Goal: Task Accomplishment & Management: Use online tool/utility

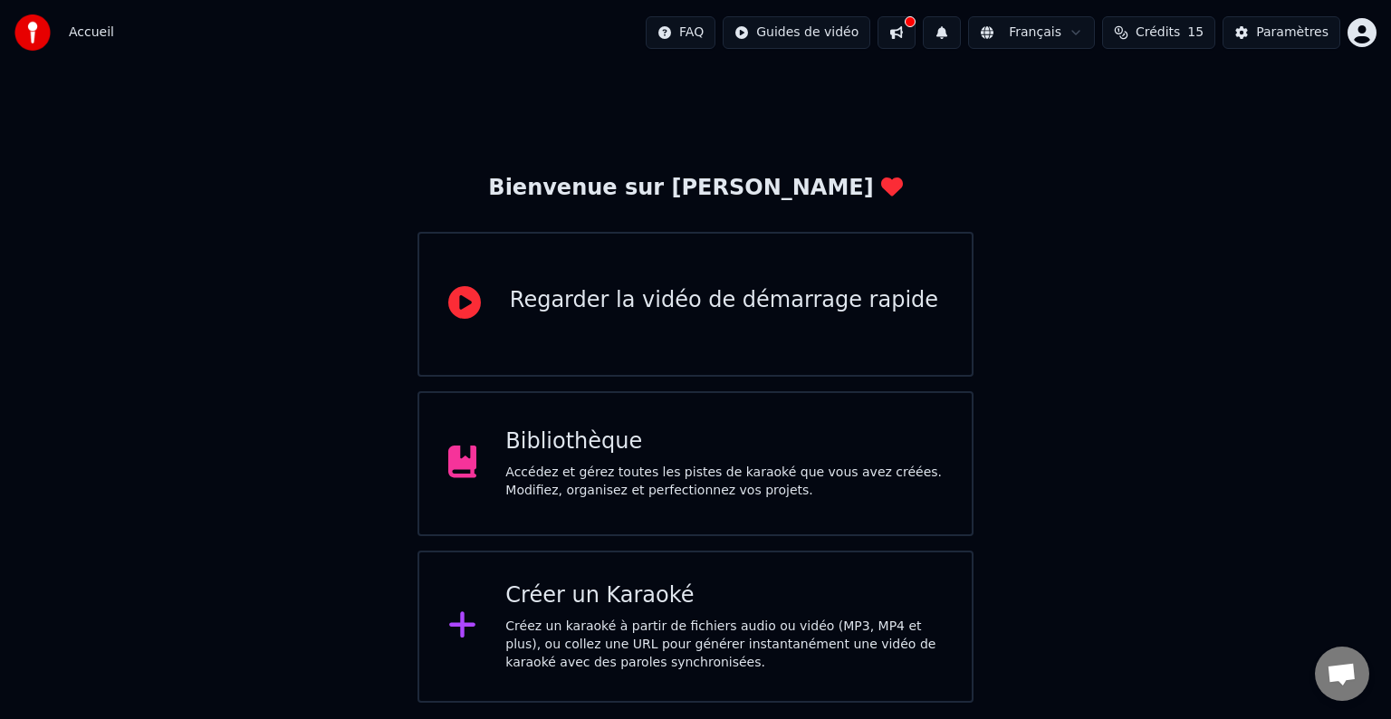
click at [596, 615] on div "Créer un Karaoké Créez un karaoké à partir de fichiers audio ou vidéo (MP3, MP4…" at bounding box center [723, 626] width 437 height 91
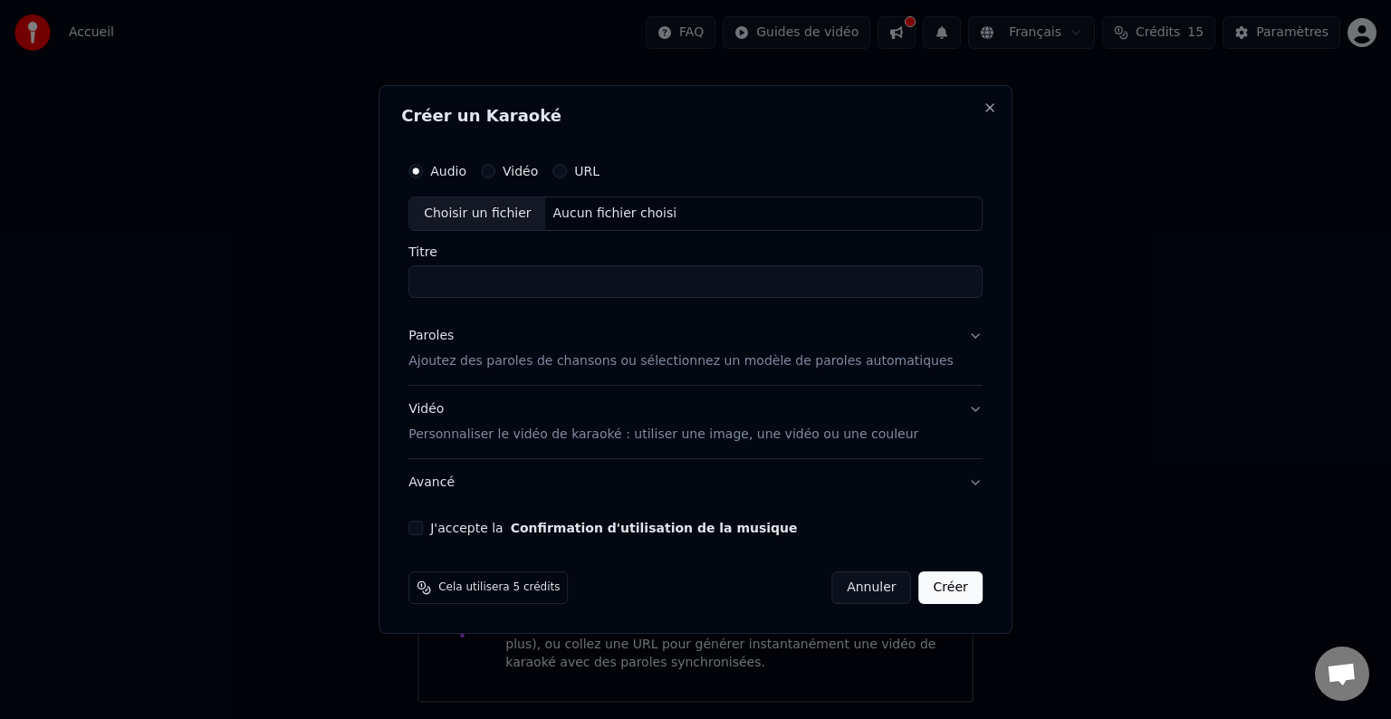
click at [505, 210] on div "Choisir un fichier" at bounding box center [477, 213] width 136 height 33
drag, startPoint x: 656, startPoint y: 286, endPoint x: 524, endPoint y: 299, distance: 132.8
click at [524, 299] on div "**********" at bounding box center [695, 344] width 588 height 397
drag, startPoint x: 515, startPoint y: 287, endPoint x: 425, endPoint y: 282, distance: 90.6
click at [425, 282] on div "**********" at bounding box center [695, 359] width 634 height 549
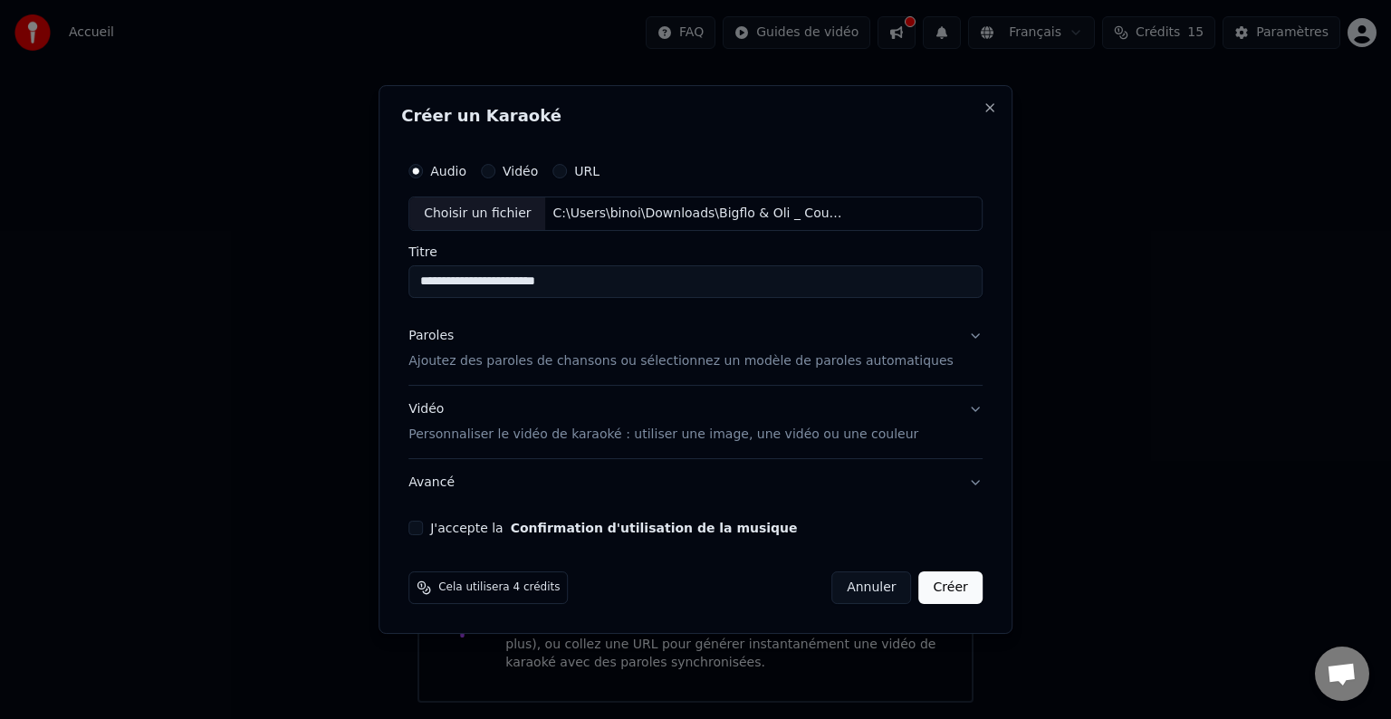
type input "**********"
click at [945, 485] on button "Avancé" at bounding box center [695, 482] width 574 height 47
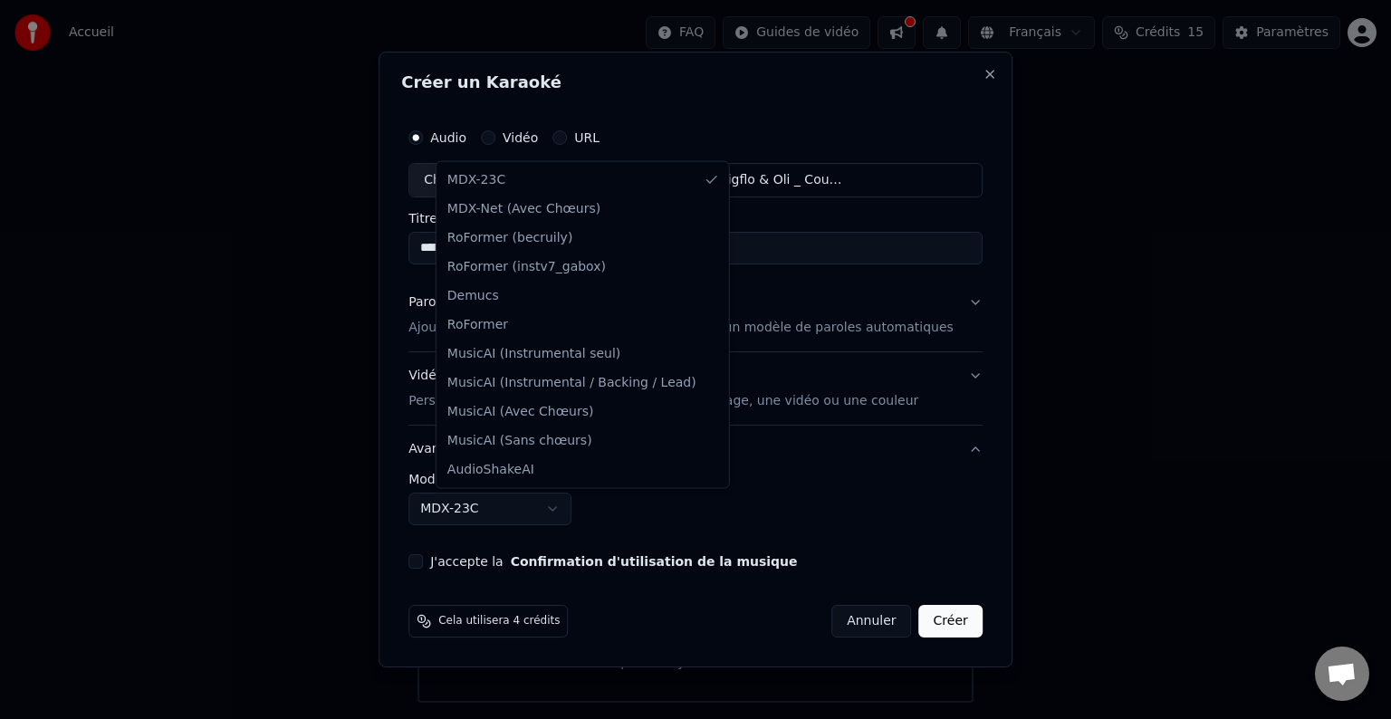
click at [577, 508] on body "**********" at bounding box center [695, 351] width 1391 height 703
click at [580, 508] on body "**********" at bounding box center [695, 351] width 1391 height 703
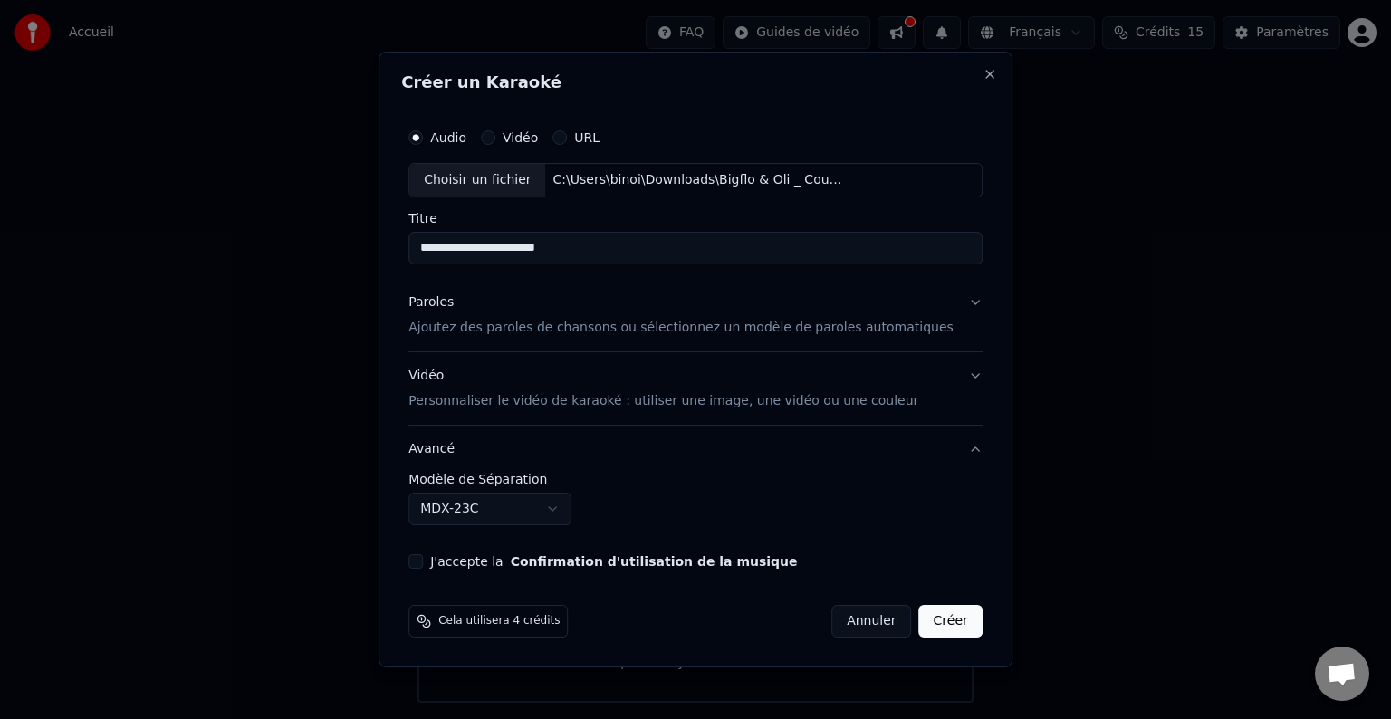
click at [945, 301] on button "Paroles Ajoutez des paroles de chansons ou sélectionnez un modèle de paroles au…" at bounding box center [695, 315] width 574 height 72
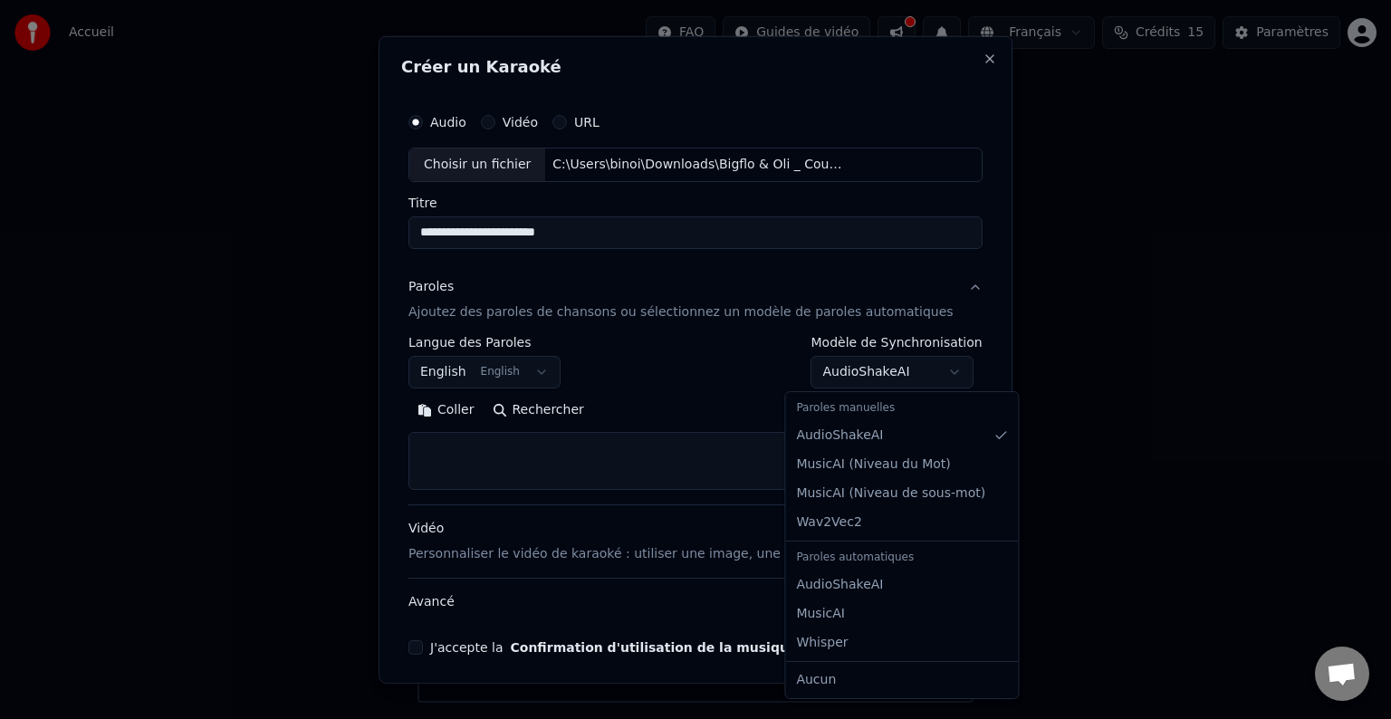
click at [898, 368] on body "**********" at bounding box center [695, 351] width 1391 height 703
select select "**********"
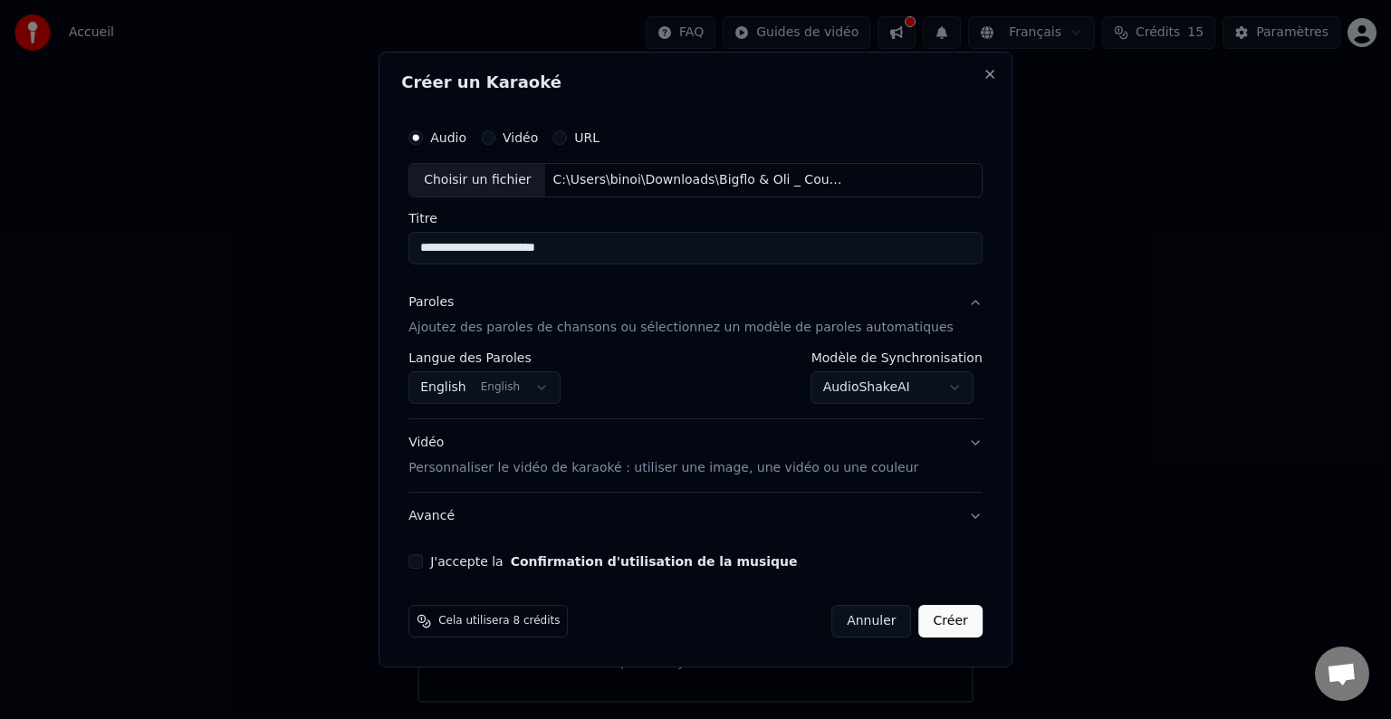
click at [569, 387] on body "**********" at bounding box center [695, 351] width 1391 height 703
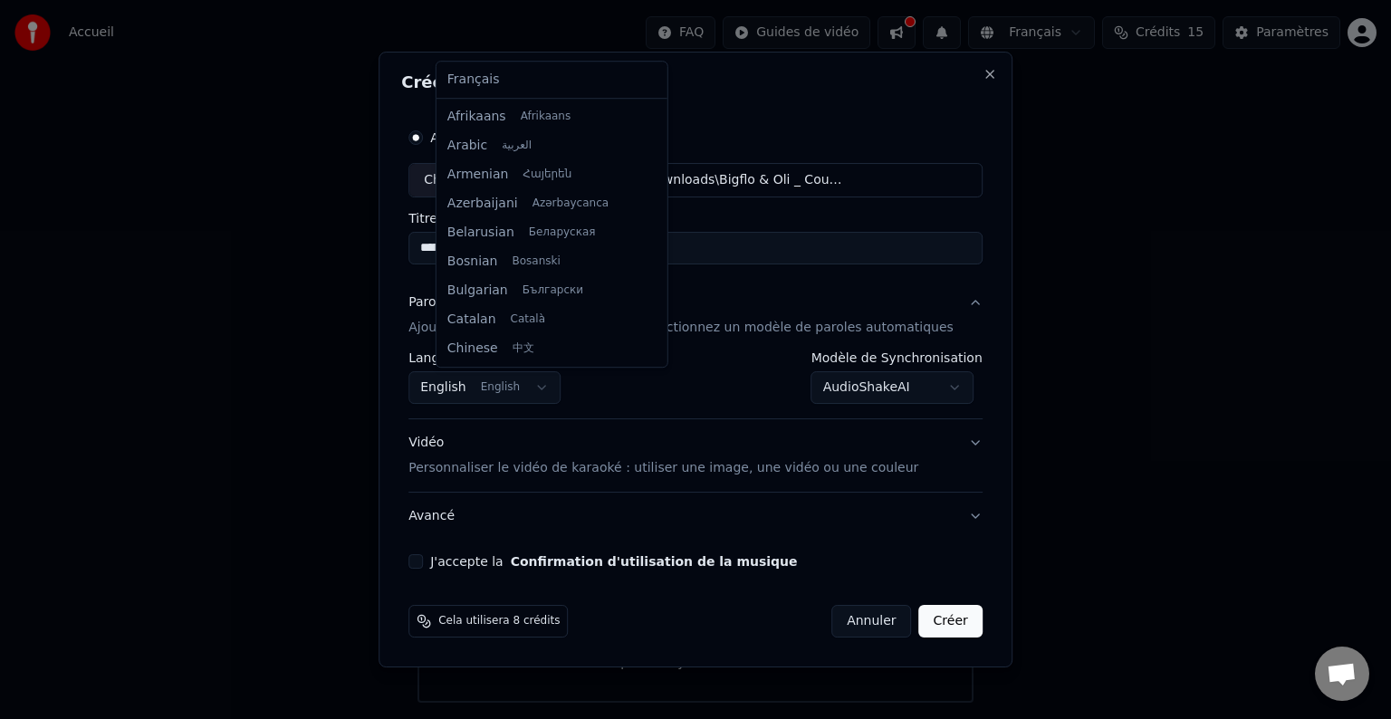
scroll to position [145, 0]
select select "**"
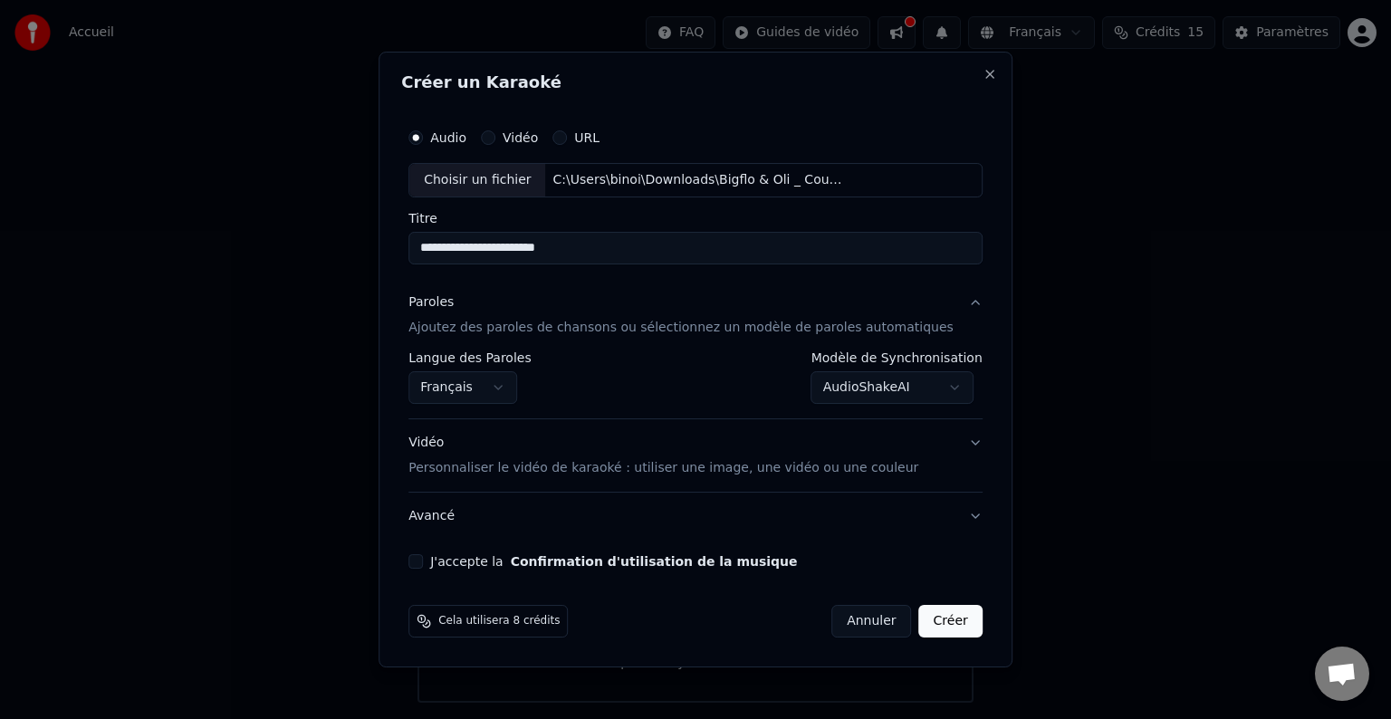
click at [945, 442] on button "Vidéo Personnaliser le vidéo de karaoké : utiliser une image, une vidéo ou une …" at bounding box center [695, 455] width 574 height 72
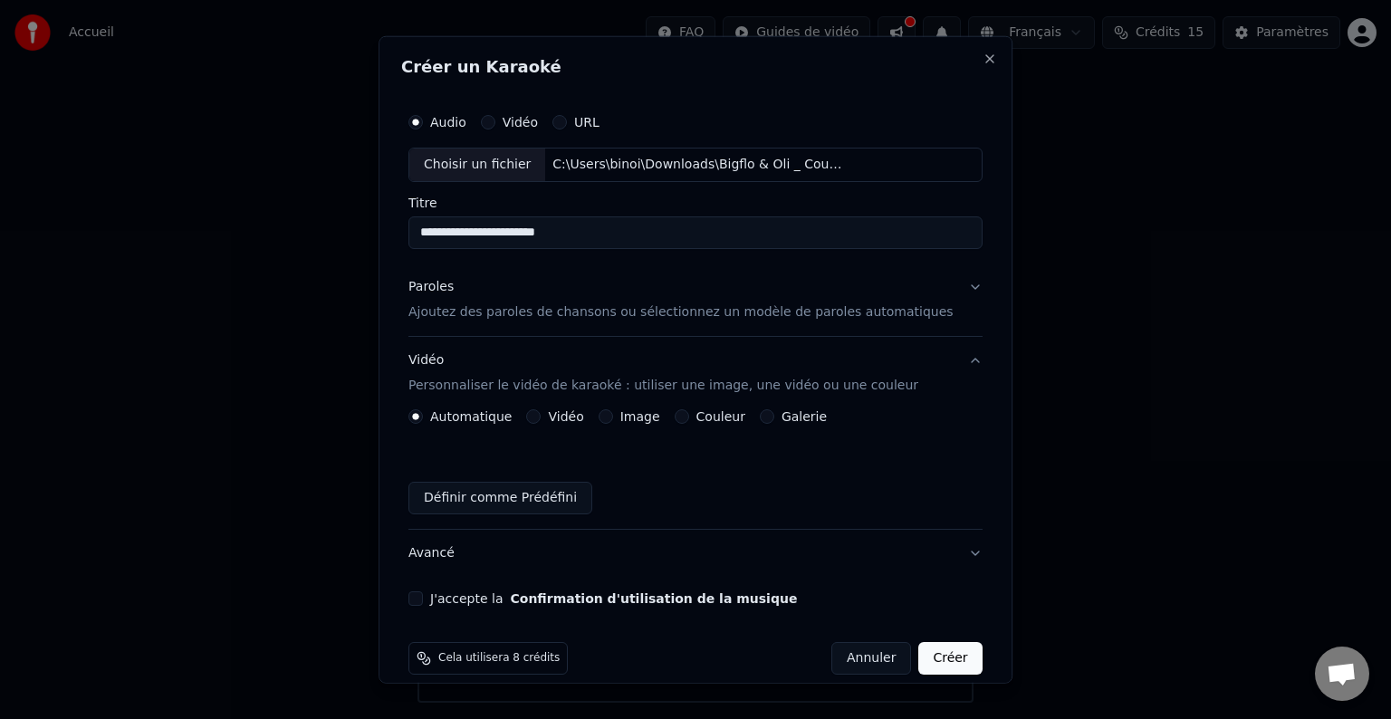
click at [770, 420] on button "Galerie" at bounding box center [767, 416] width 14 height 14
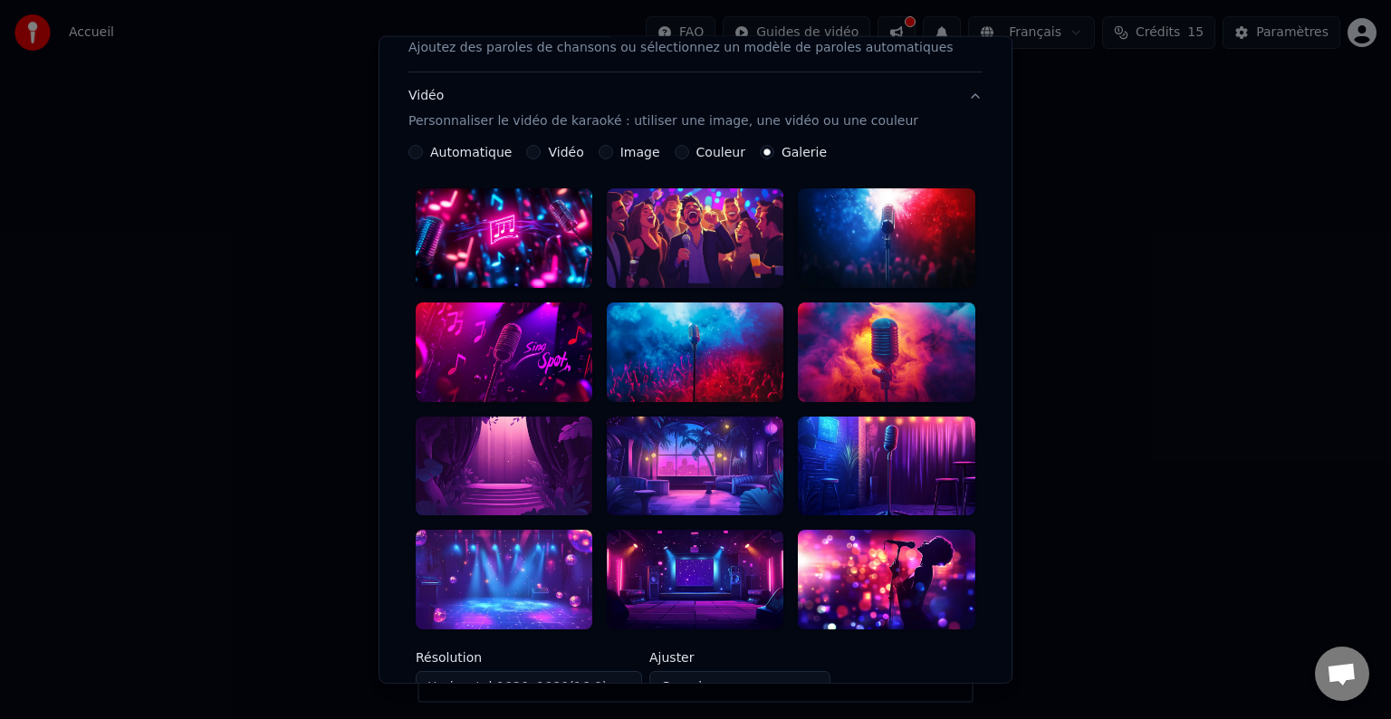
scroll to position [272, 0]
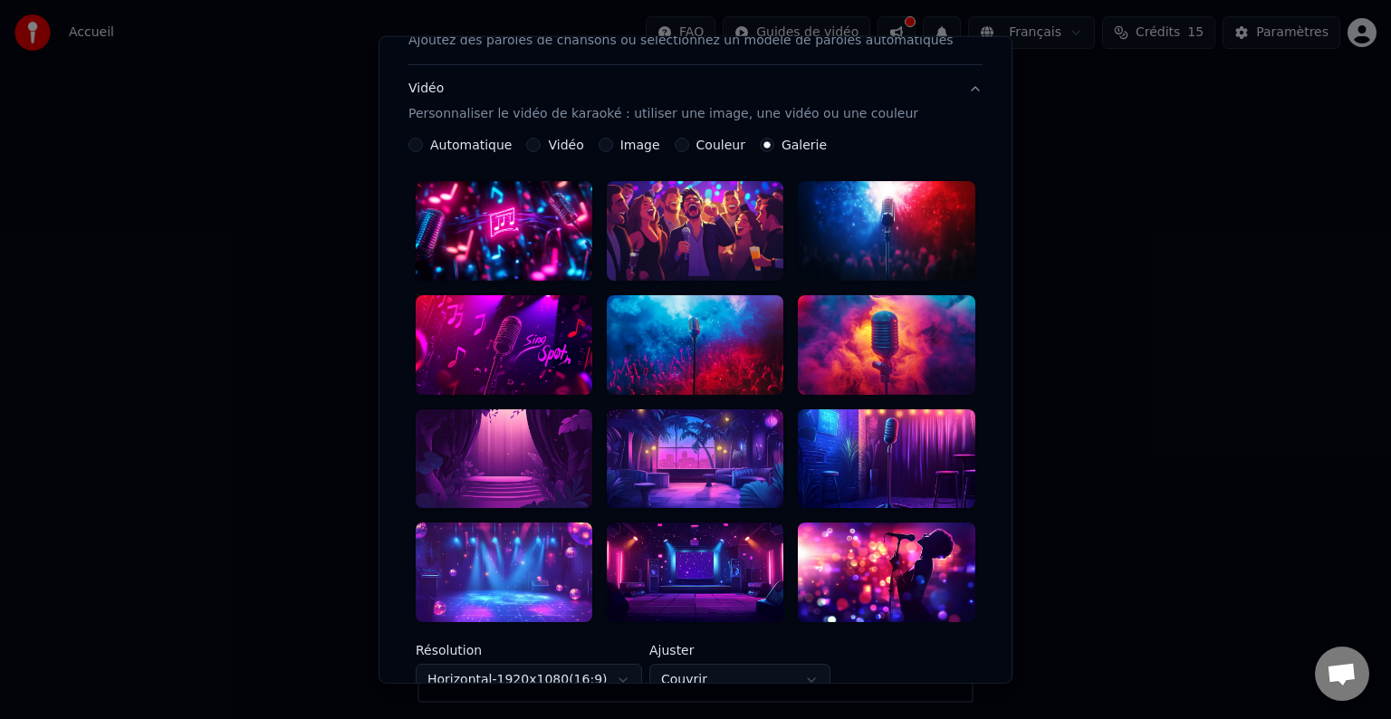
click at [535, 543] on div at bounding box center [504, 572] width 177 height 100
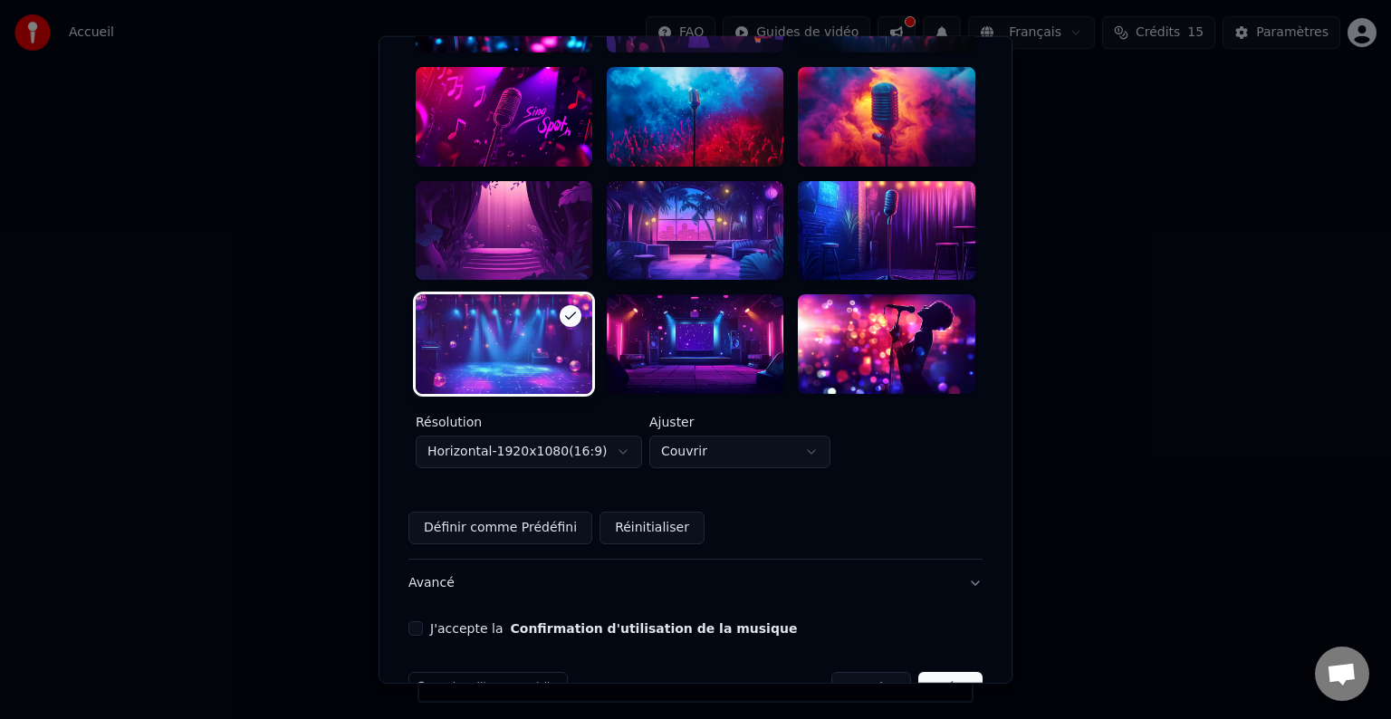
scroll to position [509, 0]
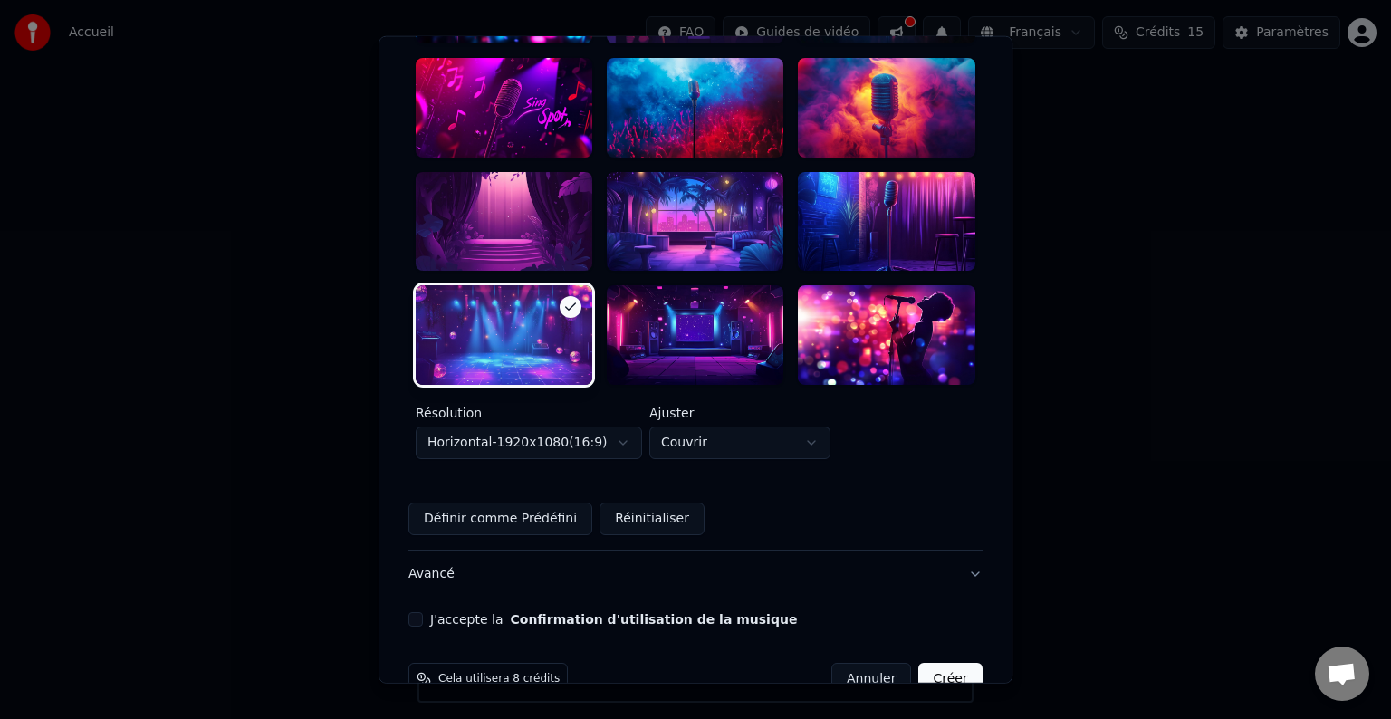
click at [462, 613] on label "J'accepte la Confirmation d'utilisation de la musique" at bounding box center [613, 619] width 367 height 13
click at [423, 612] on button "J'accepte la Confirmation d'utilisation de la musique" at bounding box center [415, 619] width 14 height 14
click at [921, 663] on button "Créer" at bounding box center [950, 679] width 63 height 33
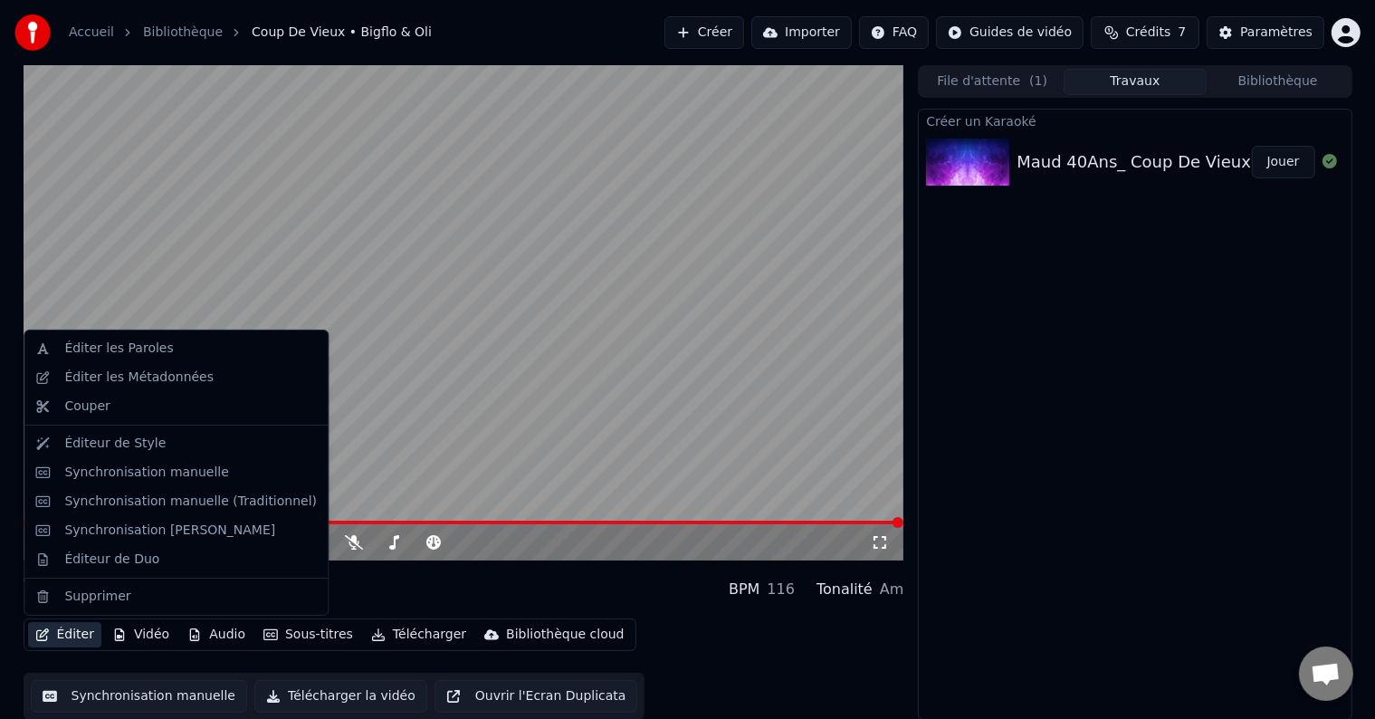
click at [77, 634] on button "Éditer" at bounding box center [64, 634] width 73 height 25
click at [124, 340] on div "Éditer les Paroles" at bounding box center [118, 348] width 109 height 18
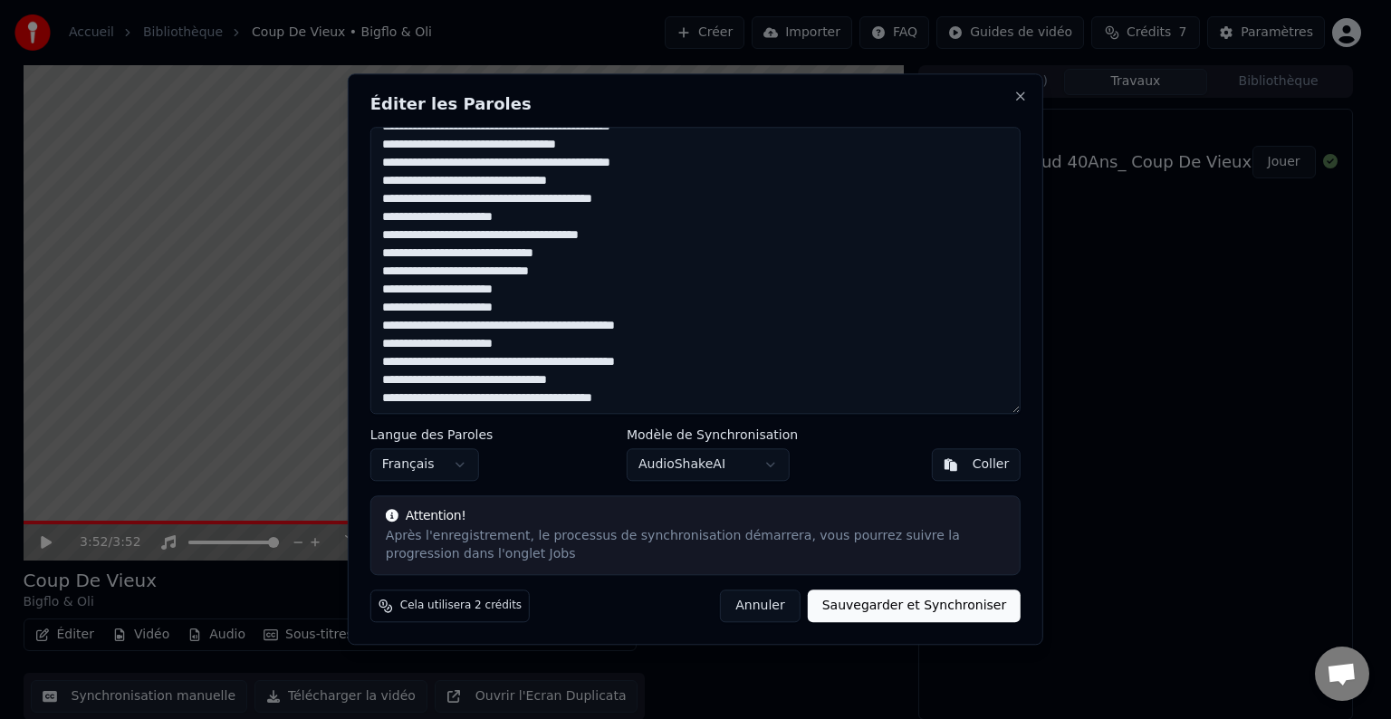
scroll to position [1049, 0]
drag, startPoint x: 508, startPoint y: 396, endPoint x: 492, endPoint y: 397, distance: 16.4
click at [492, 397] on textarea at bounding box center [695, 270] width 650 height 287
click at [493, 400] on textarea at bounding box center [695, 270] width 650 height 287
click at [460, 292] on textarea at bounding box center [695, 270] width 650 height 287
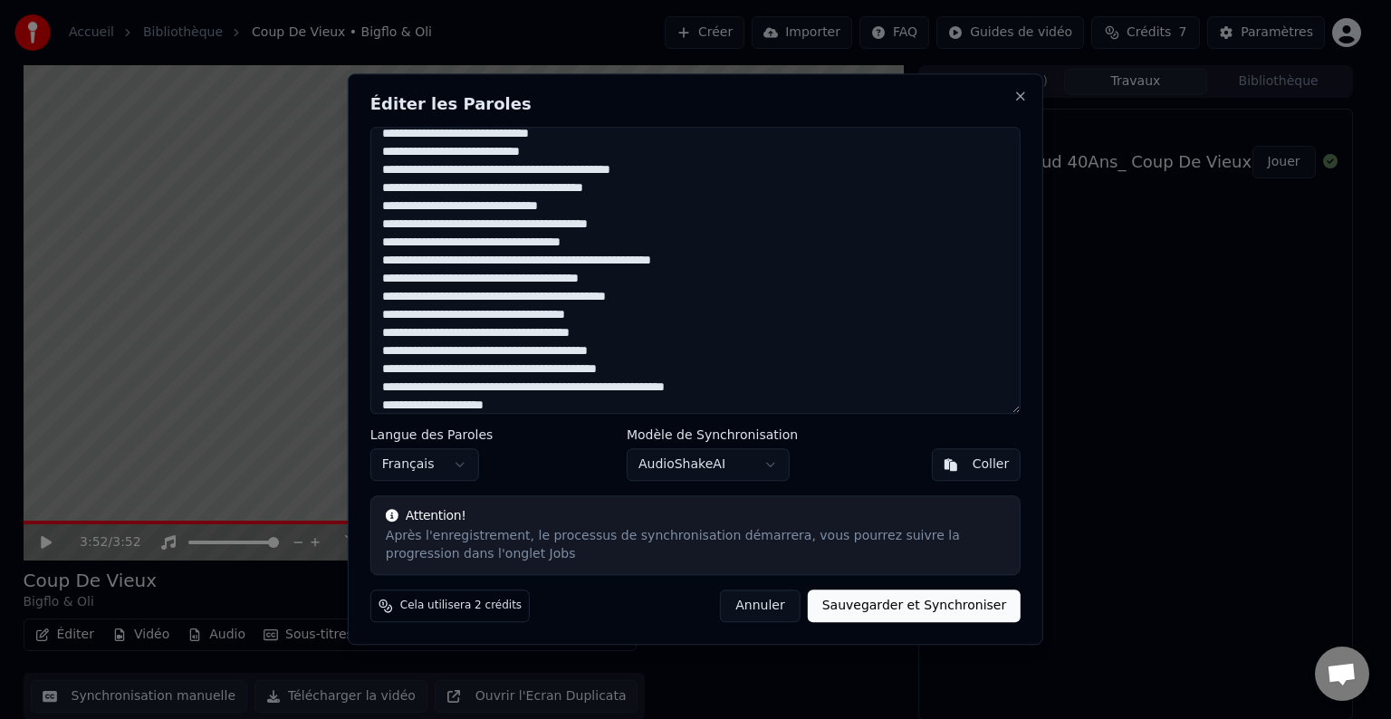
scroll to position [0, 0]
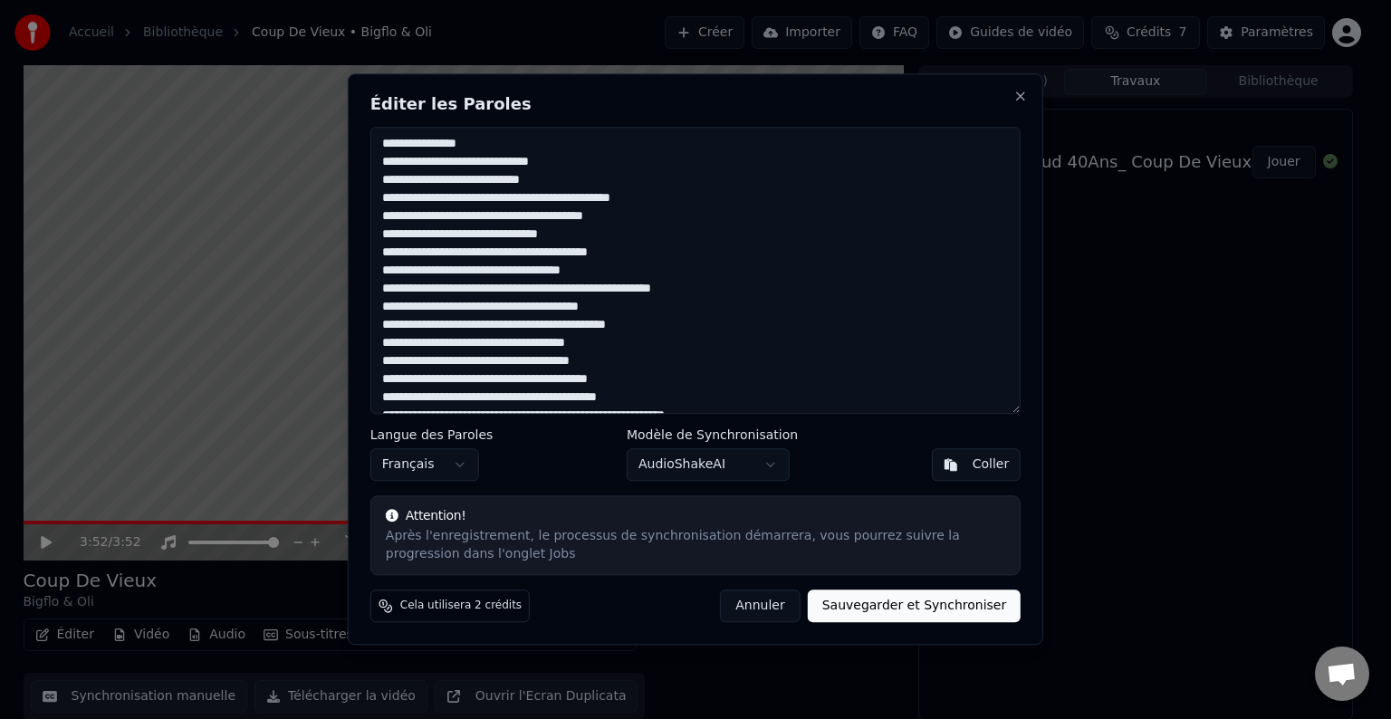
click at [450, 199] on textarea at bounding box center [695, 270] width 650 height 287
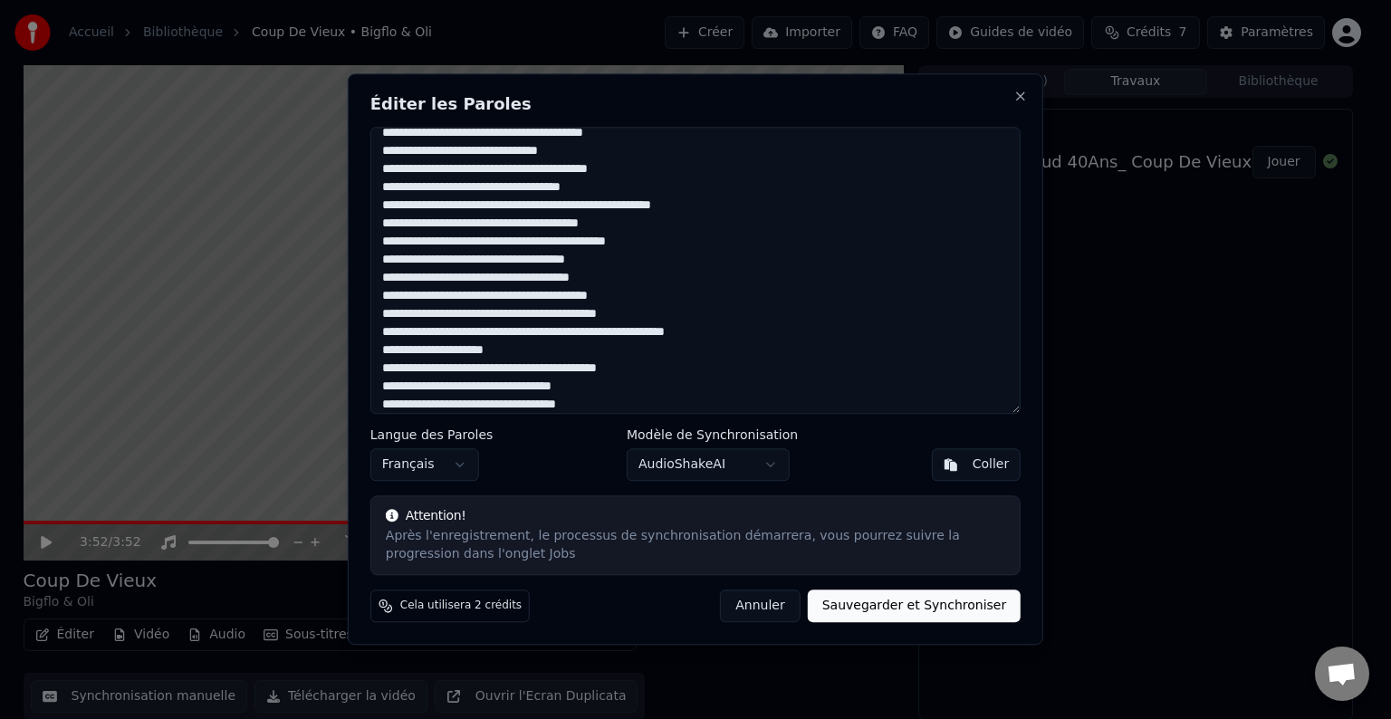
scroll to position [91, 0]
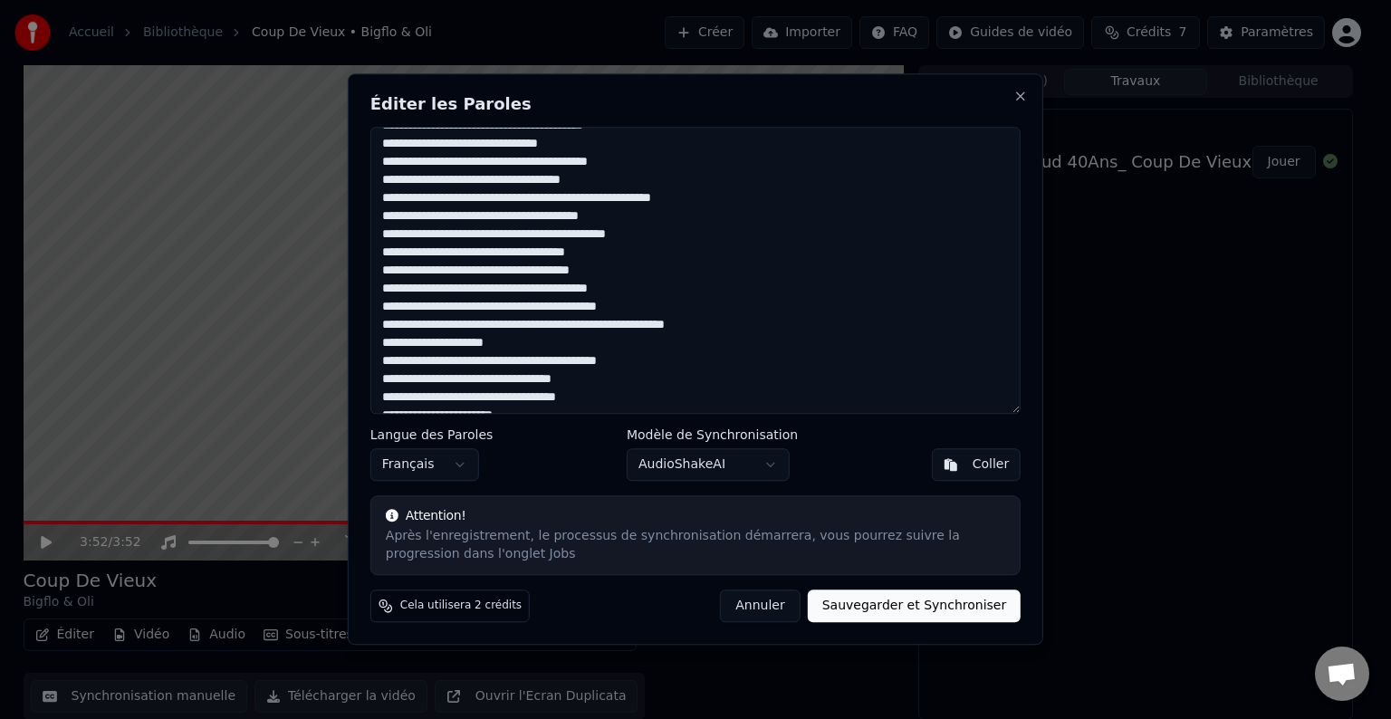
click at [663, 325] on textarea at bounding box center [695, 270] width 650 height 287
click at [659, 327] on textarea at bounding box center [695, 270] width 650 height 287
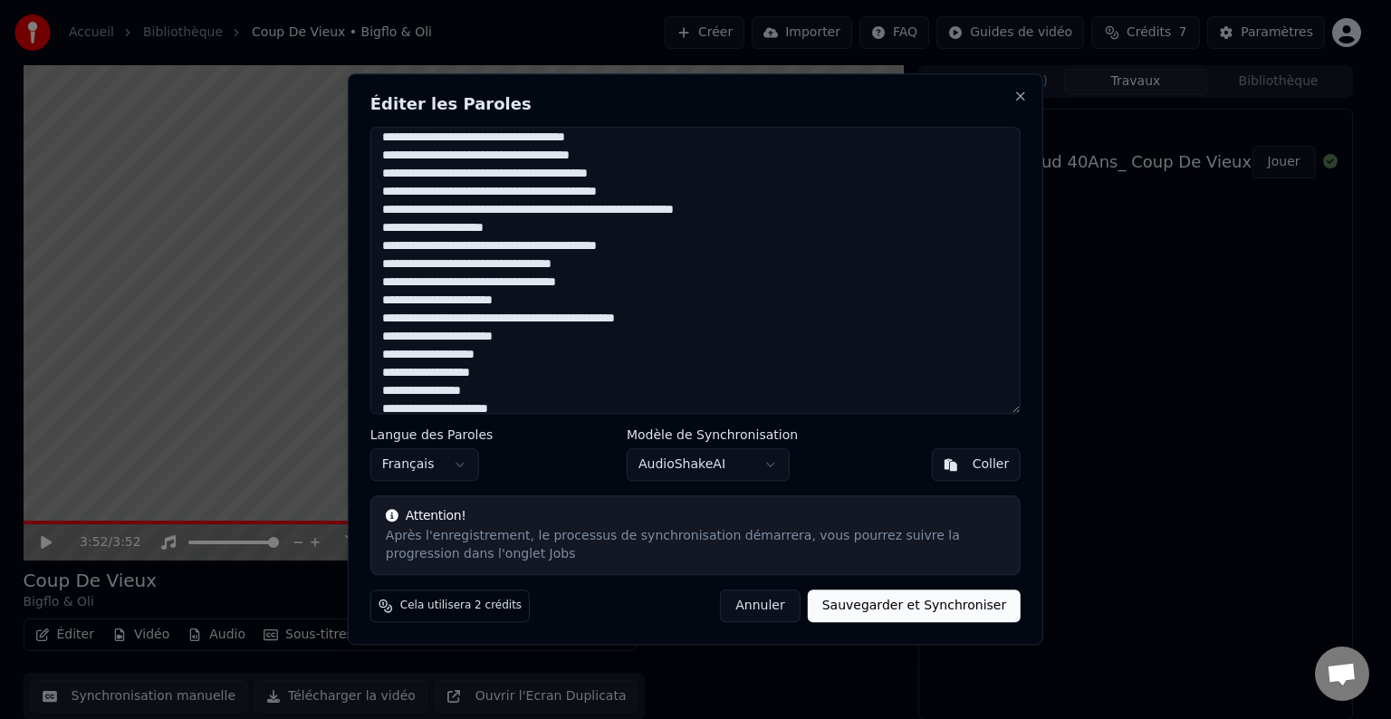
scroll to position [272, 0]
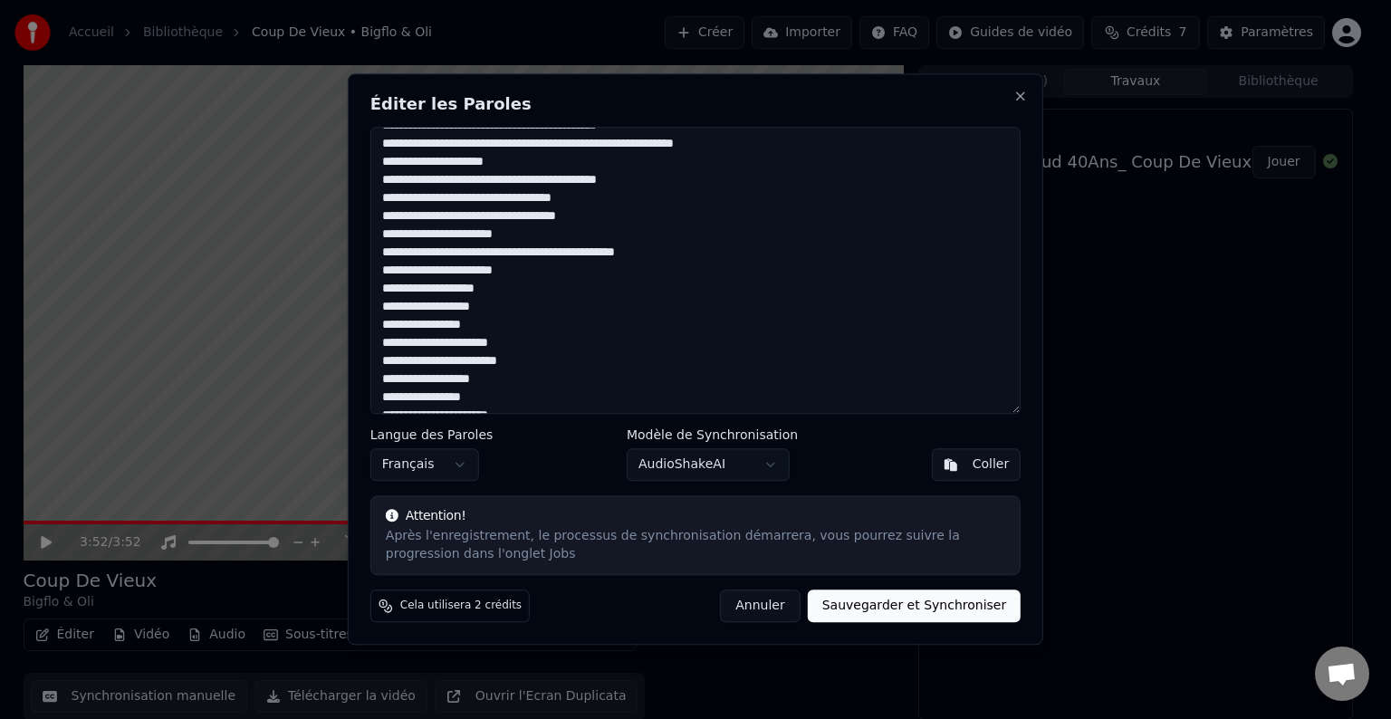
drag, startPoint x: 512, startPoint y: 286, endPoint x: 472, endPoint y: 283, distance: 40.8
click at [472, 283] on textarea at bounding box center [695, 270] width 650 height 287
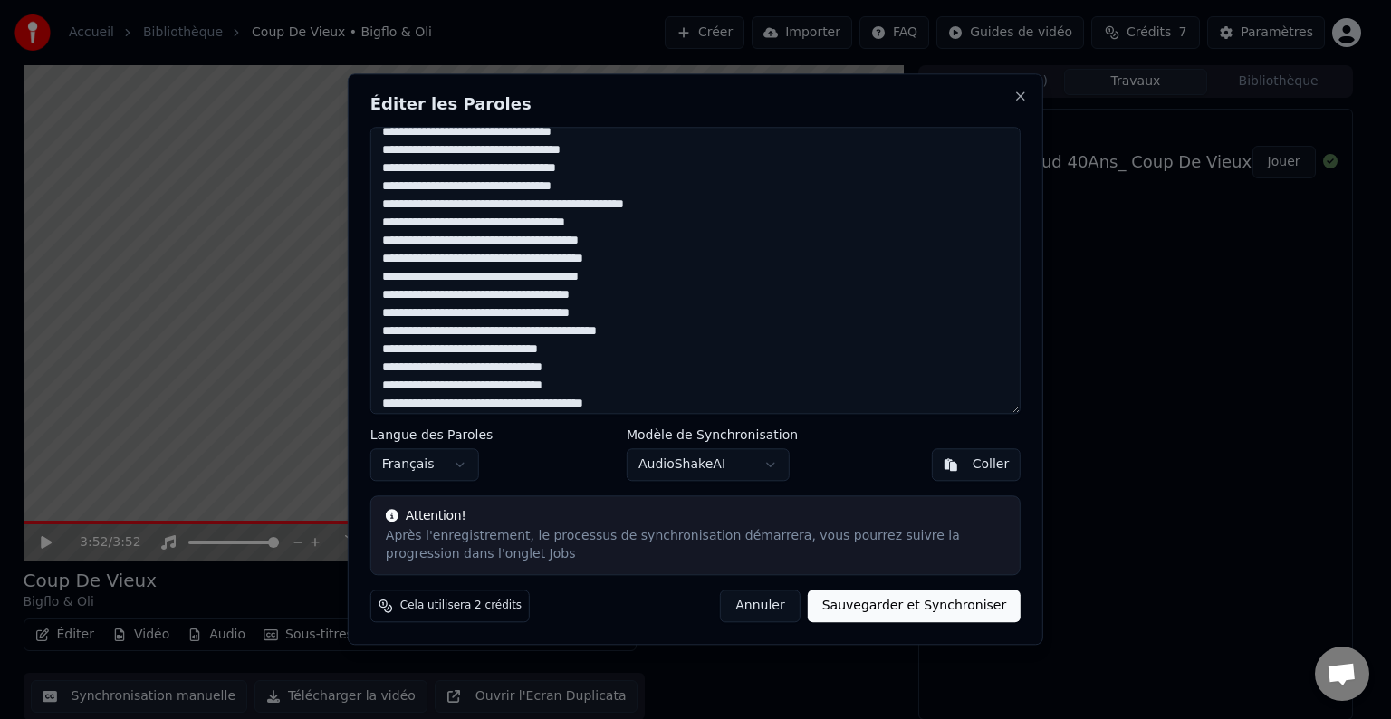
scroll to position [634, 0]
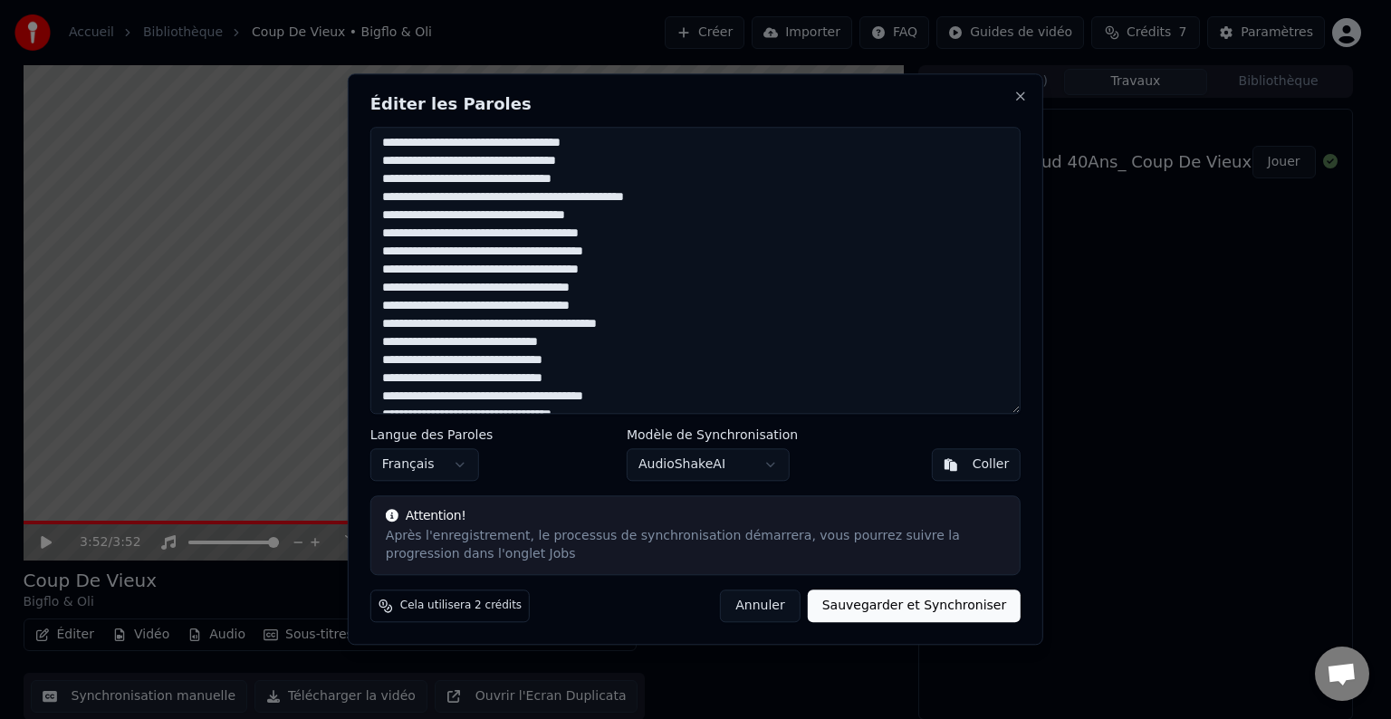
drag, startPoint x: 444, startPoint y: 321, endPoint x: 378, endPoint y: 333, distance: 67.1
click at [378, 333] on textarea at bounding box center [695, 270] width 650 height 287
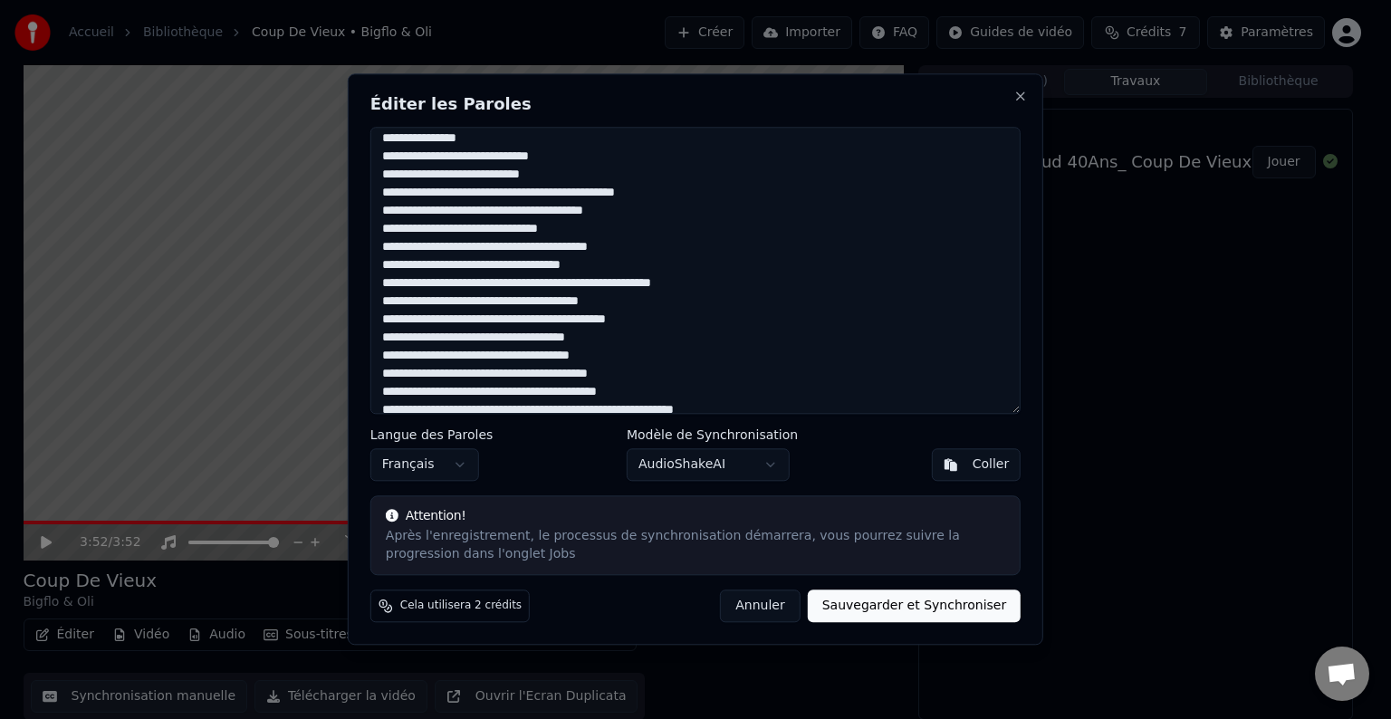
scroll to position [0, 0]
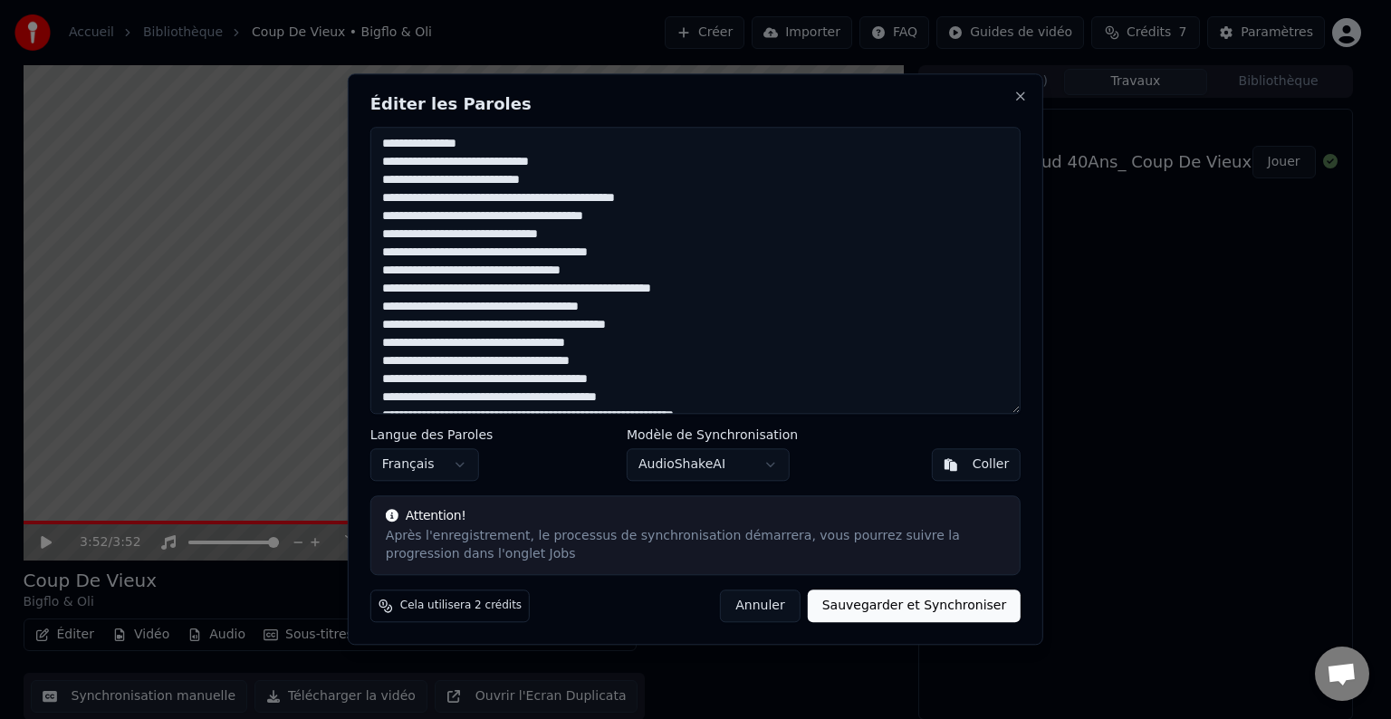
click at [442, 158] on textarea at bounding box center [695, 270] width 650 height 287
click at [461, 177] on textarea at bounding box center [695, 270] width 650 height 287
click at [455, 196] on textarea at bounding box center [695, 270] width 650 height 287
drag, startPoint x: 633, startPoint y: 254, endPoint x: 619, endPoint y: 251, distance: 14.1
click at [619, 251] on textarea at bounding box center [695, 270] width 650 height 287
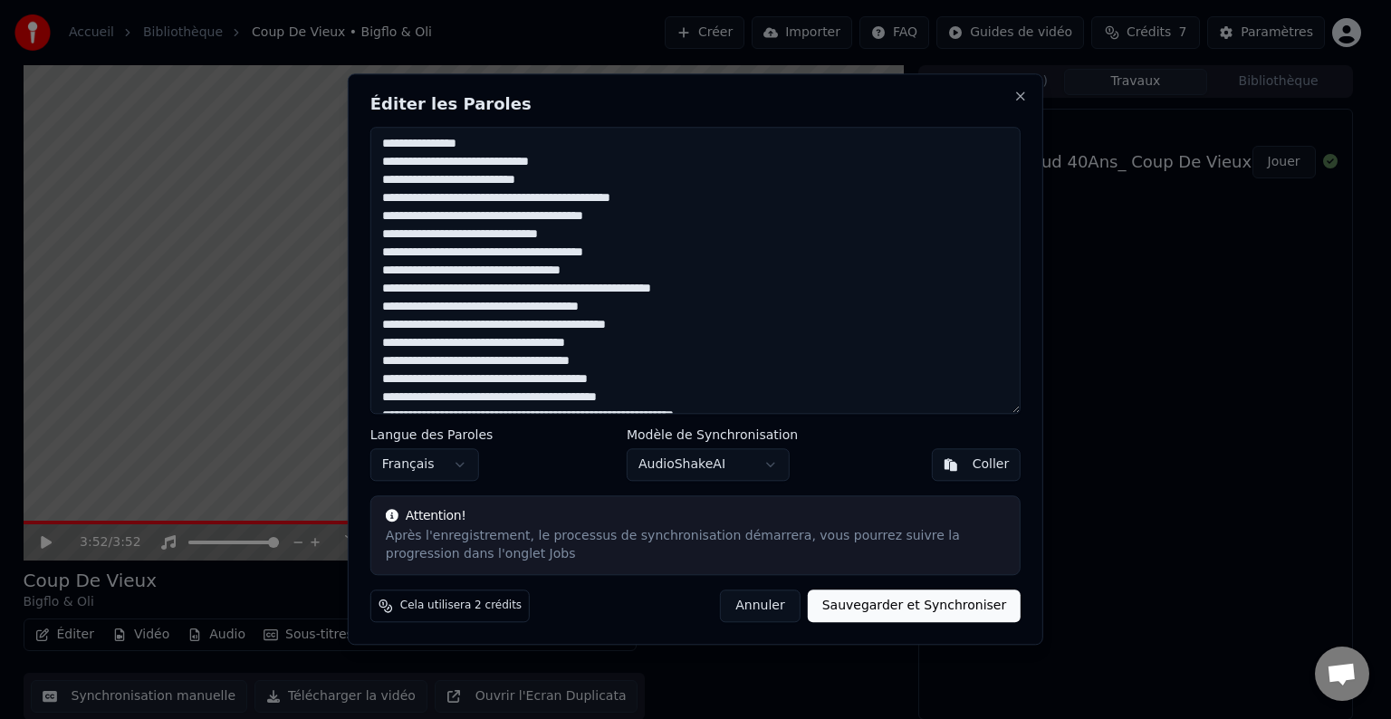
click at [429, 326] on textarea at bounding box center [695, 270] width 650 height 287
click at [422, 378] on textarea at bounding box center [695, 270] width 650 height 287
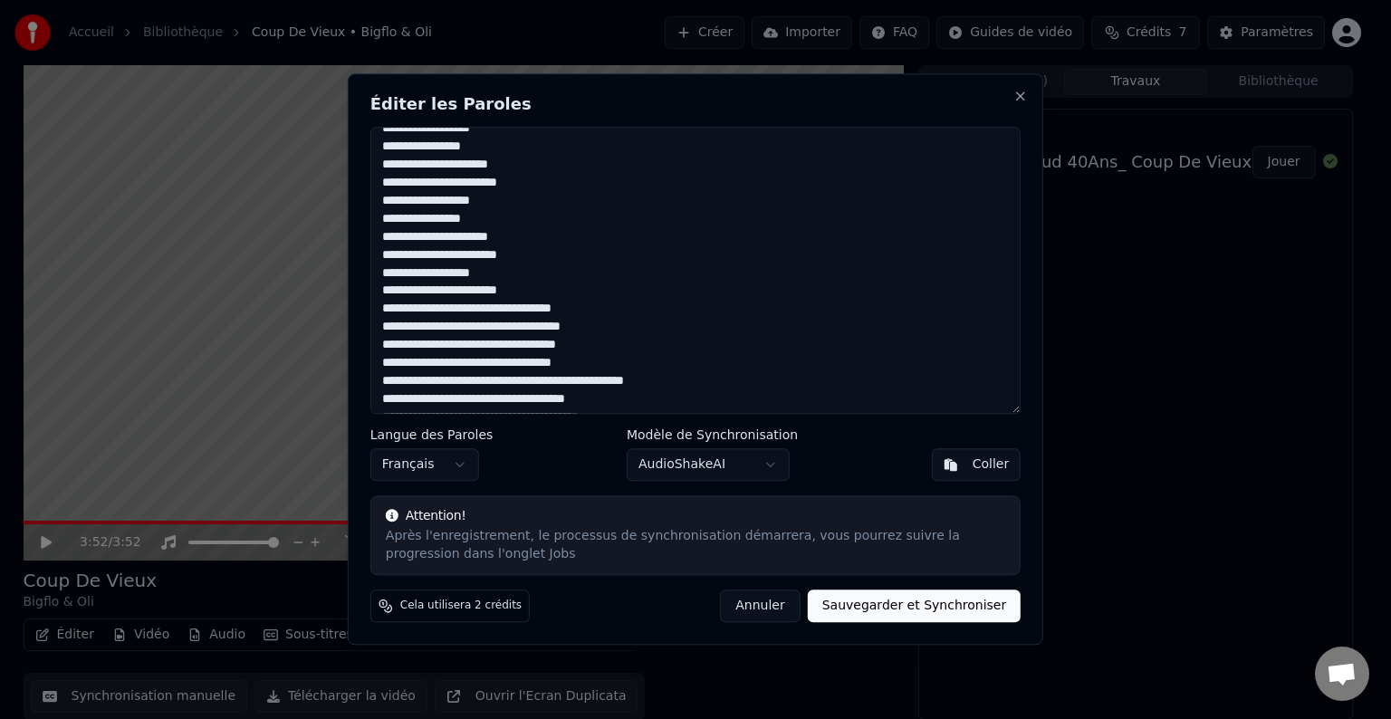
scroll to position [453, 0]
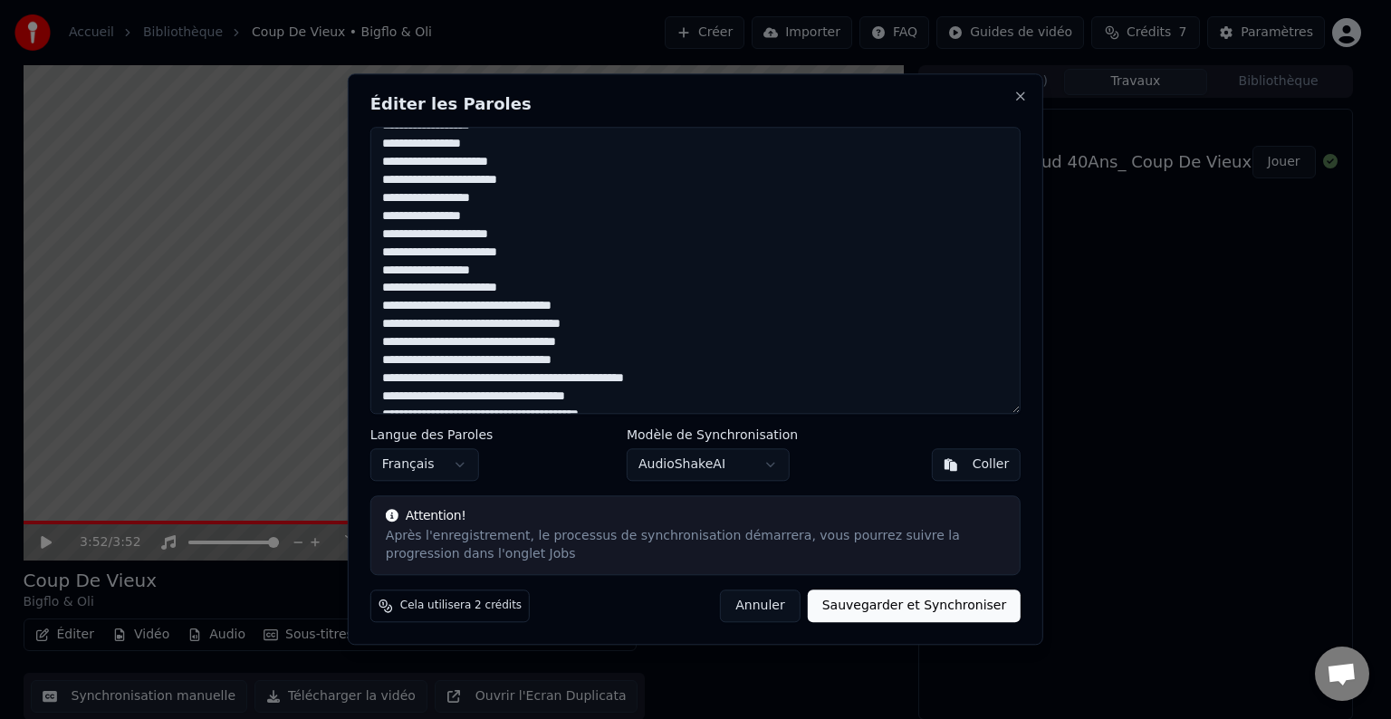
click at [461, 308] on textarea at bounding box center [695, 270] width 650 height 287
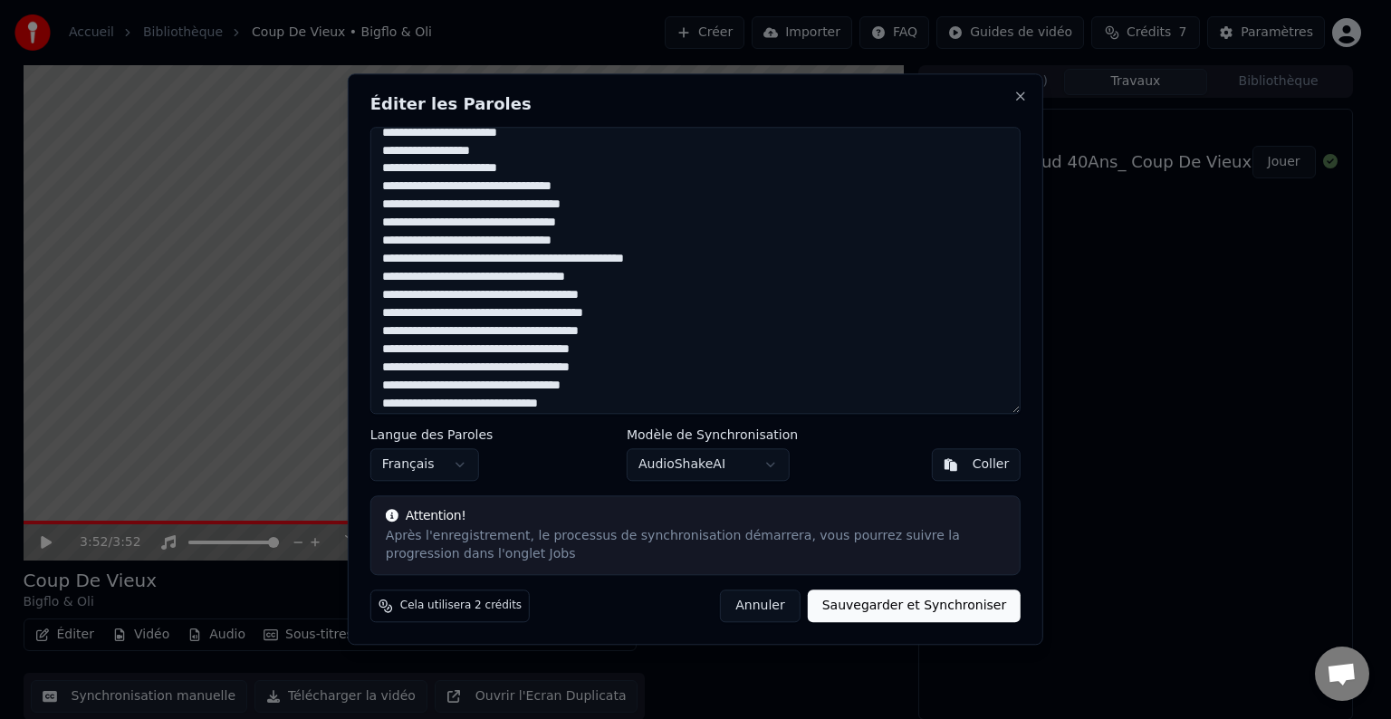
scroll to position [634, 0]
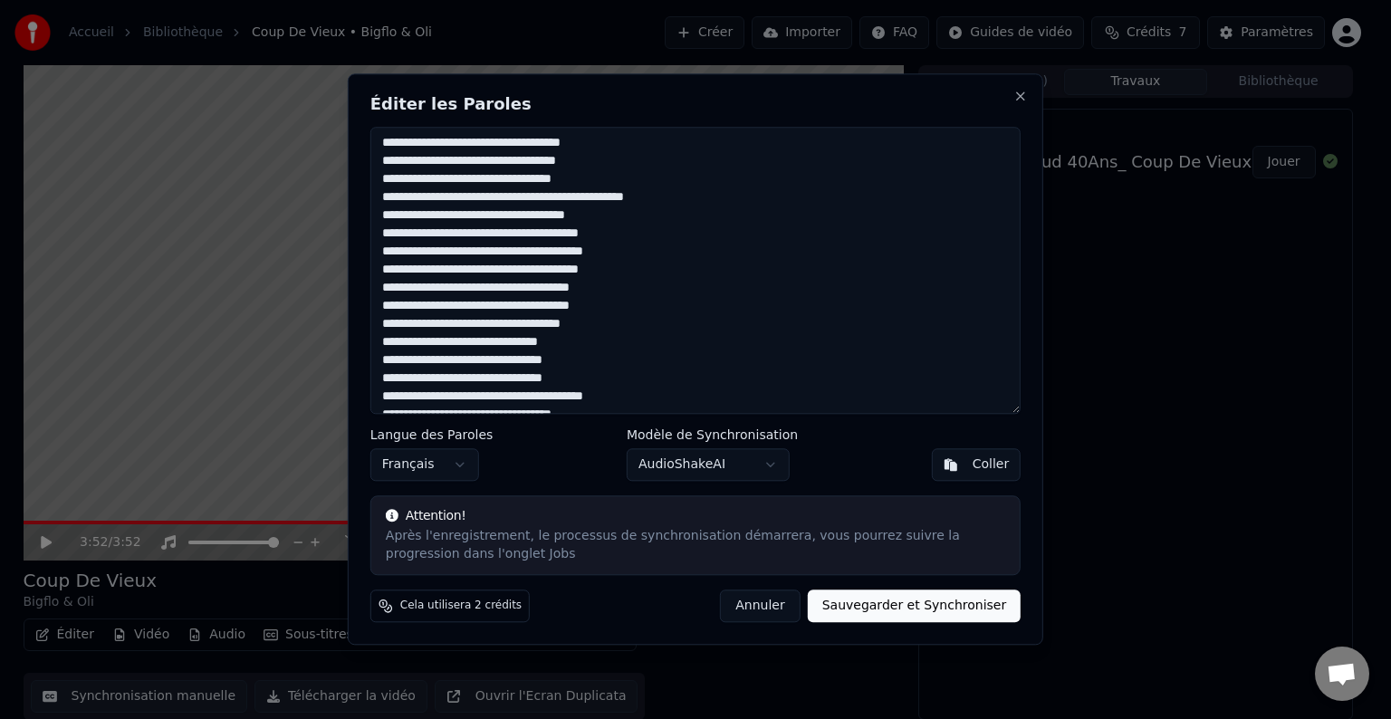
click at [473, 239] on textarea at bounding box center [695, 270] width 650 height 287
click at [510, 234] on textarea at bounding box center [695, 270] width 650 height 287
click at [518, 235] on textarea at bounding box center [695, 270] width 650 height 287
click at [638, 274] on textarea at bounding box center [695, 270] width 650 height 287
click at [599, 290] on textarea at bounding box center [695, 270] width 650 height 287
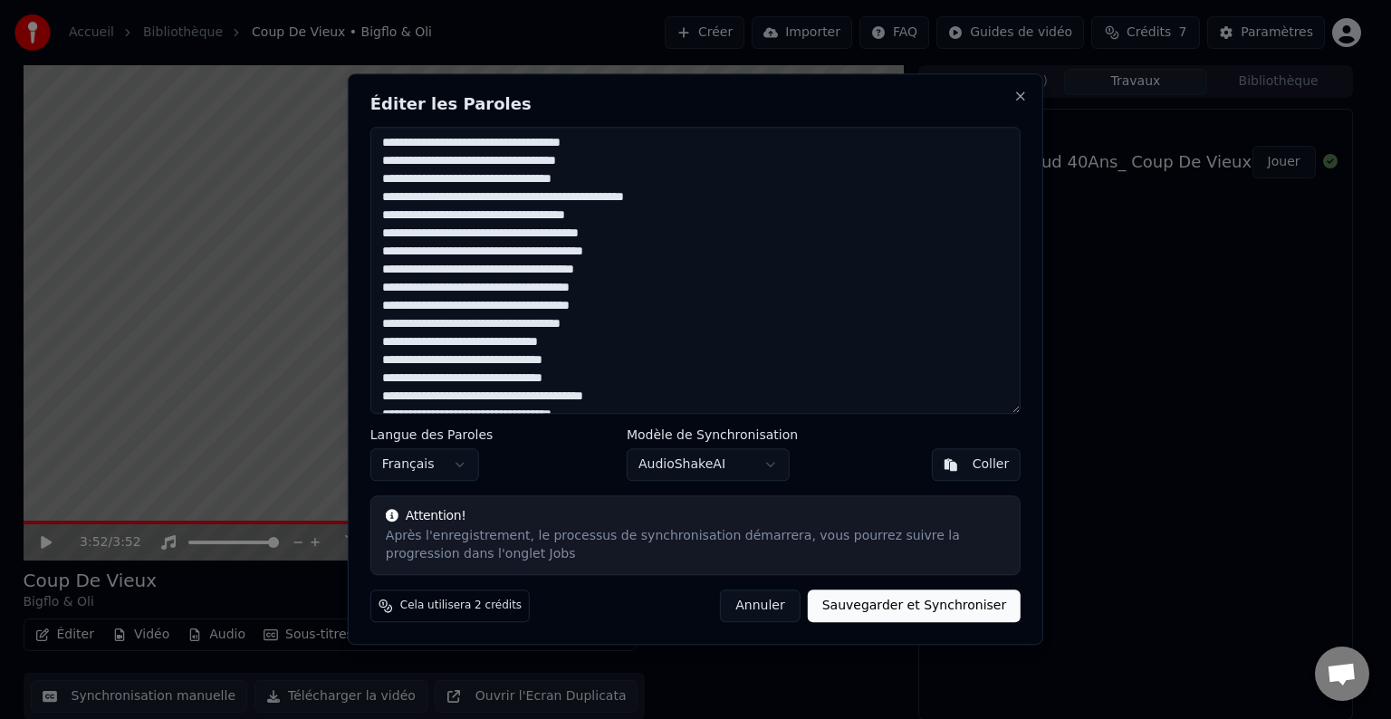
click at [473, 359] on textarea at bounding box center [695, 270] width 650 height 287
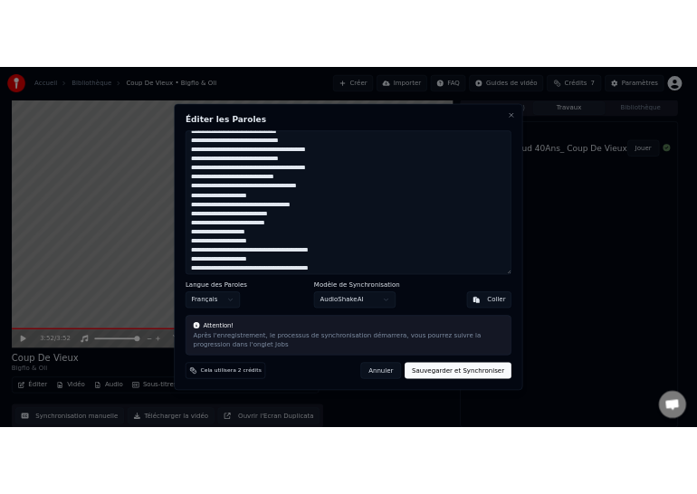
scroll to position [1049, 0]
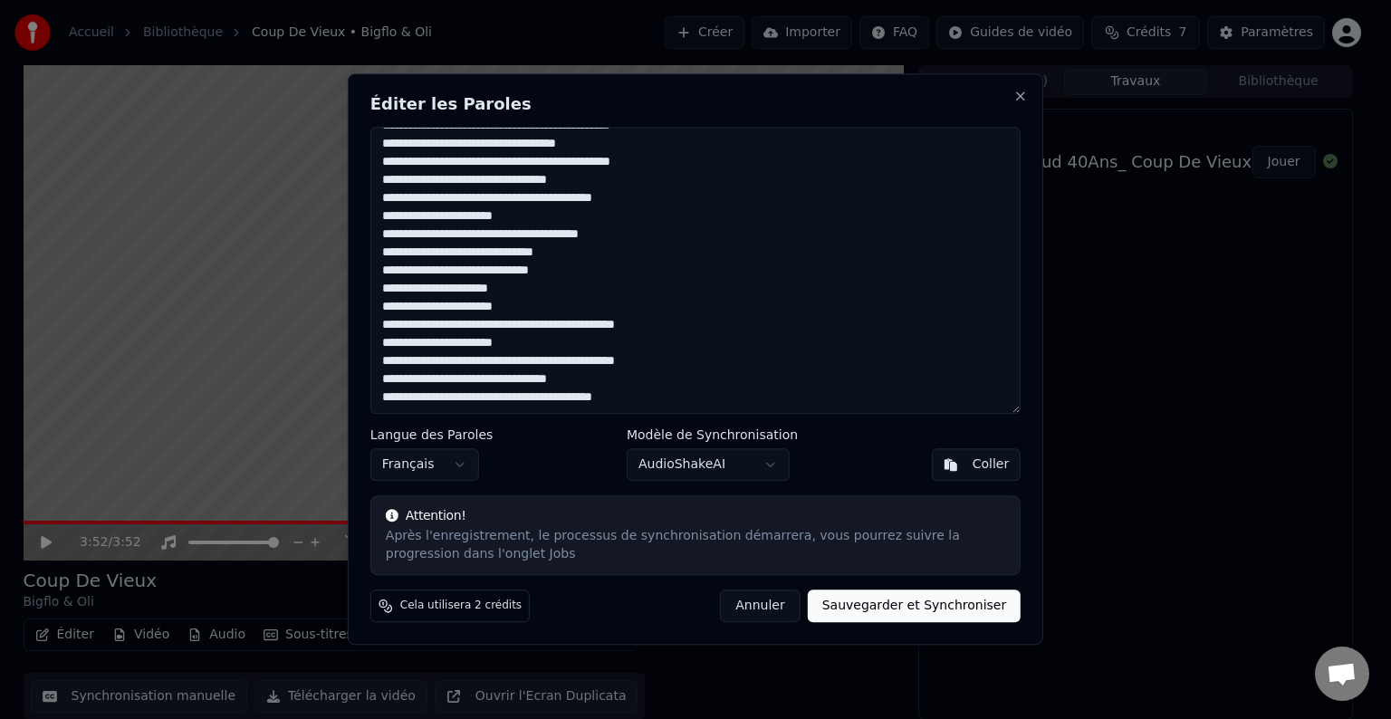
type textarea "**********"
click at [925, 593] on button "Sauvegarder et Synchroniser" at bounding box center [915, 606] width 214 height 33
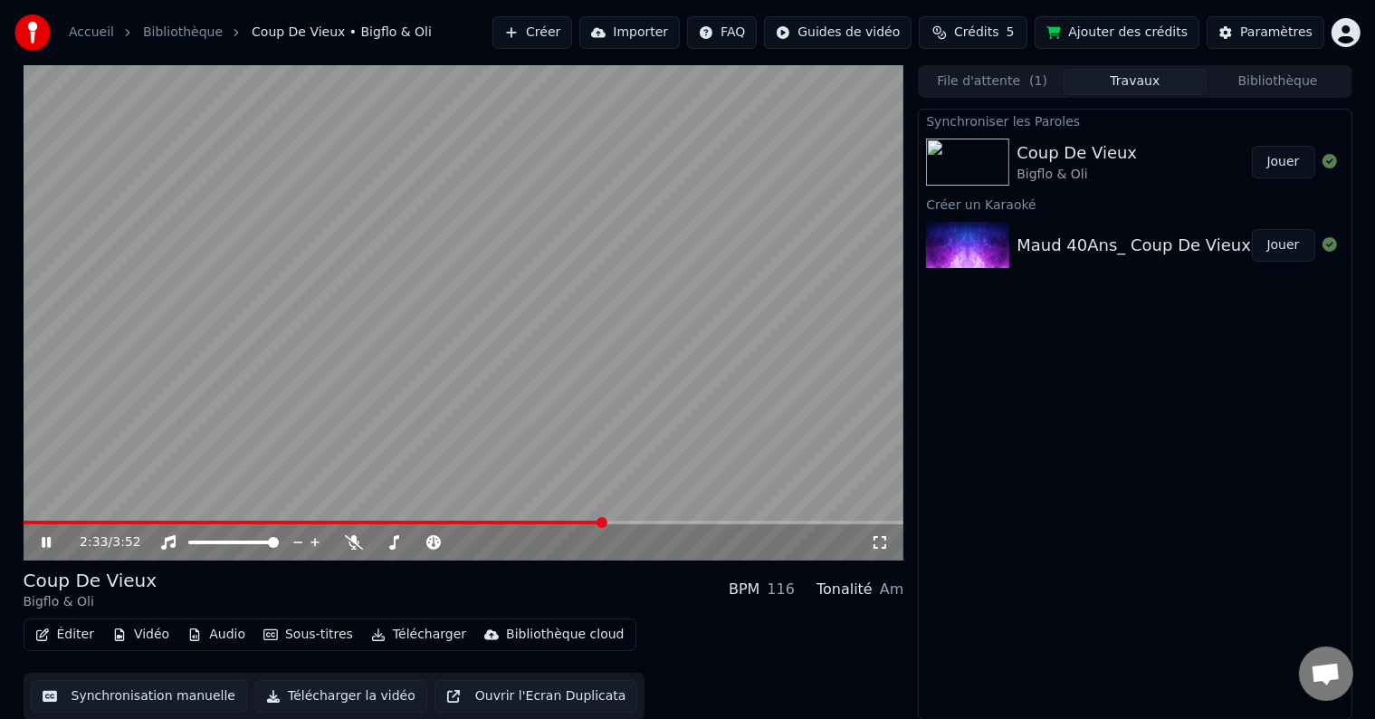
click at [471, 519] on video at bounding box center [464, 312] width 881 height 495
click at [469, 524] on span at bounding box center [314, 523] width 581 height 4
click at [439, 518] on video at bounding box center [464, 312] width 881 height 495
click at [431, 521] on span at bounding box center [228, 523] width 409 height 4
click at [395, 520] on video at bounding box center [464, 312] width 881 height 495
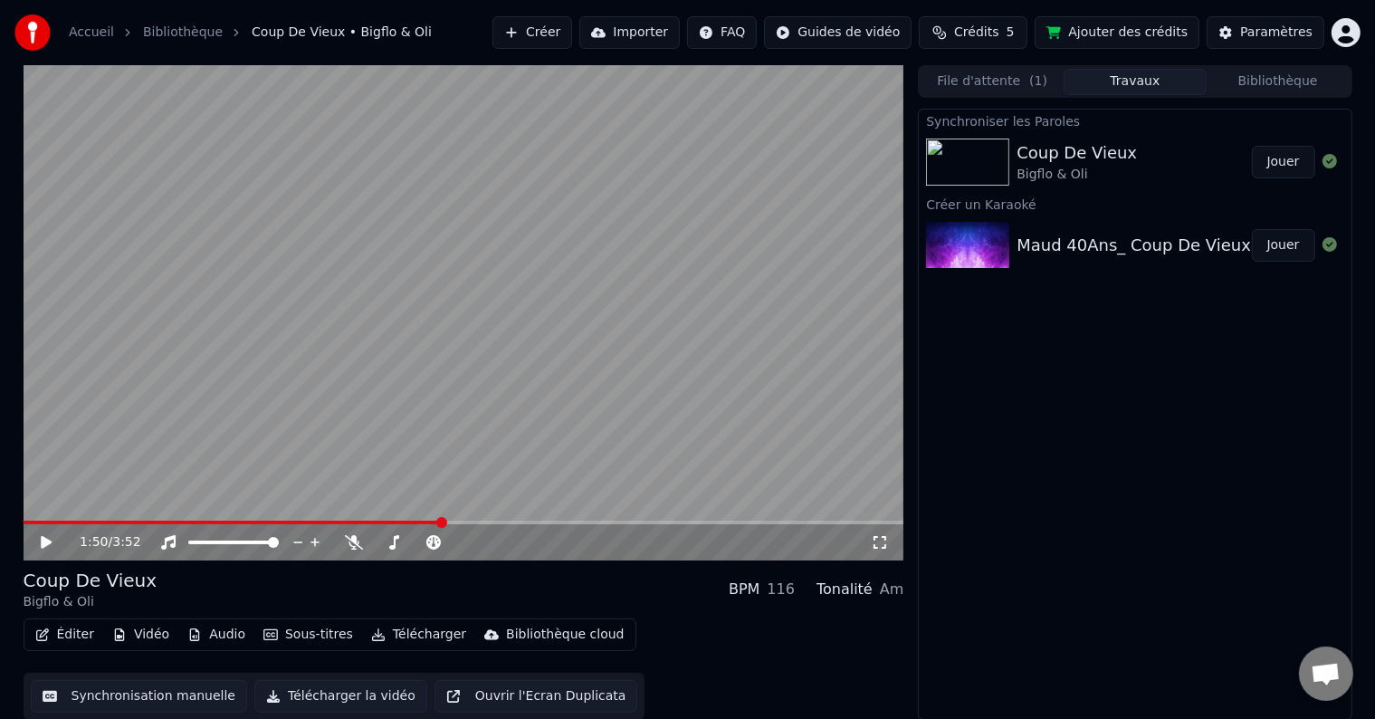
click at [389, 521] on span at bounding box center [233, 523] width 418 height 4
click at [54, 540] on icon at bounding box center [59, 542] width 43 height 14
click at [382, 520] on video at bounding box center [464, 312] width 881 height 495
click at [376, 520] on video at bounding box center [464, 312] width 881 height 495
click at [372, 521] on span at bounding box center [213, 523] width 378 height 4
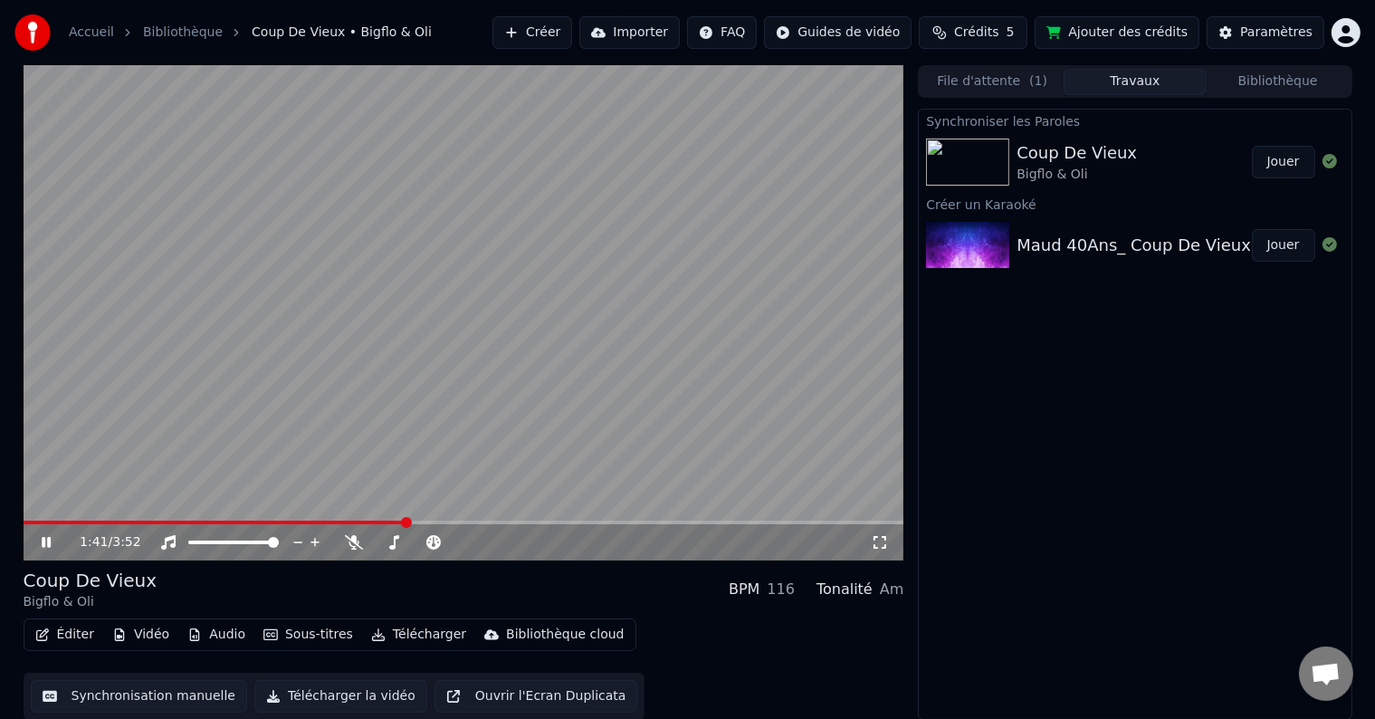
click at [353, 524] on span at bounding box center [215, 523] width 383 height 4
click at [344, 521] on span at bounding box center [194, 523] width 340 height 4
click at [43, 533] on div "2:05 / 3:52" at bounding box center [464, 542] width 866 height 18
click at [52, 542] on icon at bounding box center [59, 542] width 43 height 14
click at [362, 521] on span at bounding box center [263, 523] width 478 height 4
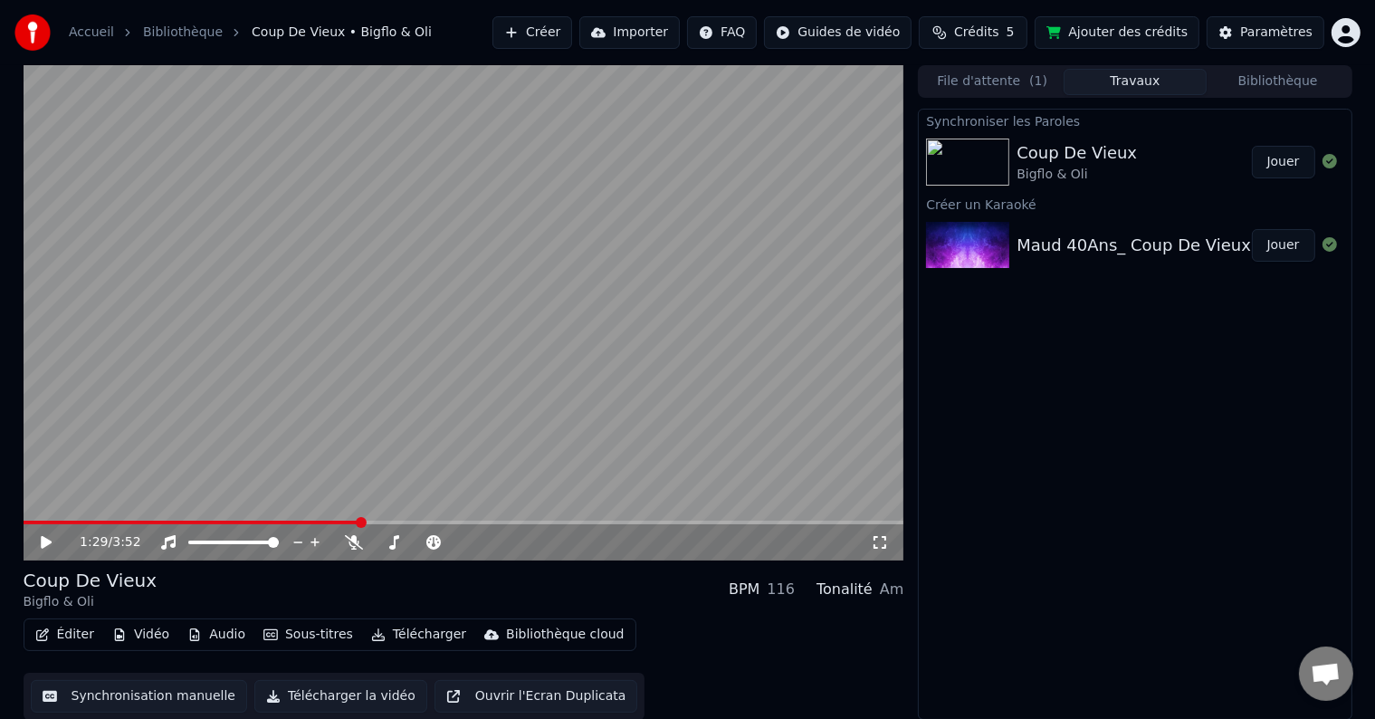
click at [49, 544] on icon at bounding box center [59, 542] width 43 height 14
click at [47, 531] on div "2:20 / 3:52" at bounding box center [464, 542] width 881 height 36
click at [44, 536] on icon at bounding box center [59, 542] width 43 height 14
click at [442, 521] on span at bounding box center [292, 523] width 536 height 4
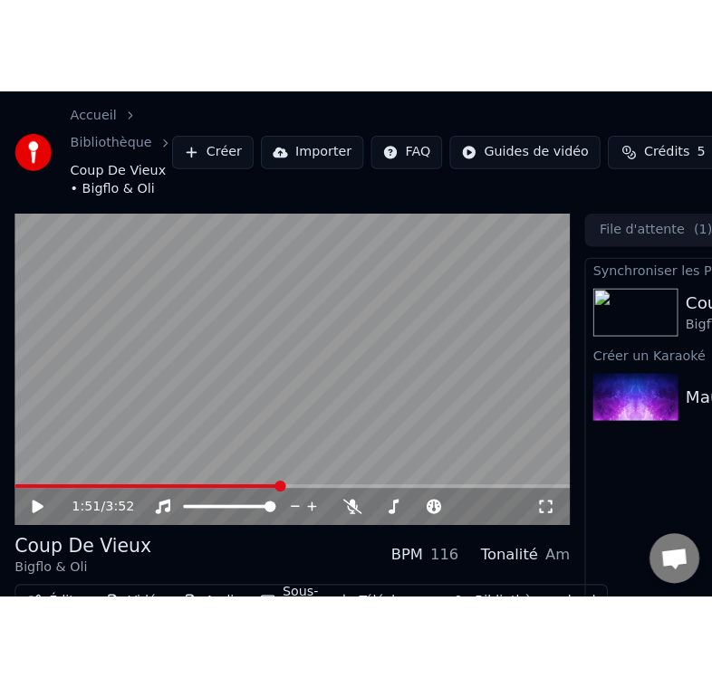
scroll to position [0, 11]
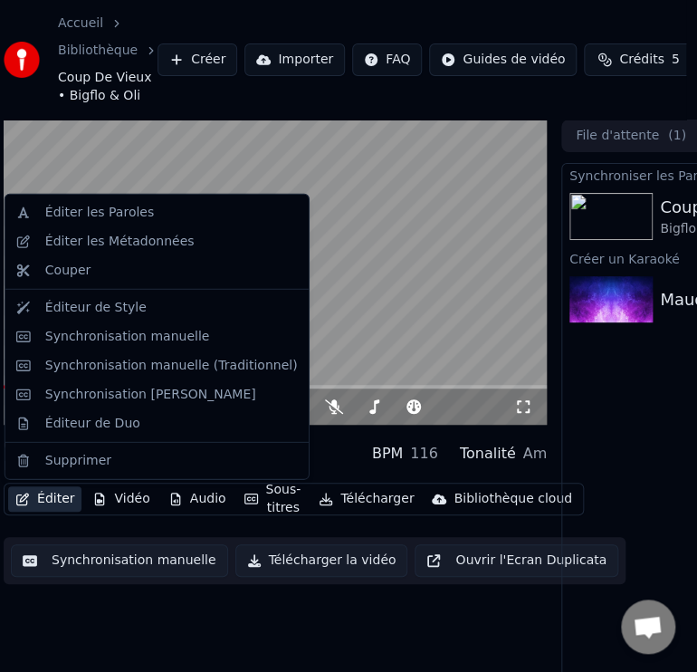
click at [29, 500] on icon "button" at bounding box center [22, 498] width 14 height 13
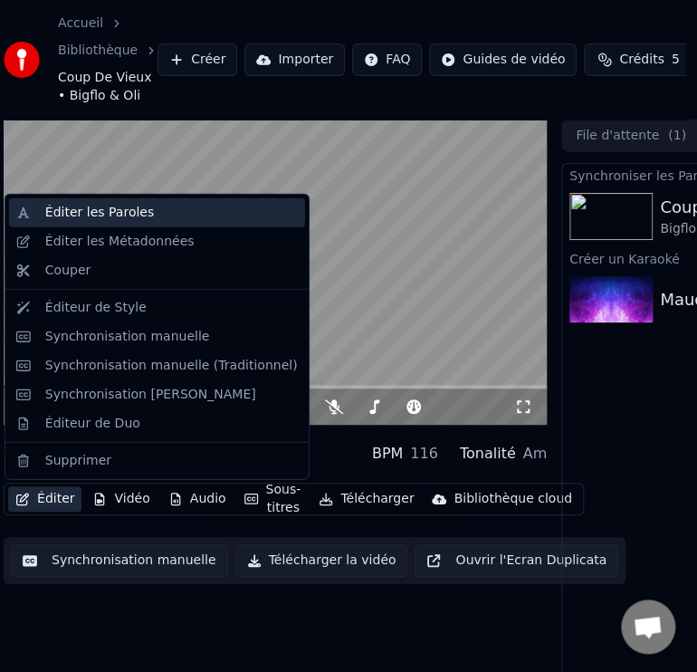
click at [137, 214] on div "Éditer les Paroles" at bounding box center [99, 213] width 109 height 18
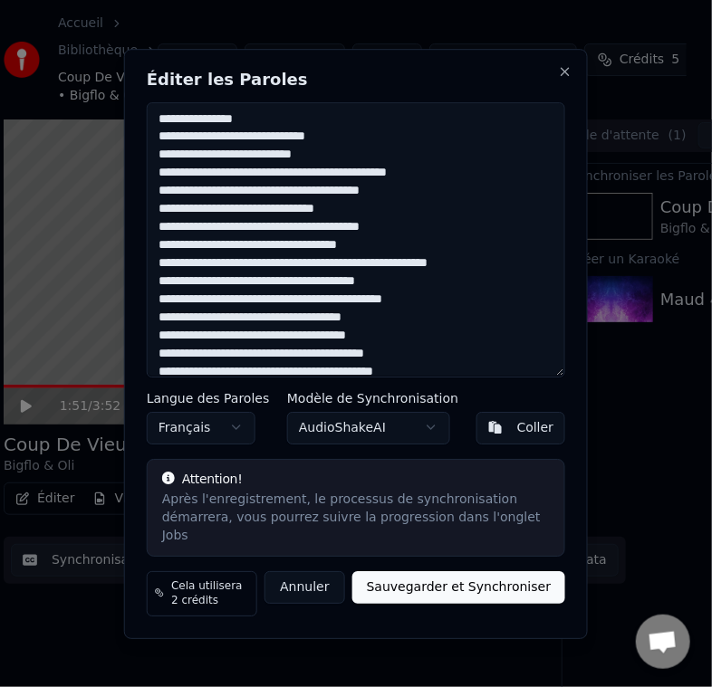
click at [230, 174] on textarea at bounding box center [356, 239] width 418 height 275
click at [232, 167] on textarea at bounding box center [356, 239] width 418 height 275
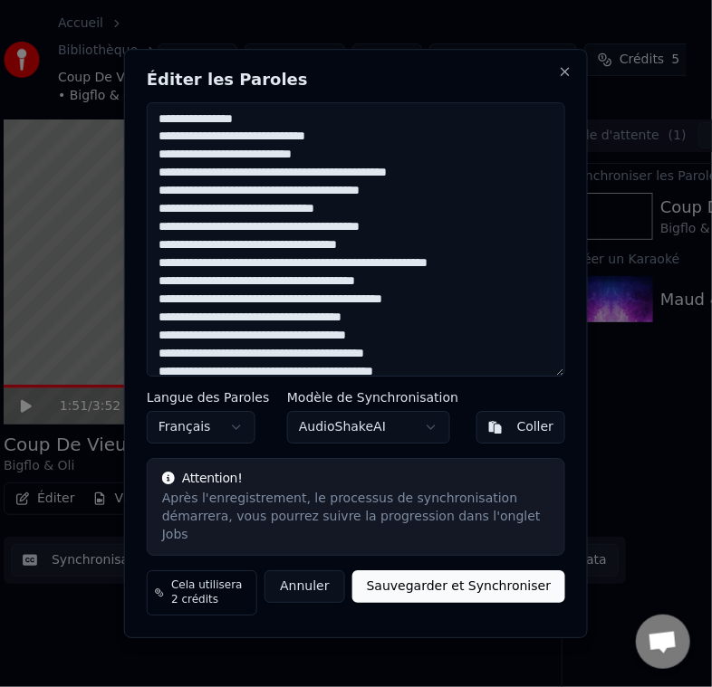
click at [204, 333] on textarea at bounding box center [356, 239] width 418 height 275
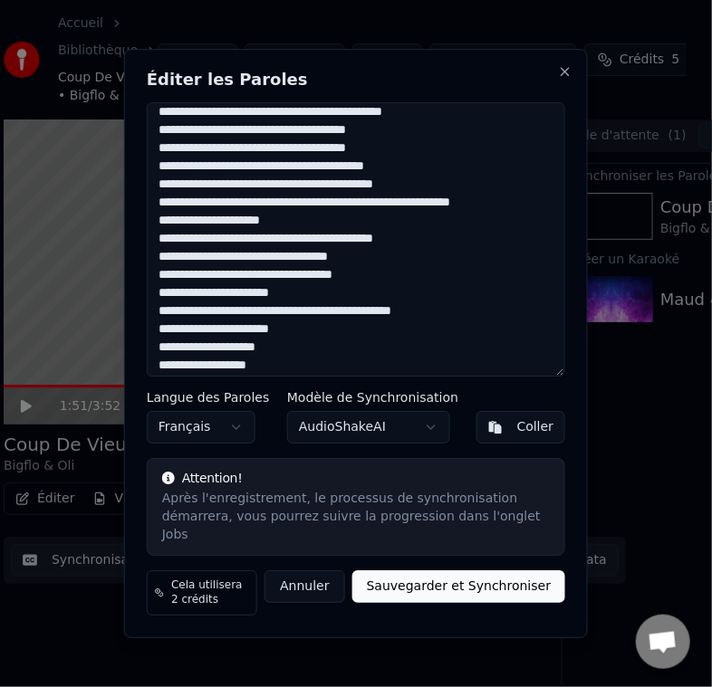
scroll to position [181, 0]
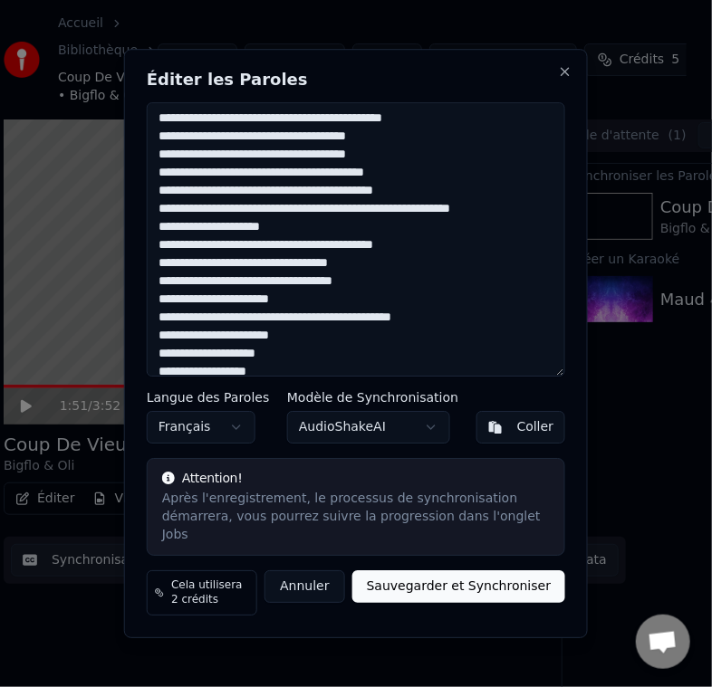
click at [359, 225] on textarea at bounding box center [356, 239] width 418 height 275
drag, startPoint x: 405, startPoint y: 216, endPoint x: 413, endPoint y: 228, distance: 14.3
click at [406, 216] on textarea at bounding box center [356, 239] width 418 height 275
click at [273, 219] on textarea at bounding box center [356, 239] width 418 height 275
click at [269, 231] on textarea at bounding box center [356, 239] width 418 height 275
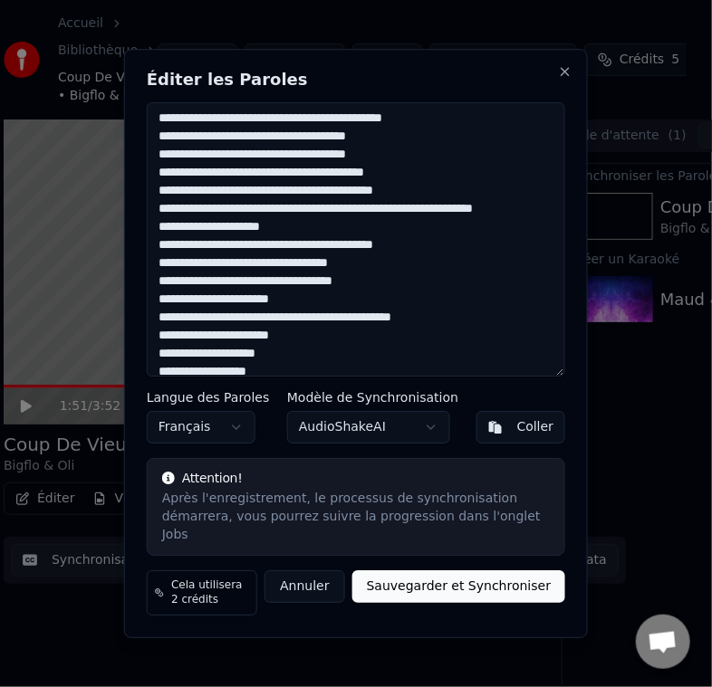
click at [269, 224] on textarea at bounding box center [356, 239] width 418 height 275
drag, startPoint x: 377, startPoint y: 221, endPoint x: 349, endPoint y: 222, distance: 28.1
click at [349, 222] on textarea at bounding box center [356, 239] width 418 height 275
drag, startPoint x: 273, startPoint y: 217, endPoint x: 288, endPoint y: 244, distance: 31.2
click at [276, 221] on textarea at bounding box center [356, 239] width 418 height 275
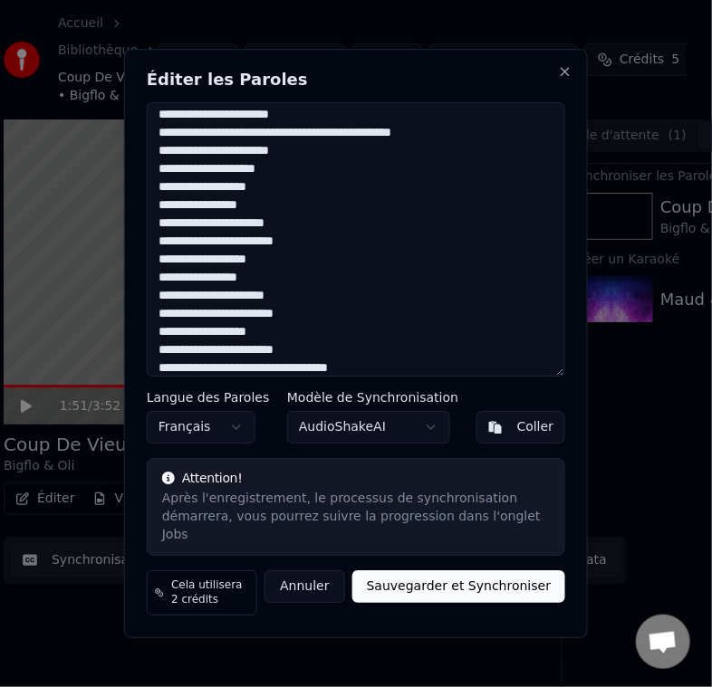
scroll to position [362, 0]
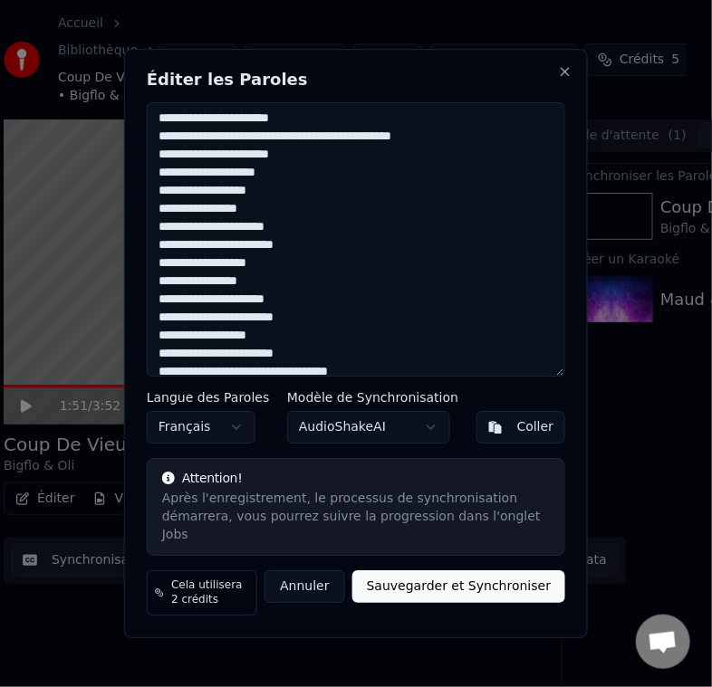
drag, startPoint x: 299, startPoint y: 364, endPoint x: 240, endPoint y: 370, distance: 59.2
click at [218, 323] on textarea at bounding box center [356, 239] width 418 height 275
click at [279, 344] on textarea at bounding box center [356, 239] width 418 height 275
drag, startPoint x: 279, startPoint y: 344, endPoint x: 220, endPoint y: 308, distance: 69.1
click at [220, 308] on textarea at bounding box center [356, 239] width 418 height 275
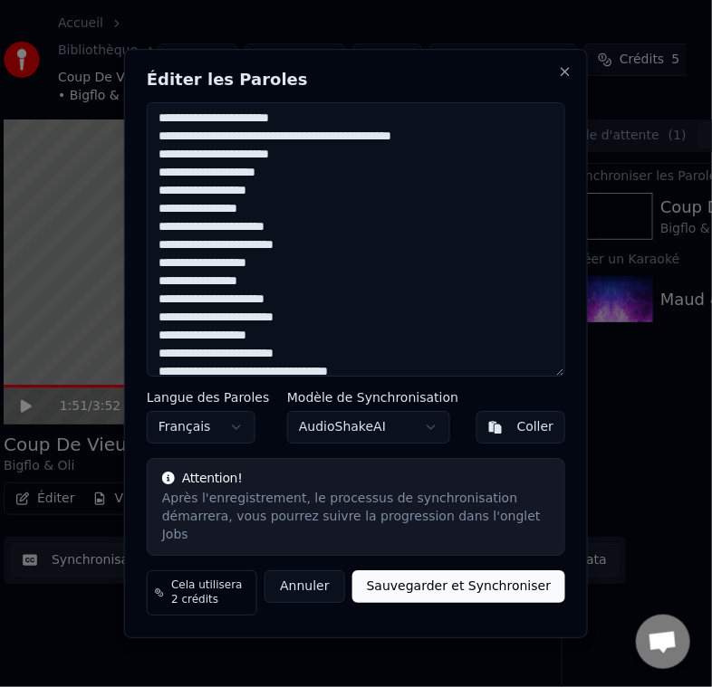
click at [299, 352] on textarea at bounding box center [356, 239] width 418 height 275
click at [315, 357] on textarea at bounding box center [356, 239] width 418 height 275
drag, startPoint x: 313, startPoint y: 358, endPoint x: 152, endPoint y: 348, distance: 161.5
click at [152, 348] on textarea at bounding box center [356, 239] width 418 height 275
paste textarea "**********"
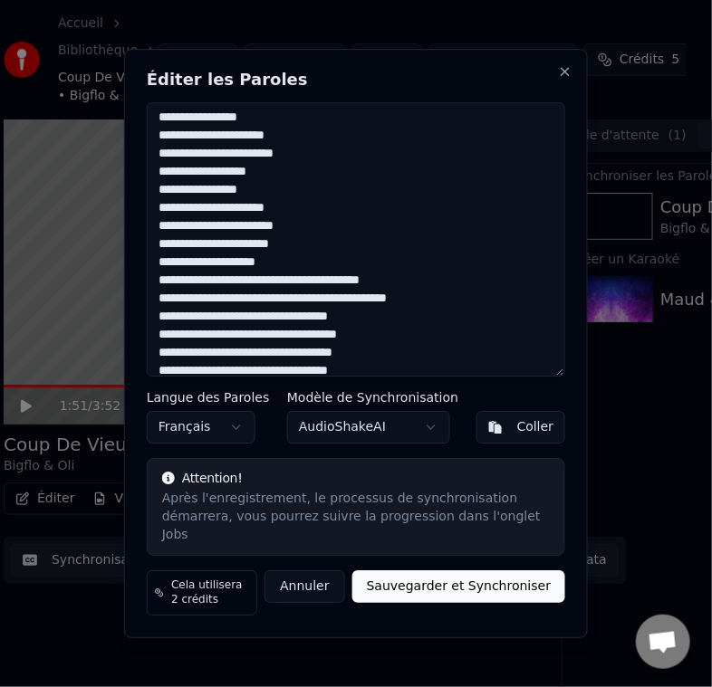
scroll to position [456, 0]
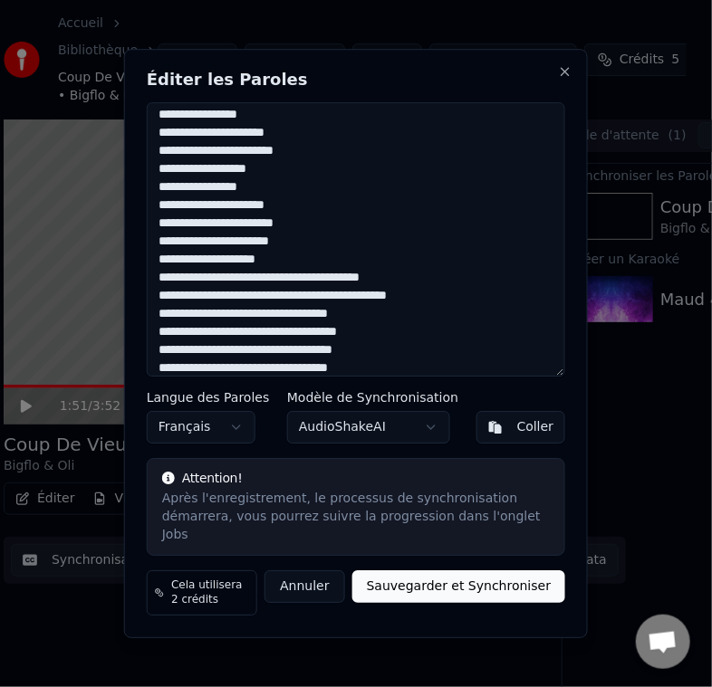
drag, startPoint x: 320, startPoint y: 307, endPoint x: 304, endPoint y: 306, distance: 16.3
click at [304, 306] on textarea at bounding box center [356, 239] width 418 height 275
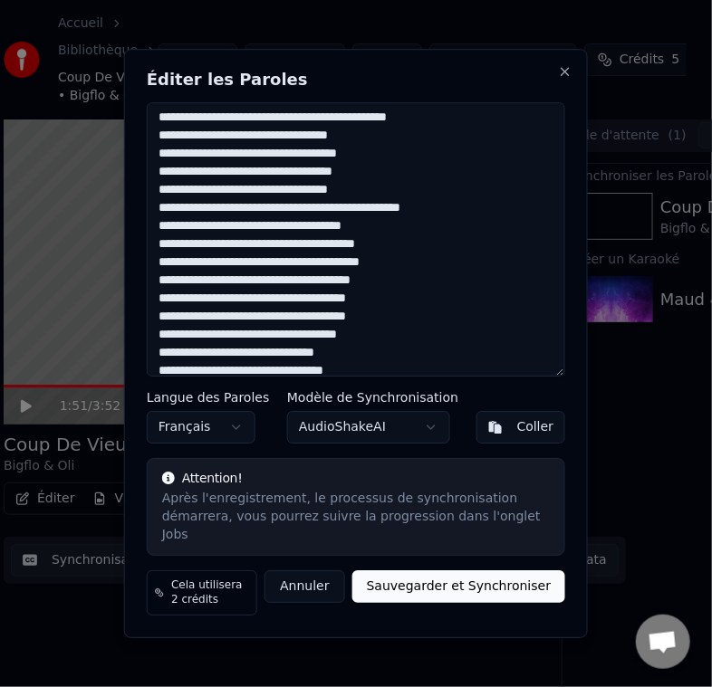
scroll to position [637, 0]
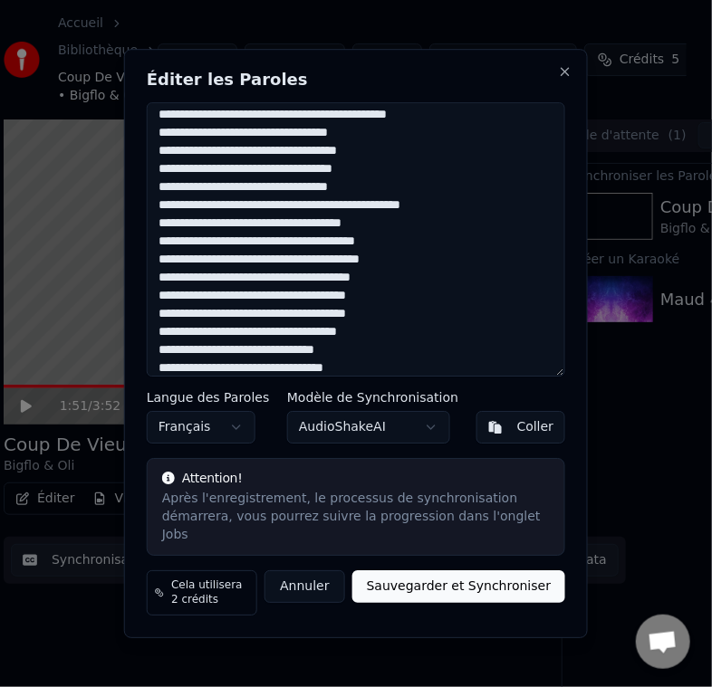
drag, startPoint x: 197, startPoint y: 253, endPoint x: 158, endPoint y: 251, distance: 39.0
click at [158, 251] on textarea at bounding box center [356, 239] width 418 height 275
drag, startPoint x: 181, startPoint y: 269, endPoint x: 156, endPoint y: 268, distance: 25.4
click at [156, 268] on textarea at bounding box center [356, 239] width 418 height 275
click at [293, 295] on textarea at bounding box center [356, 239] width 418 height 275
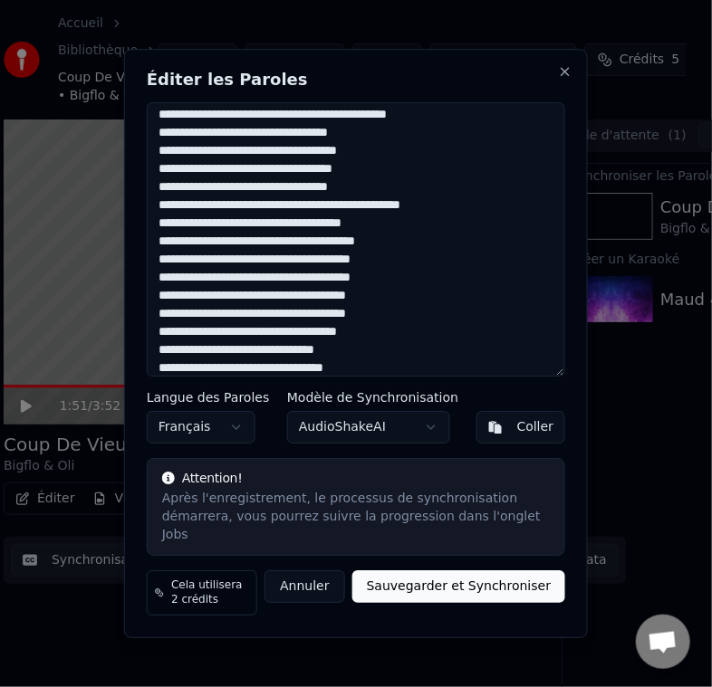
click at [293, 308] on textarea at bounding box center [356, 239] width 418 height 275
drag, startPoint x: 332, startPoint y: 322, endPoint x: 322, endPoint y: 320, distance: 10.1
click at [322, 320] on textarea at bounding box center [356, 239] width 418 height 275
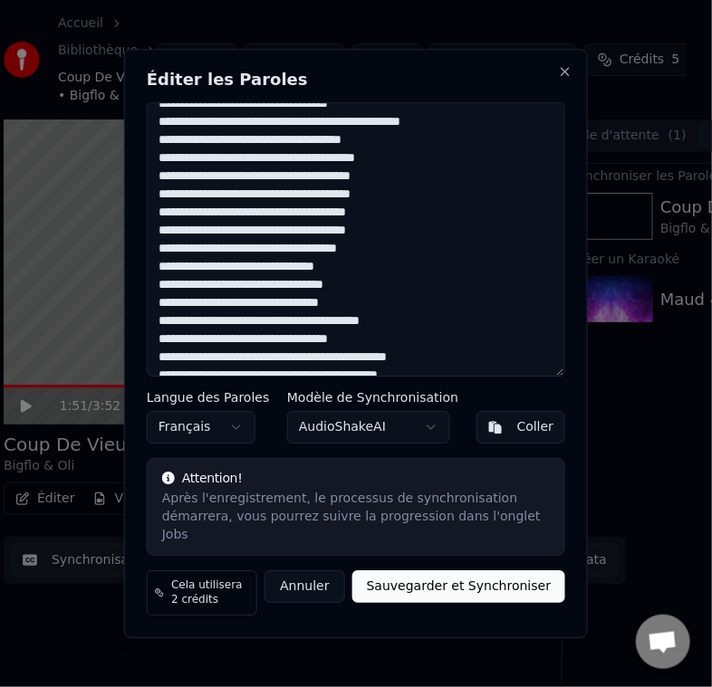
scroll to position [728, 0]
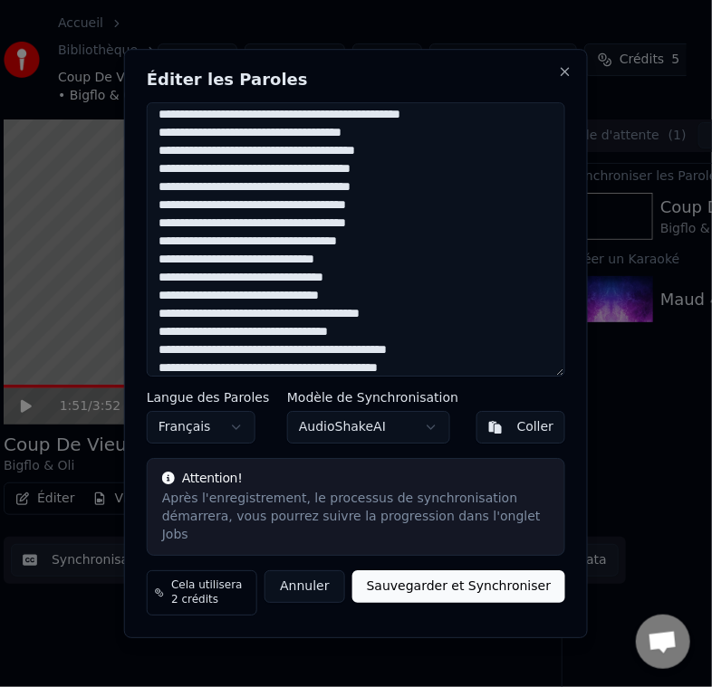
click at [267, 281] on textarea at bounding box center [356, 239] width 418 height 275
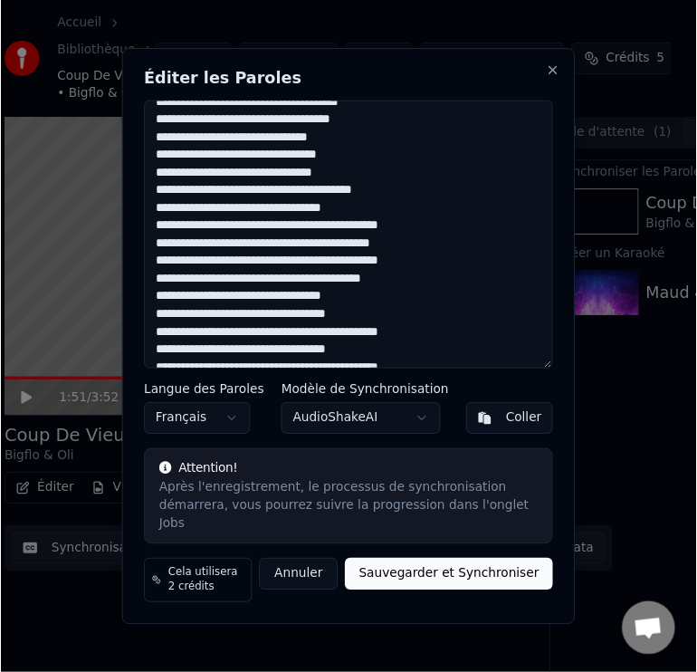
scroll to position [909, 0]
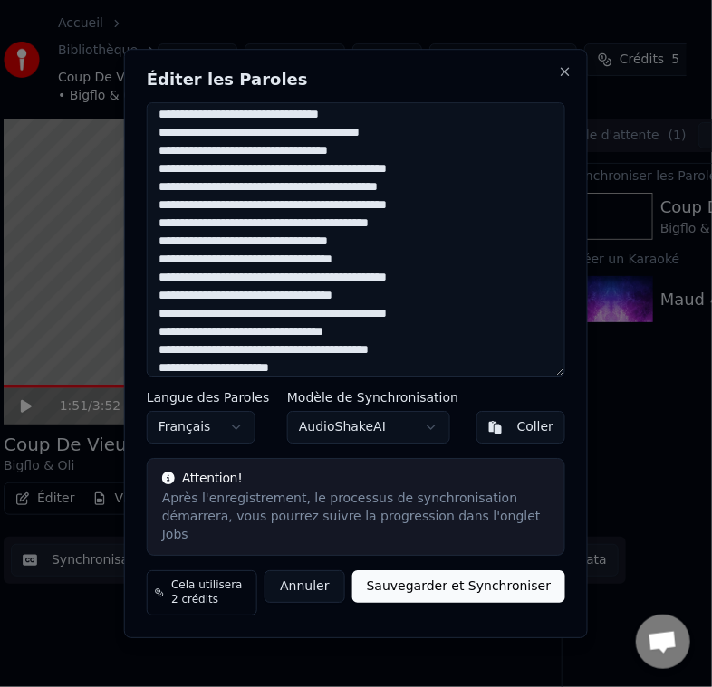
drag, startPoint x: 359, startPoint y: 196, endPoint x: 330, endPoint y: 199, distance: 28.3
click at [330, 199] on textarea at bounding box center [356, 239] width 418 height 275
type textarea "**********"
click at [442, 571] on button "Sauvegarder et Synchroniser" at bounding box center [459, 586] width 214 height 33
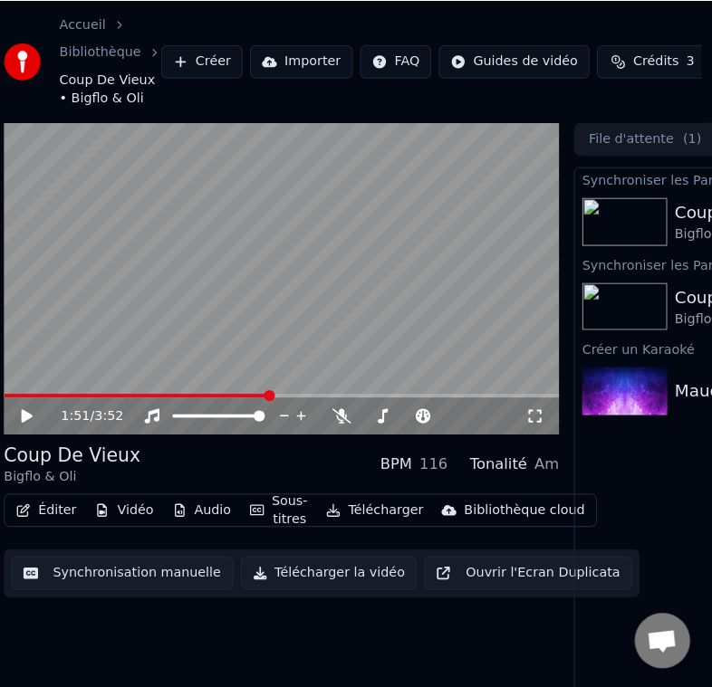
scroll to position [0, 0]
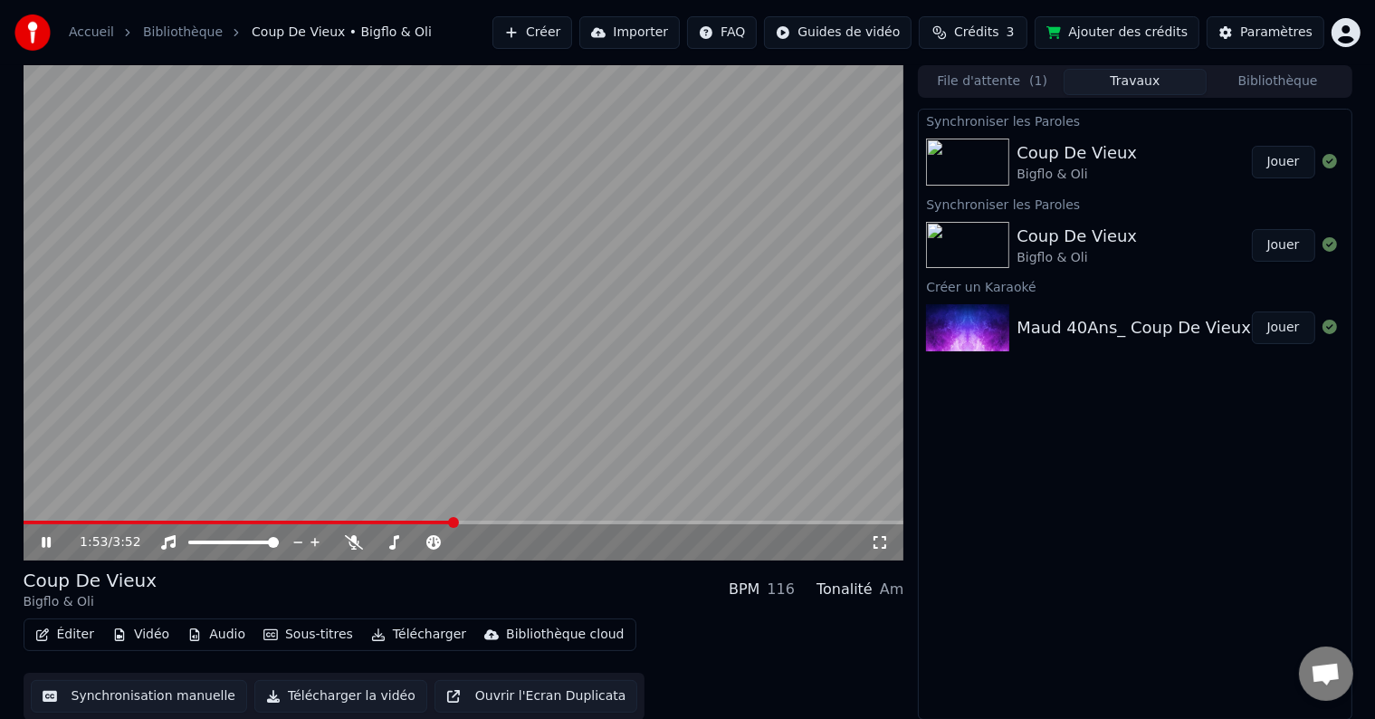
click at [40, 539] on icon at bounding box center [59, 542] width 43 height 14
drag, startPoint x: 36, startPoint y: 525, endPoint x: 14, endPoint y: 523, distance: 21.8
click at [14, 523] on div "1:53 / 3:52 Coup De Vieux Bigflo & Oli BPM 116 Tonalité Am Éditer Vidéo Audio S…" at bounding box center [688, 392] width 1358 height 655
click at [28, 521] on span at bounding box center [239, 523] width 431 height 4
click at [24, 525] on span at bounding box center [29, 522] width 11 height 11
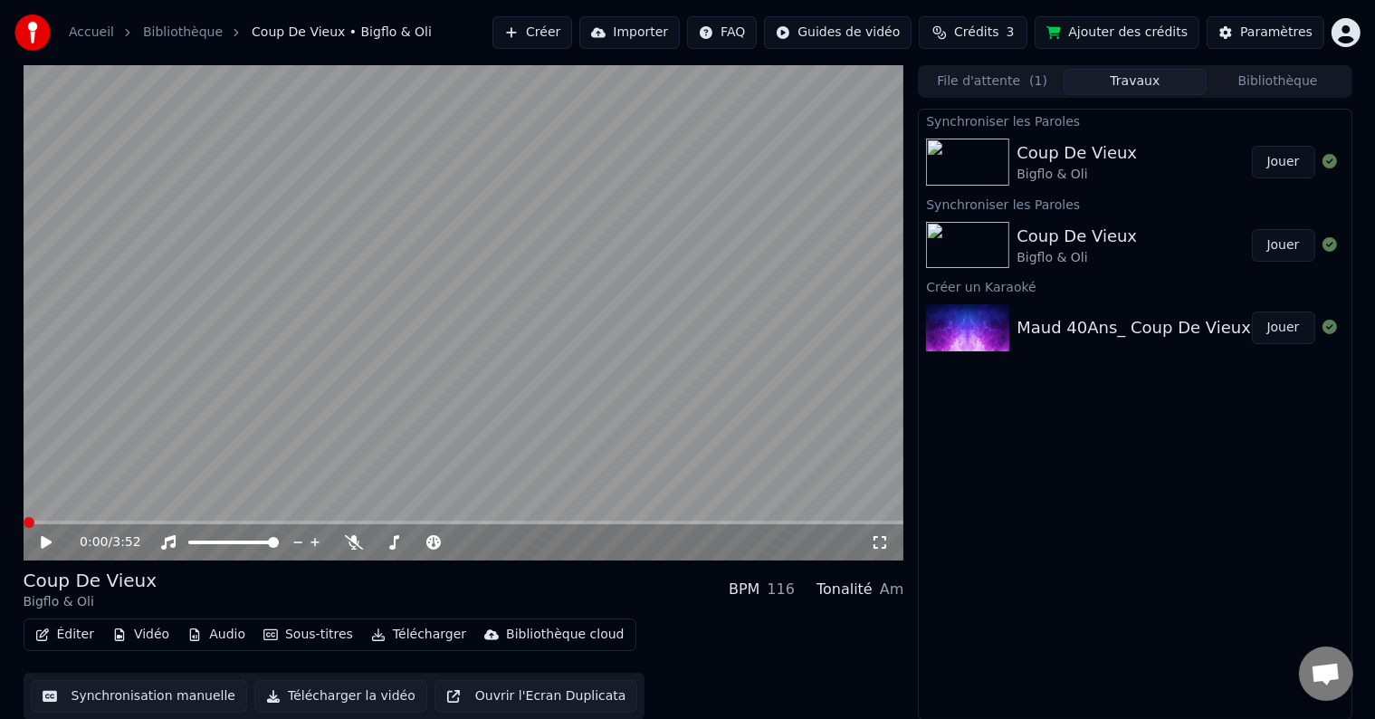
click at [24, 524] on span at bounding box center [29, 522] width 11 height 11
click at [47, 550] on icon at bounding box center [59, 542] width 43 height 14
click at [43, 536] on icon at bounding box center [59, 542] width 43 height 14
click at [495, 522] on span at bounding box center [464, 523] width 881 height 4
click at [465, 521] on span at bounding box center [246, 523] width 444 height 4
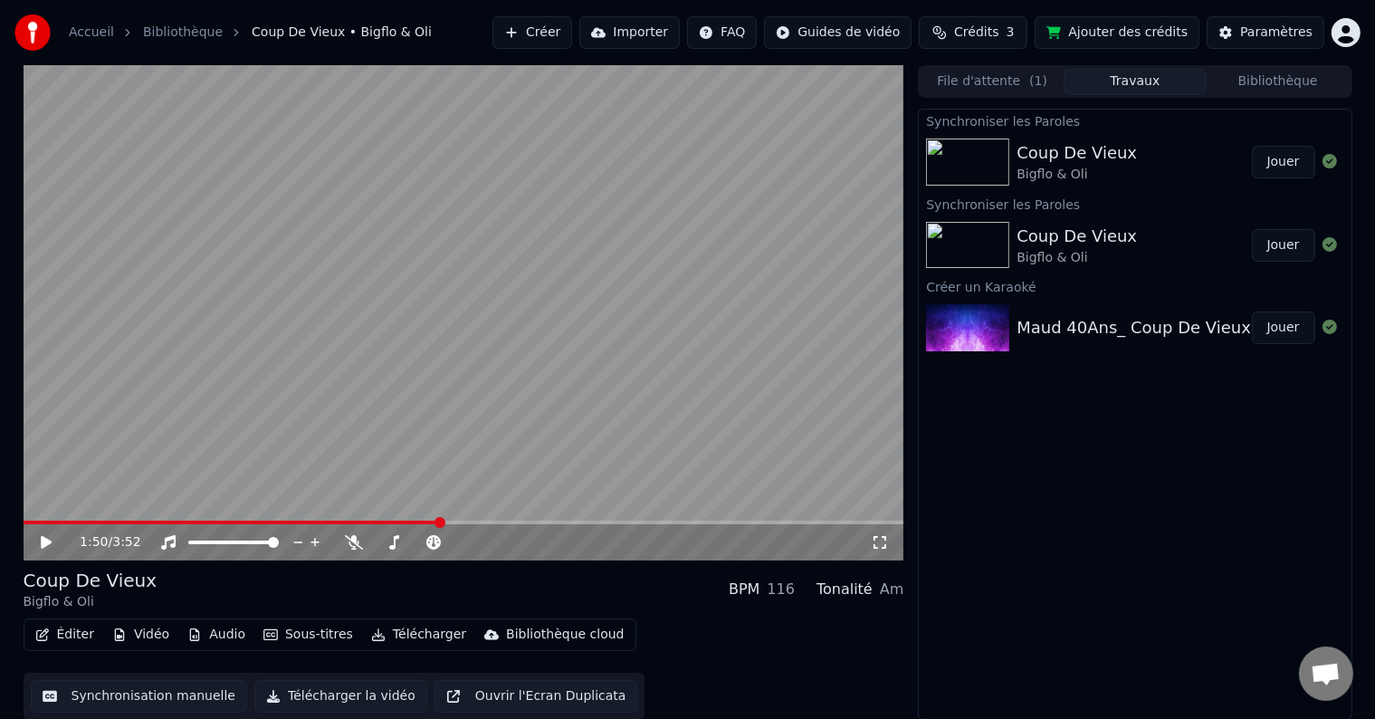
click at [440, 521] on span at bounding box center [232, 523] width 416 height 4
click at [420, 521] on span at bounding box center [232, 523] width 416 height 4
click at [401, 525] on div "1:45 / 3:52" at bounding box center [464, 542] width 881 height 36
click at [393, 519] on video at bounding box center [464, 312] width 881 height 495
click at [402, 522] on span at bounding box center [213, 523] width 379 height 4
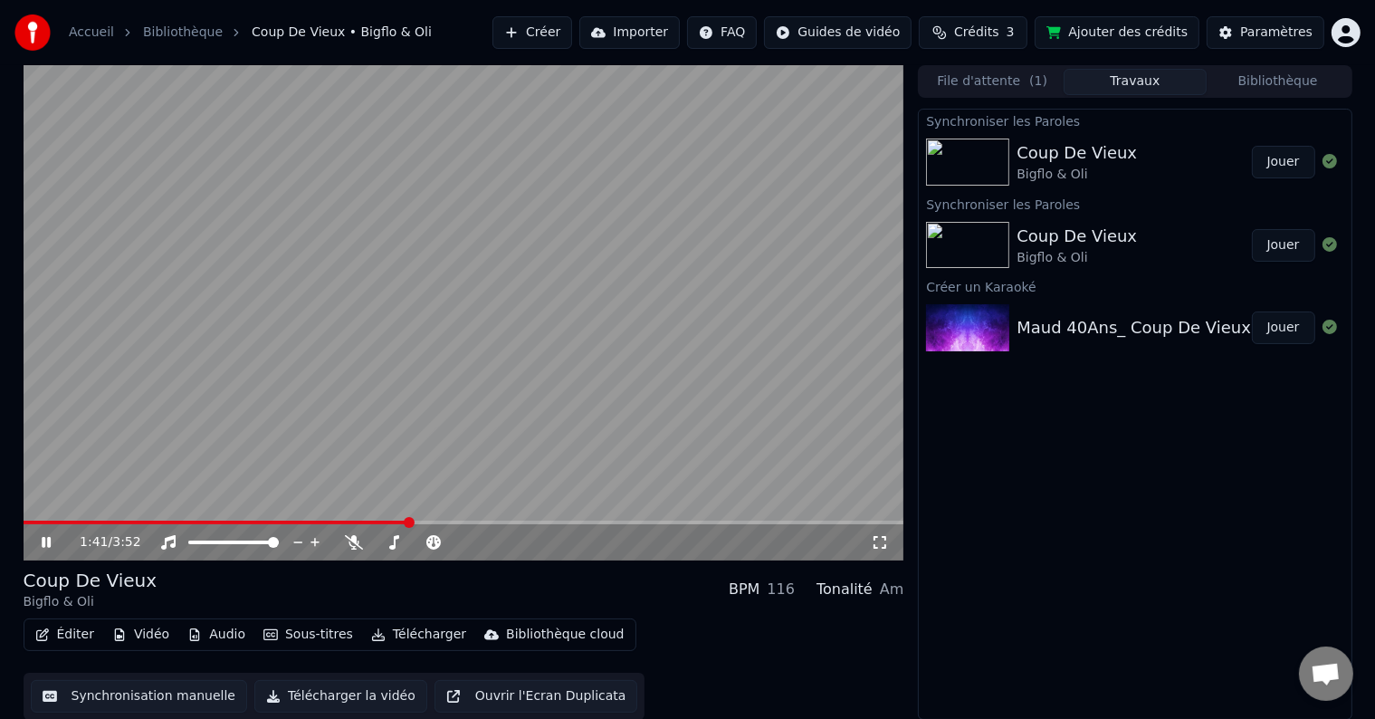
click at [378, 521] on span at bounding box center [217, 523] width 386 height 4
click at [358, 521] on span at bounding box center [207, 523] width 366 height 4
click at [369, 521] on span at bounding box center [265, 523] width 482 height 4
click at [348, 519] on video at bounding box center [464, 312] width 881 height 495
click at [347, 522] on span at bounding box center [200, 523] width 353 height 4
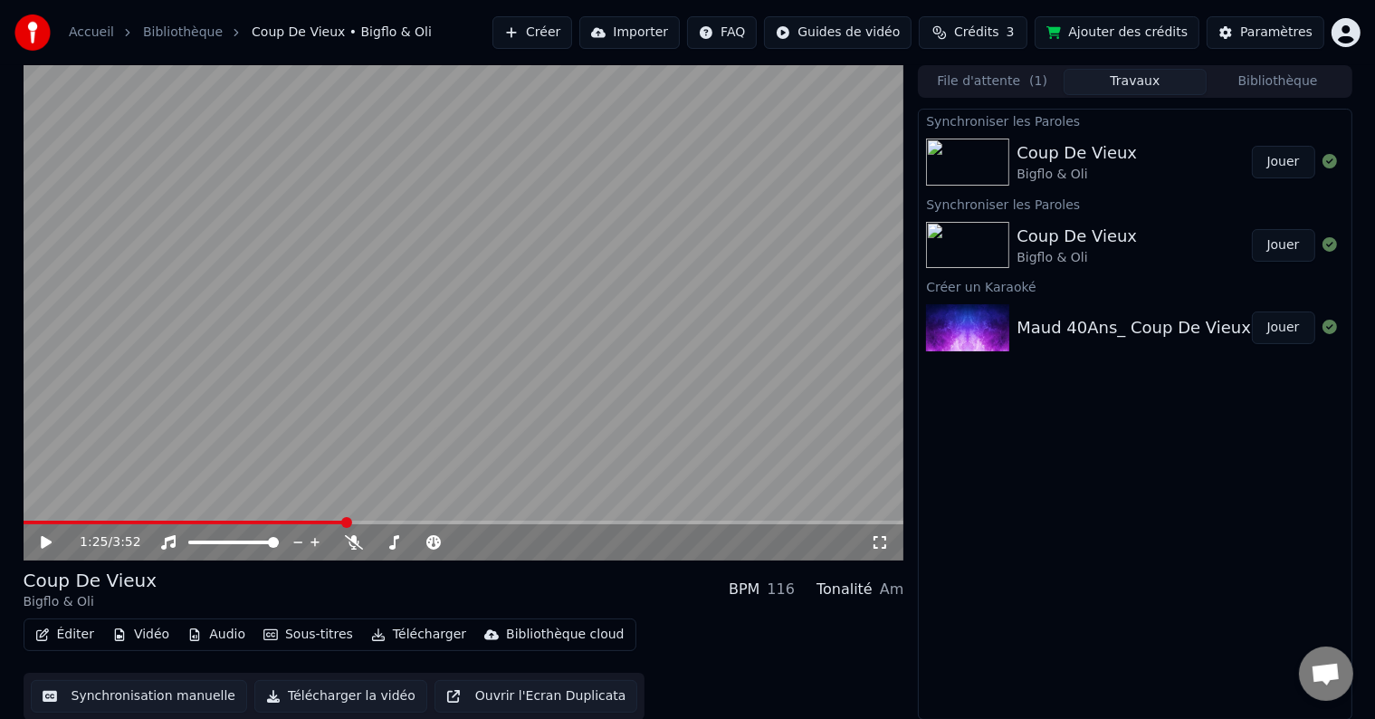
click at [47, 538] on icon at bounding box center [59, 542] width 43 height 14
click at [400, 341] on video at bounding box center [464, 312] width 881 height 495
click at [560, 521] on span at bounding box center [448, 523] width 849 height 4
click at [519, 521] on span at bounding box center [272, 523] width 496 height 4
click at [508, 518] on video at bounding box center [464, 312] width 881 height 495
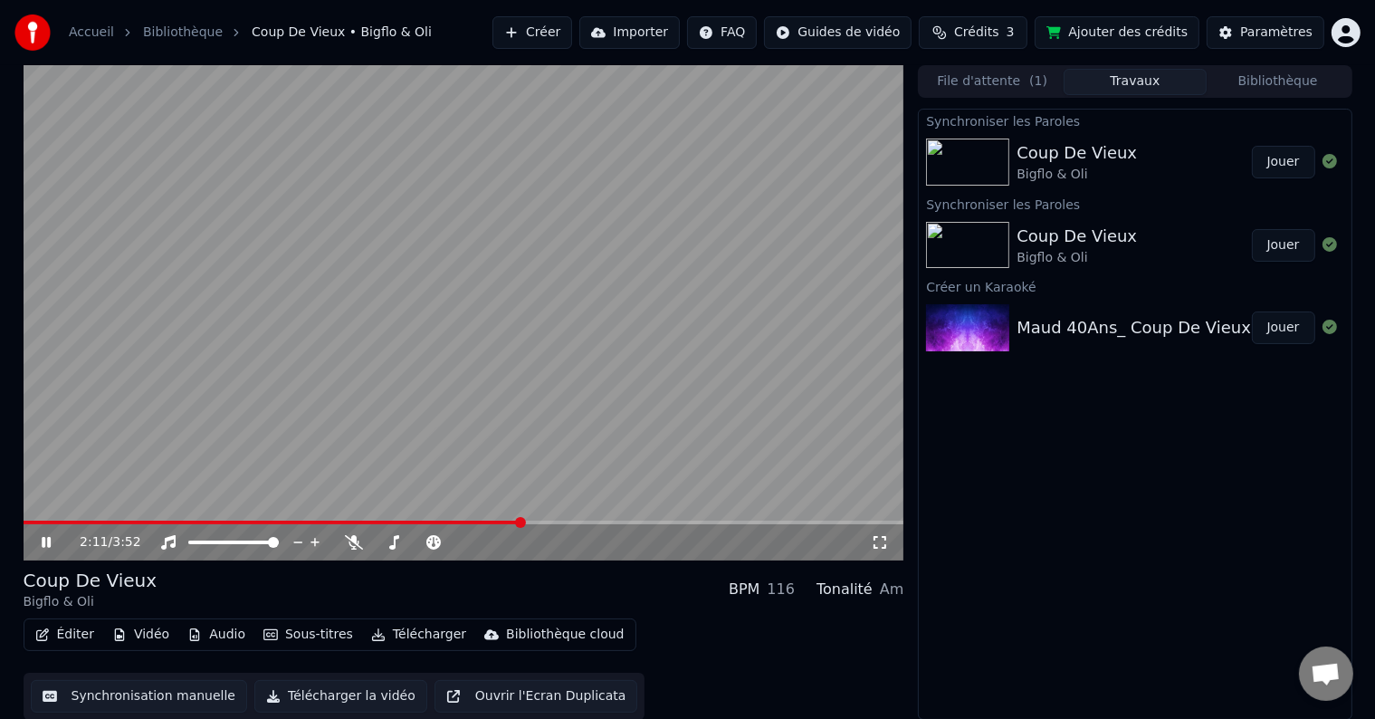
click at [497, 518] on video at bounding box center [464, 312] width 881 height 495
click at [489, 521] on span at bounding box center [257, 523] width 466 height 4
click at [475, 522] on span at bounding box center [257, 523] width 466 height 4
click at [464, 522] on span at bounding box center [249, 523] width 451 height 4
click at [453, 521] on span at bounding box center [243, 523] width 439 height 4
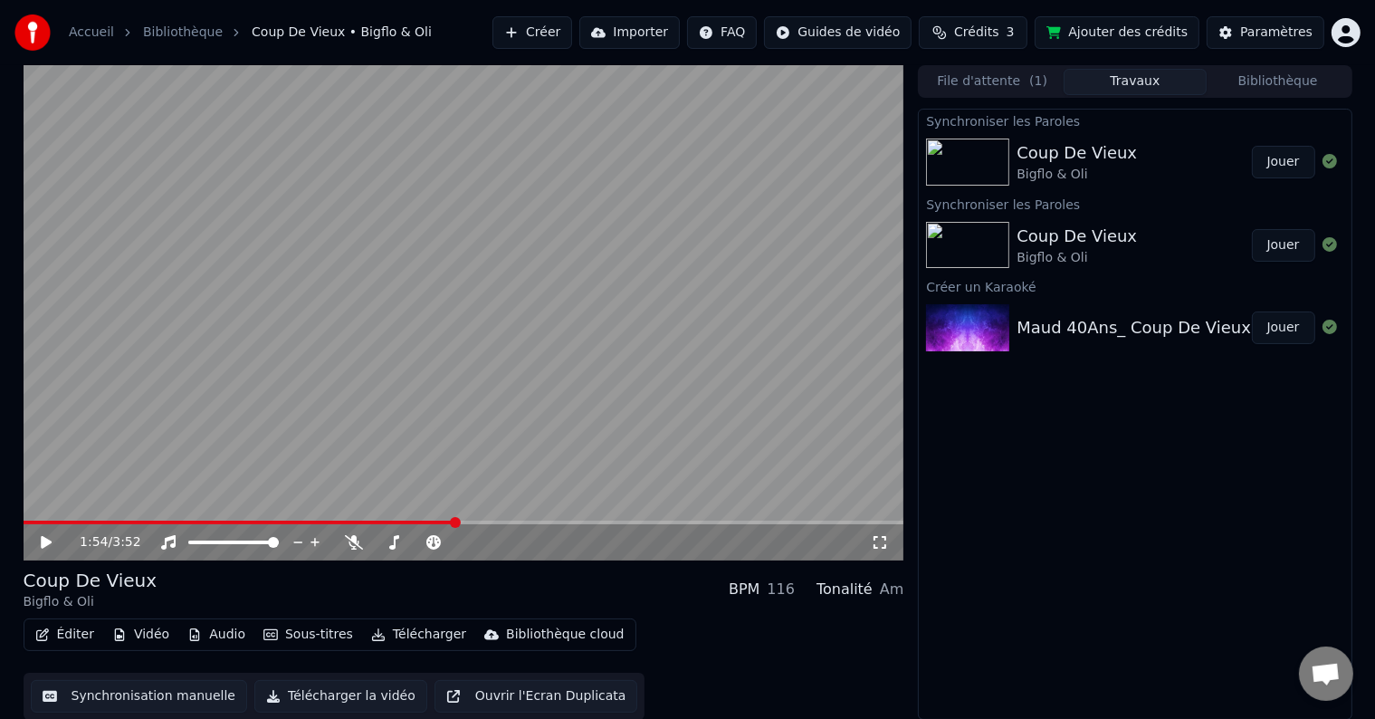
click at [466, 521] on span at bounding box center [464, 523] width 881 height 4
click at [456, 518] on video at bounding box center [464, 312] width 881 height 495
click at [452, 518] on video at bounding box center [464, 312] width 881 height 495
click at [442, 520] on video at bounding box center [464, 312] width 881 height 495
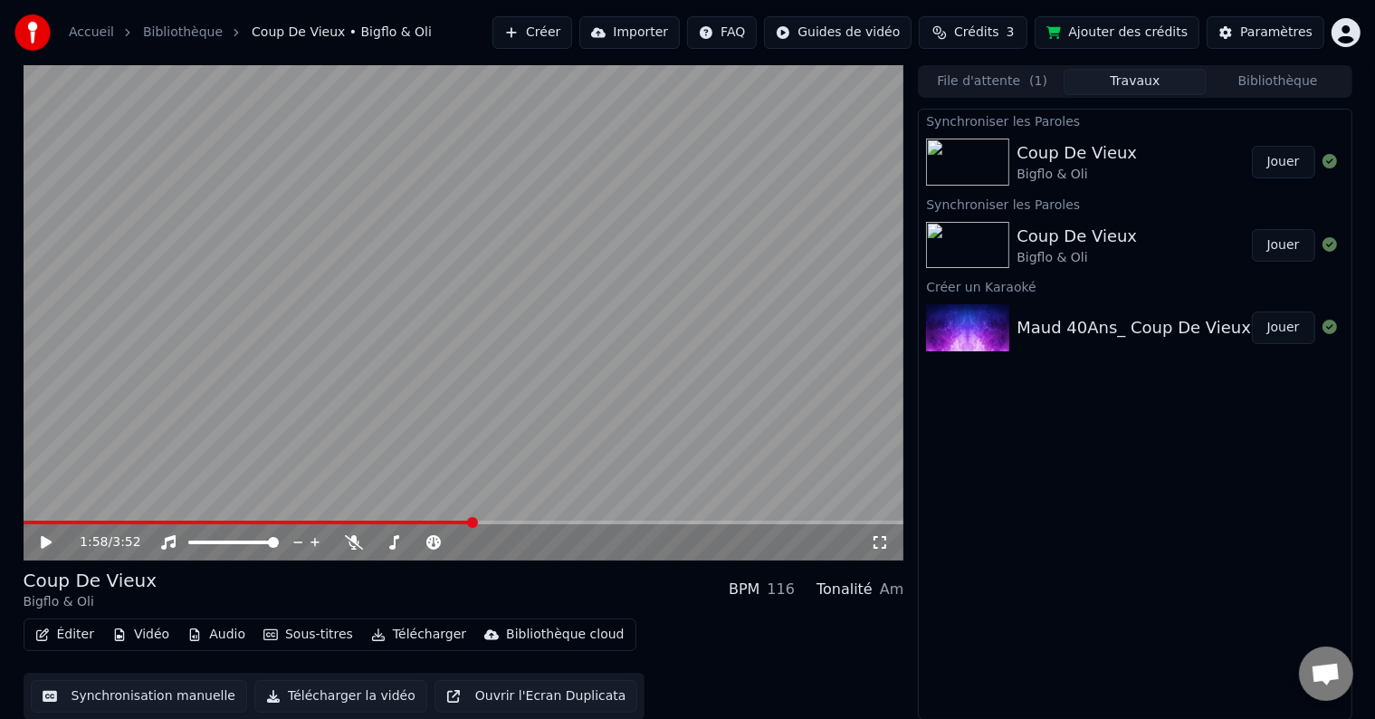
click at [67, 628] on button "Éditer" at bounding box center [64, 634] width 73 height 25
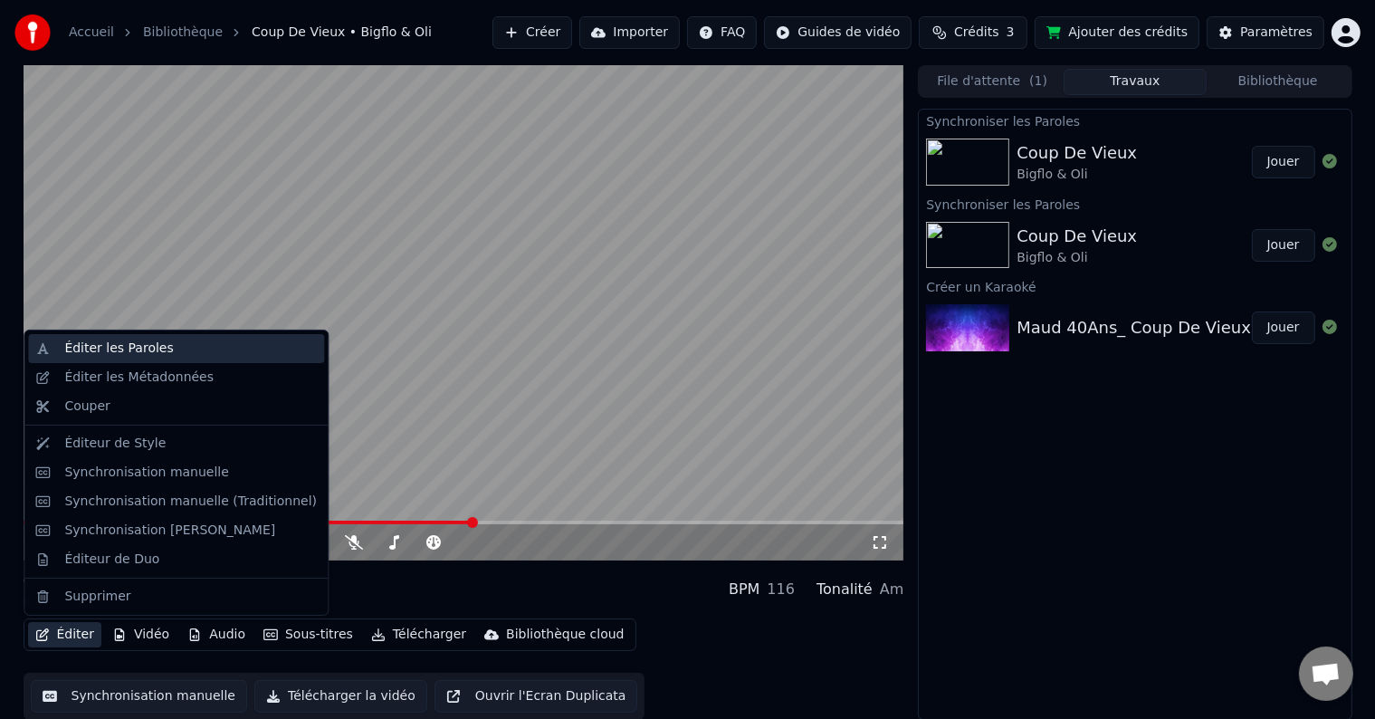
click at [156, 354] on div "Éditer les Paroles" at bounding box center [118, 348] width 109 height 18
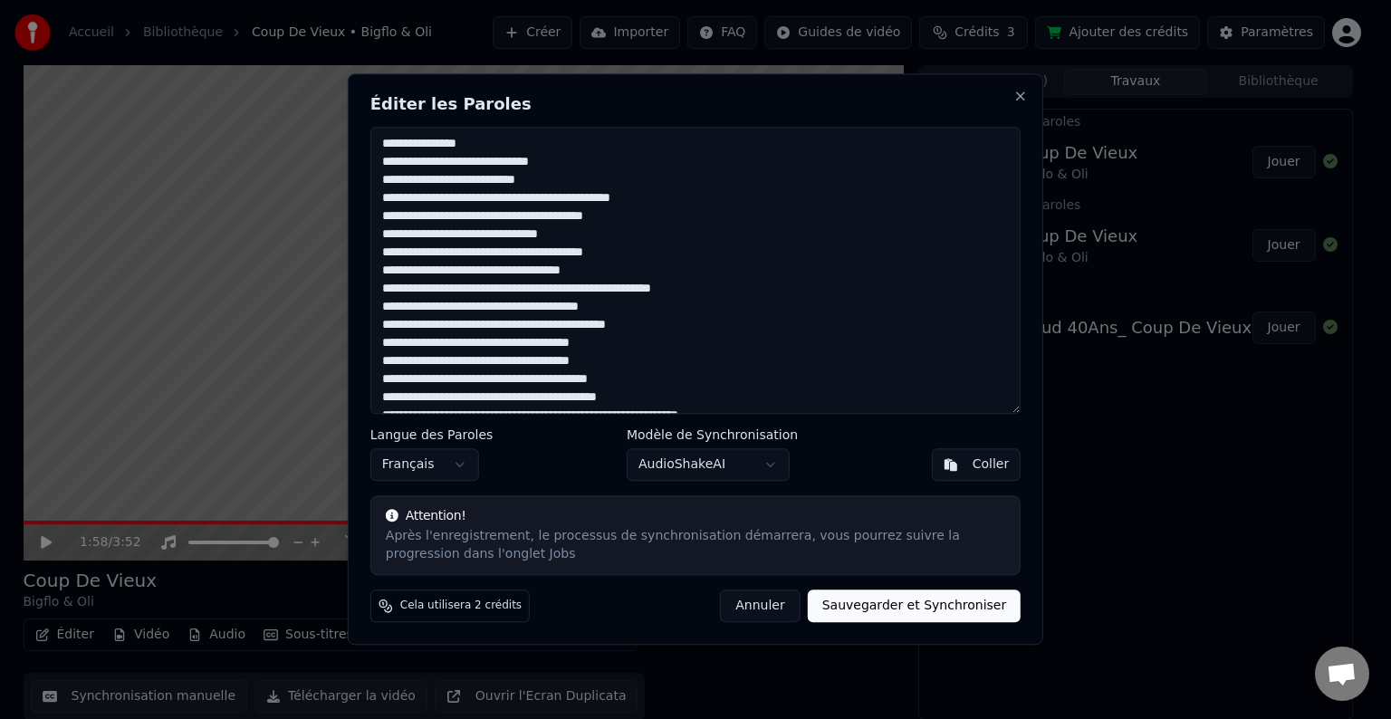
drag, startPoint x: 850, startPoint y: 98, endPoint x: 1013, endPoint y: 87, distance: 163.3
click at [1013, 87] on div "Éditer les Paroles Langue des Paroles Français Modèle de Synchronisation AudioS…" at bounding box center [695, 358] width 695 height 571
click at [1020, 94] on button "Close" at bounding box center [1020, 96] width 14 height 14
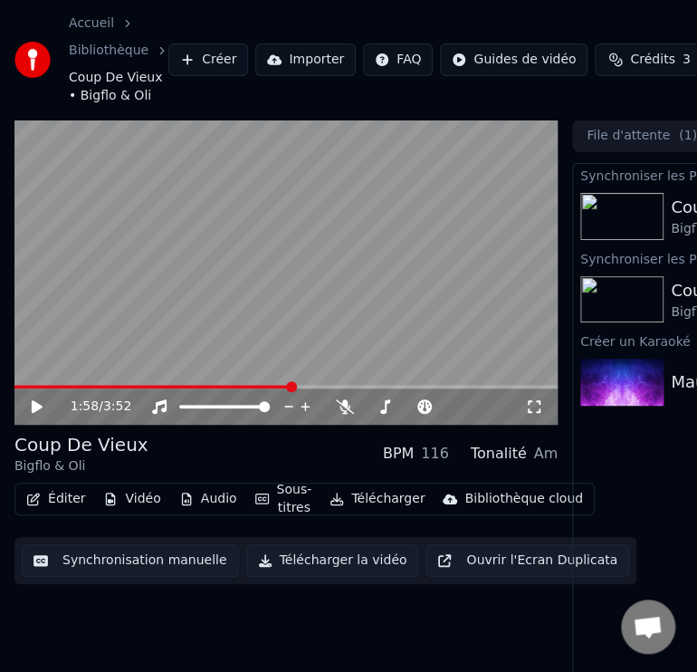
click at [56, 500] on button "Éditer" at bounding box center [55, 498] width 73 height 25
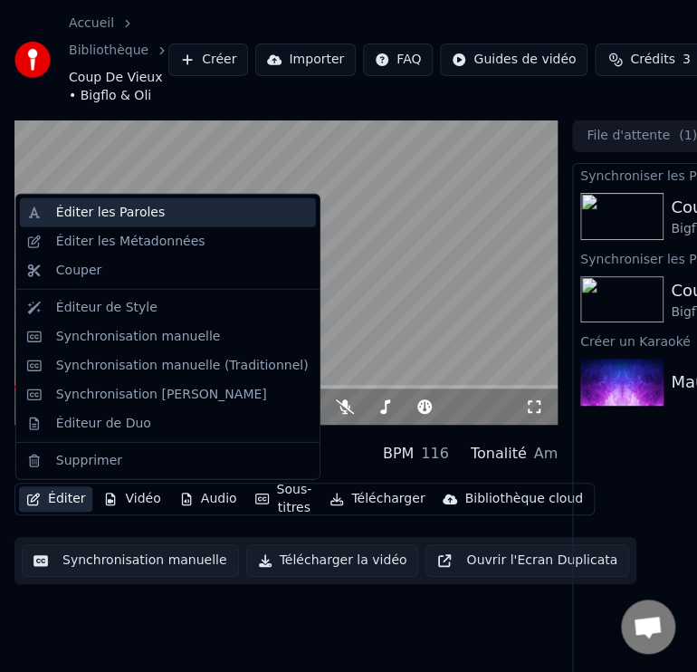
click at [141, 221] on div "Éditer les Paroles" at bounding box center [110, 213] width 109 height 18
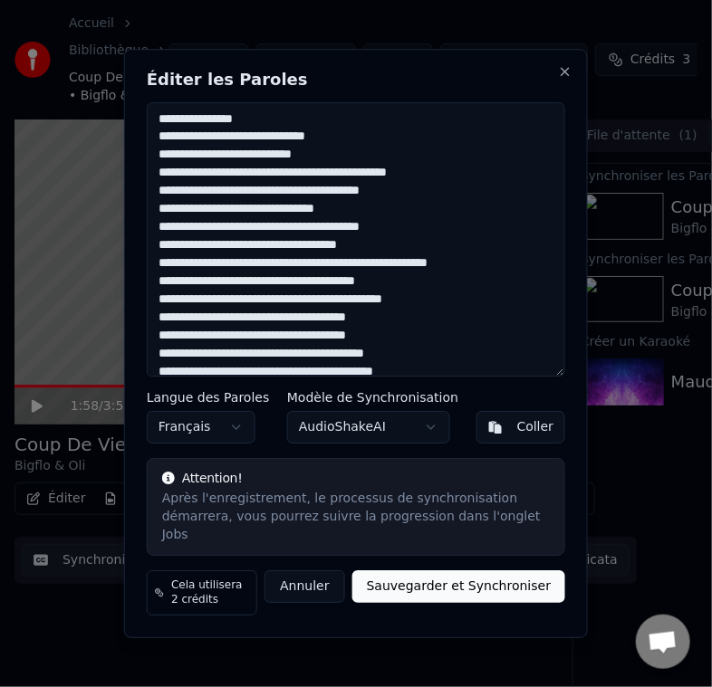
click at [231, 167] on textarea at bounding box center [356, 239] width 418 height 275
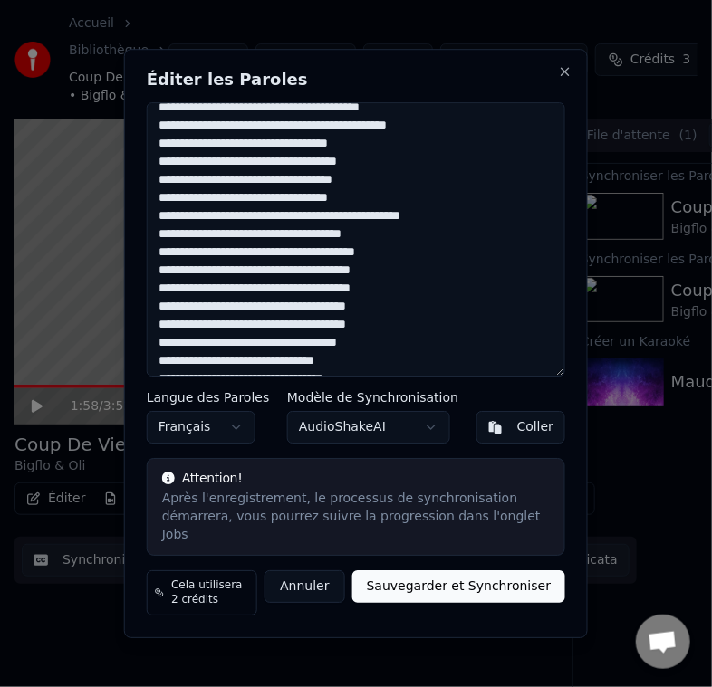
scroll to position [634, 0]
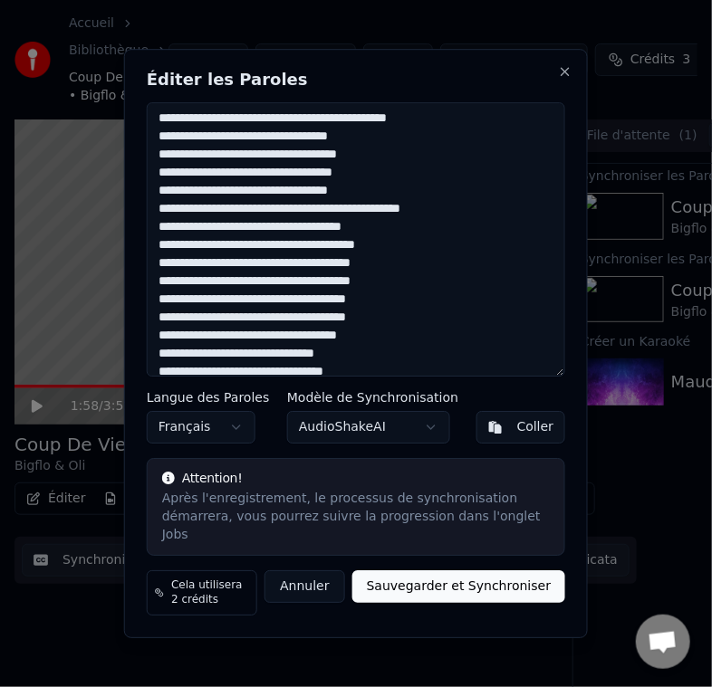
drag, startPoint x: 169, startPoint y: 274, endPoint x: 155, endPoint y: 281, distance: 15.8
click at [155, 281] on textarea at bounding box center [356, 239] width 418 height 275
click at [196, 271] on textarea at bounding box center [356, 239] width 418 height 275
drag, startPoint x: 186, startPoint y: 306, endPoint x: 154, endPoint y: 311, distance: 32.1
click at [154, 311] on textarea at bounding box center [356, 239] width 418 height 275
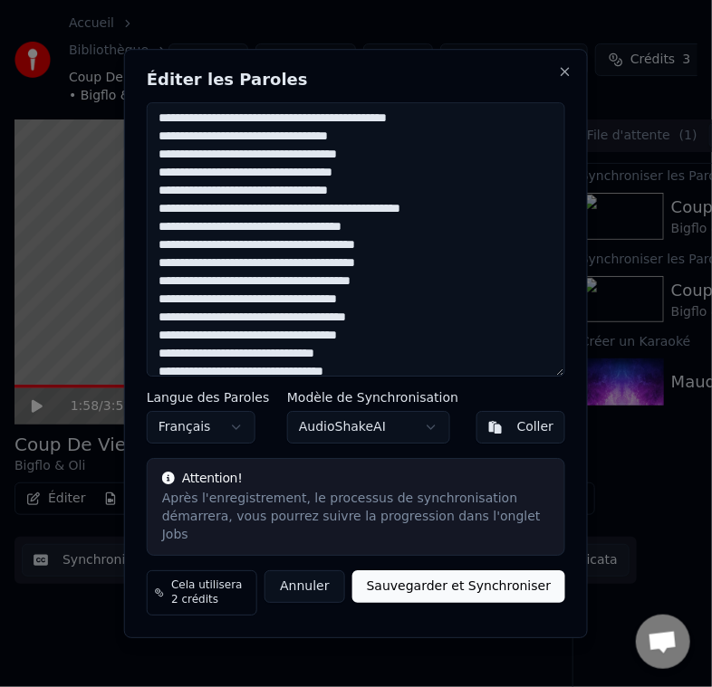
click at [285, 311] on textarea at bounding box center [356, 239] width 418 height 275
drag, startPoint x: 177, startPoint y: 344, endPoint x: 156, endPoint y: 346, distance: 21.8
click at [156, 346] on textarea at bounding box center [356, 239] width 418 height 275
click at [305, 351] on textarea at bounding box center [356, 239] width 418 height 275
click at [301, 351] on textarea at bounding box center [356, 239] width 418 height 275
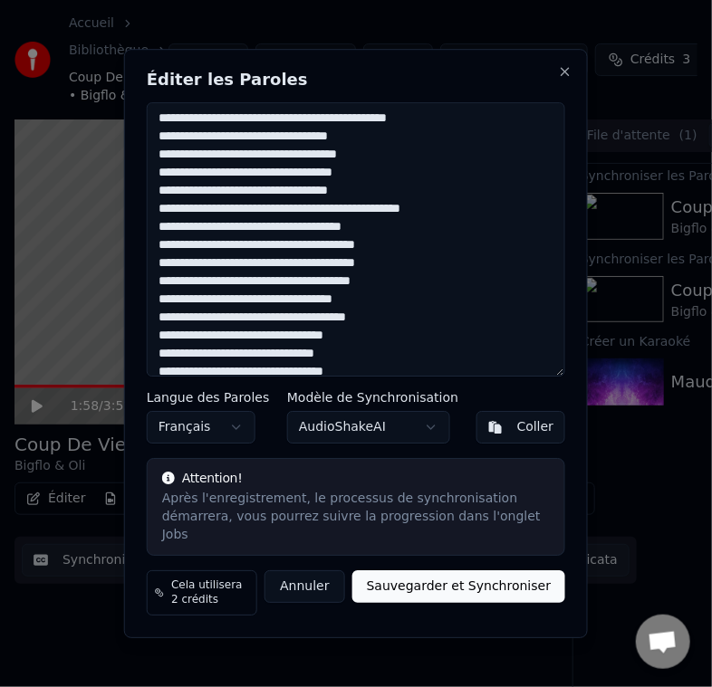
click at [285, 349] on textarea at bounding box center [356, 239] width 418 height 275
click at [280, 351] on textarea at bounding box center [356, 239] width 418 height 275
click at [166, 363] on textarea at bounding box center [356, 239] width 418 height 275
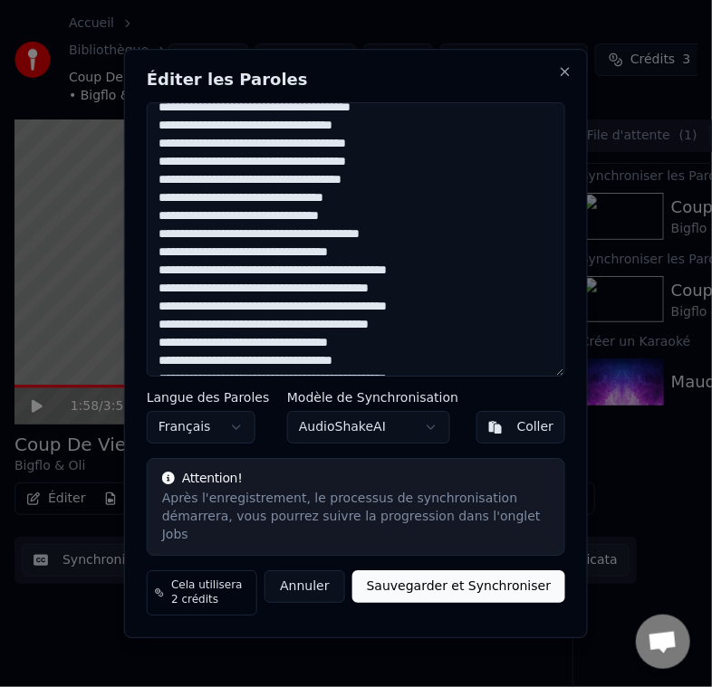
scroll to position [815, 0]
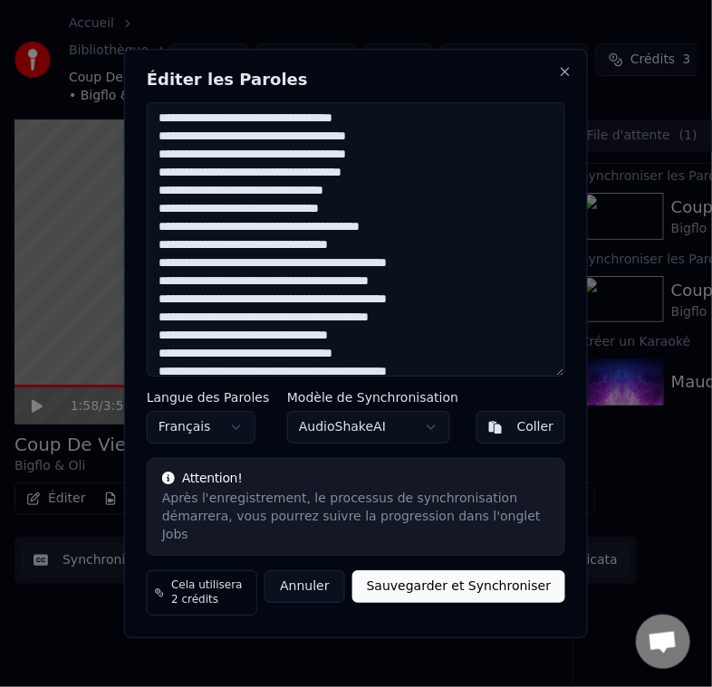
drag, startPoint x: 311, startPoint y: 196, endPoint x: 254, endPoint y: 199, distance: 56.2
click at [254, 199] on textarea at bounding box center [356, 239] width 418 height 275
click at [272, 204] on textarea at bounding box center [356, 239] width 418 height 275
click at [163, 224] on textarea at bounding box center [356, 239] width 418 height 275
drag, startPoint x: 365, startPoint y: 274, endPoint x: 330, endPoint y: 272, distance: 35.4
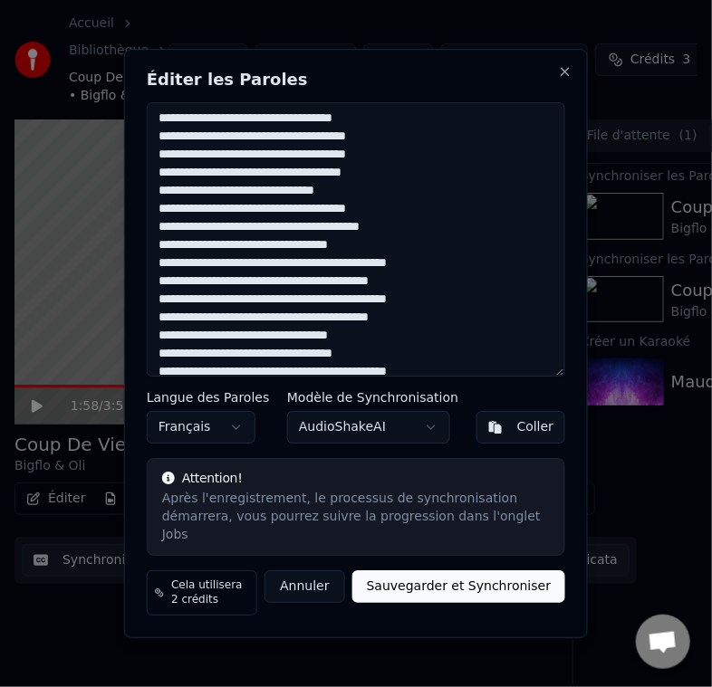
click at [330, 272] on textarea at bounding box center [356, 239] width 418 height 275
click at [337, 292] on textarea at bounding box center [356, 239] width 418 height 275
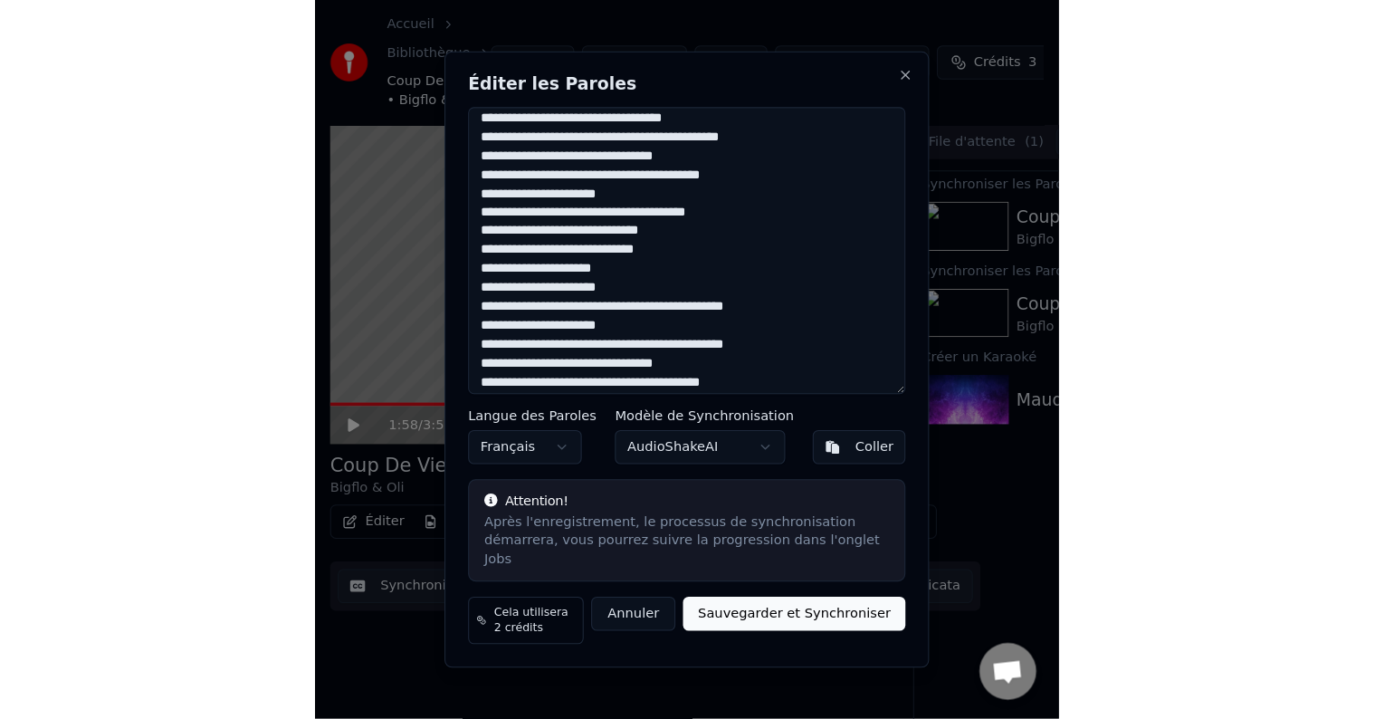
scroll to position [1097, 0]
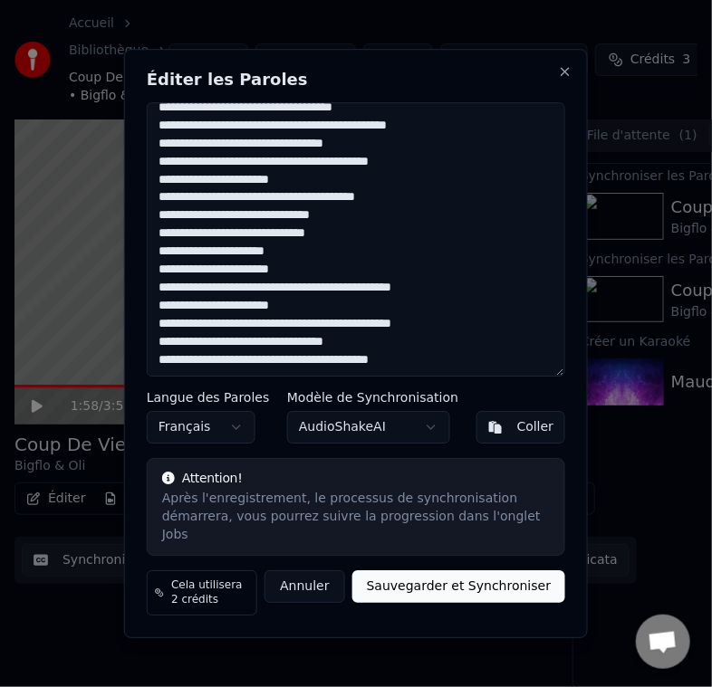
type textarea "**********"
click at [424, 571] on button "Sauvegarder et Synchroniser" at bounding box center [459, 586] width 214 height 33
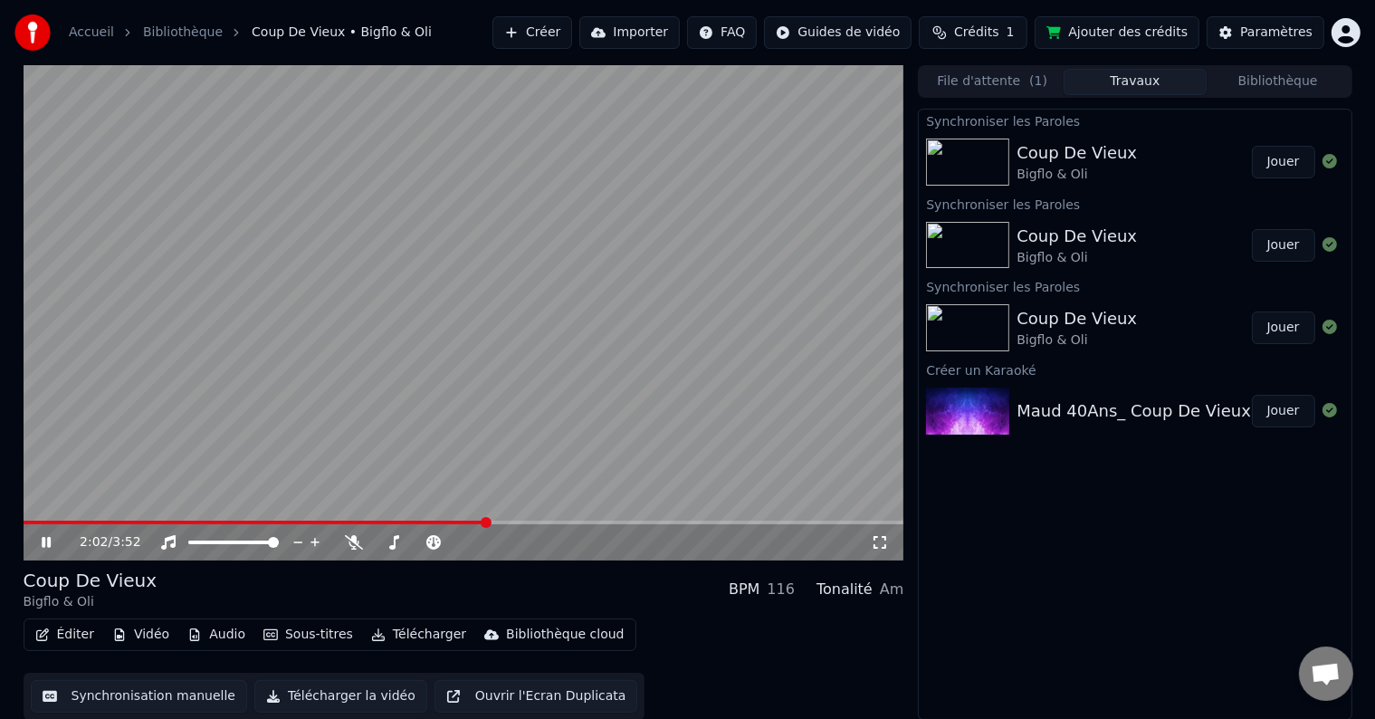
click at [41, 545] on icon at bounding box center [59, 542] width 43 height 14
click at [35, 521] on span at bounding box center [256, 523] width 464 height 4
click at [27, 528] on span at bounding box center [32, 522] width 11 height 11
click at [49, 542] on icon at bounding box center [46, 542] width 11 height 13
click at [507, 344] on video at bounding box center [464, 312] width 881 height 495
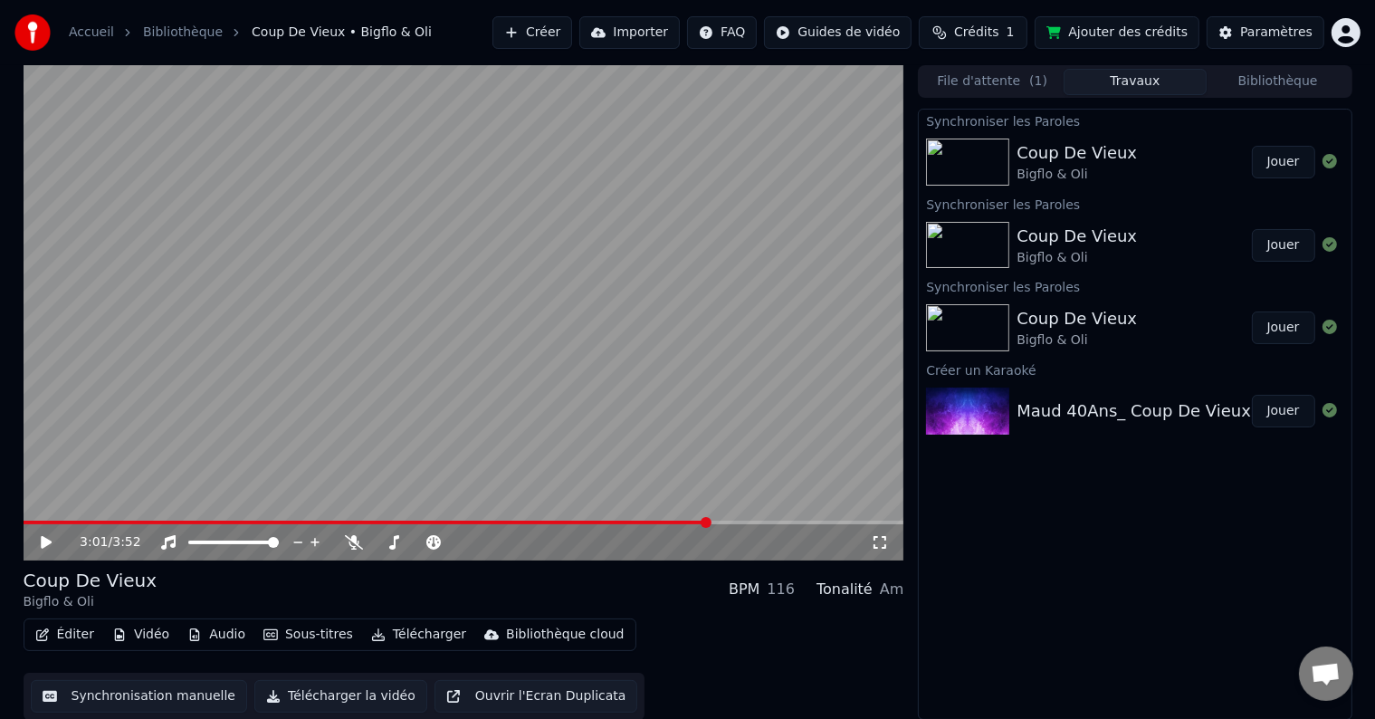
click at [494, 521] on span at bounding box center [367, 523] width 686 height 4
click at [467, 525] on div "2:04 / 3:52" at bounding box center [464, 542] width 881 height 36
click at [447, 523] on span at bounding box center [236, 523] width 425 height 4
click at [443, 522] on span at bounding box center [447, 522] width 11 height 11
click at [433, 521] on span at bounding box center [228, 523] width 409 height 4
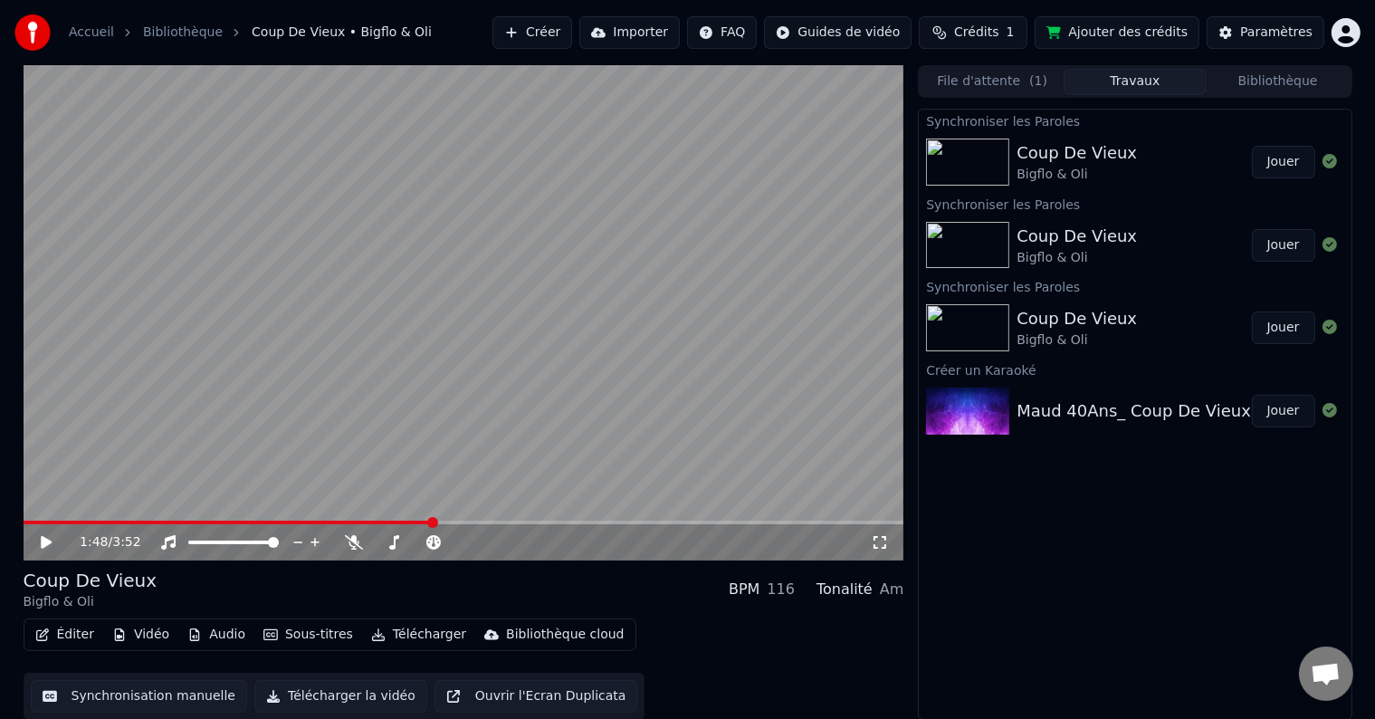
click at [419, 521] on span at bounding box center [228, 523] width 409 height 4
click at [56, 540] on icon at bounding box center [59, 542] width 43 height 14
click at [414, 521] on span at bounding box center [219, 523] width 390 height 4
click at [391, 521] on span at bounding box center [208, 523] width 368 height 4
click at [402, 524] on span at bounding box center [213, 523] width 379 height 4
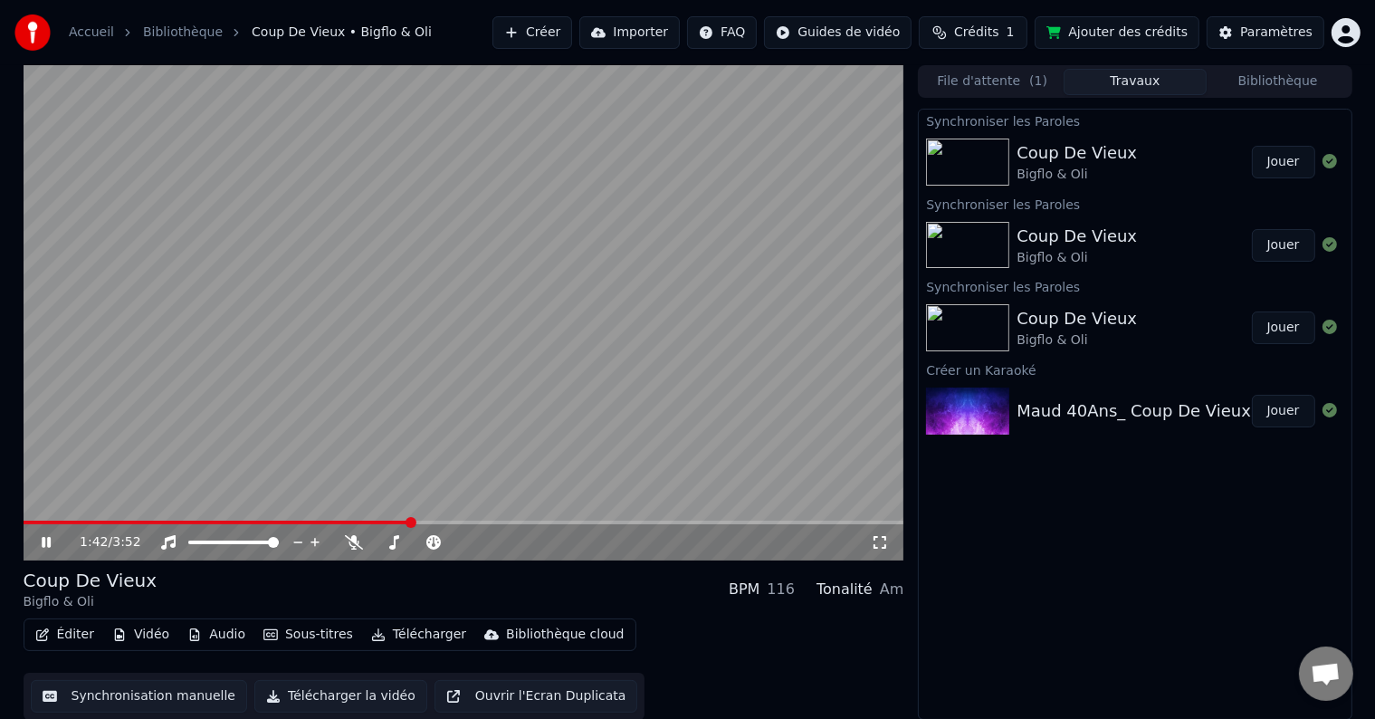
click at [53, 545] on icon at bounding box center [59, 542] width 43 height 14
click at [381, 519] on video at bounding box center [464, 312] width 881 height 495
click at [379, 522] on span at bounding box center [219, 523] width 391 height 4
click at [43, 537] on icon at bounding box center [46, 542] width 9 height 11
click at [49, 534] on div "1:34 / 3:52" at bounding box center [464, 542] width 866 height 18
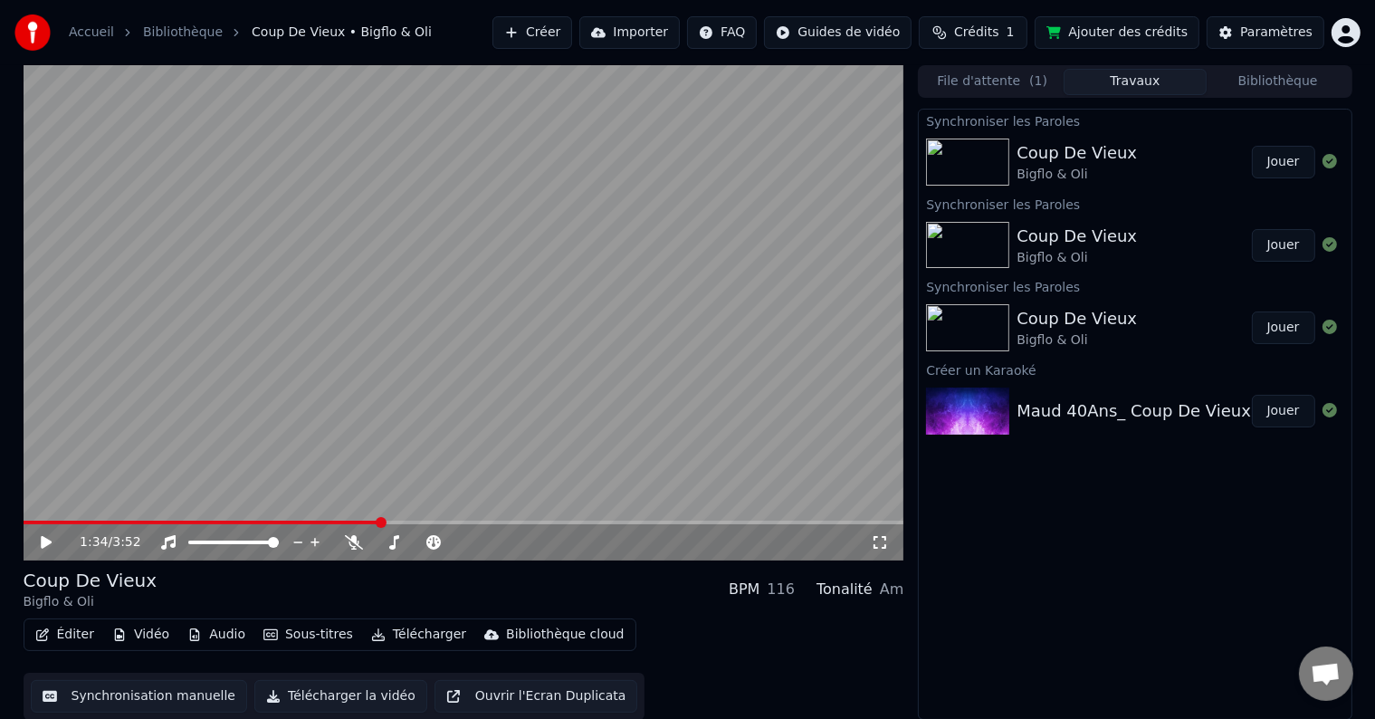
click at [47, 536] on icon at bounding box center [59, 542] width 43 height 14
click at [392, 521] on span at bounding box center [253, 523] width 459 height 4
click at [386, 525] on div "2:00 / 3:52" at bounding box center [464, 542] width 881 height 36
click at [409, 521] on span at bounding box center [217, 523] width 387 height 4
click at [410, 521] on span at bounding box center [217, 523] width 387 height 4
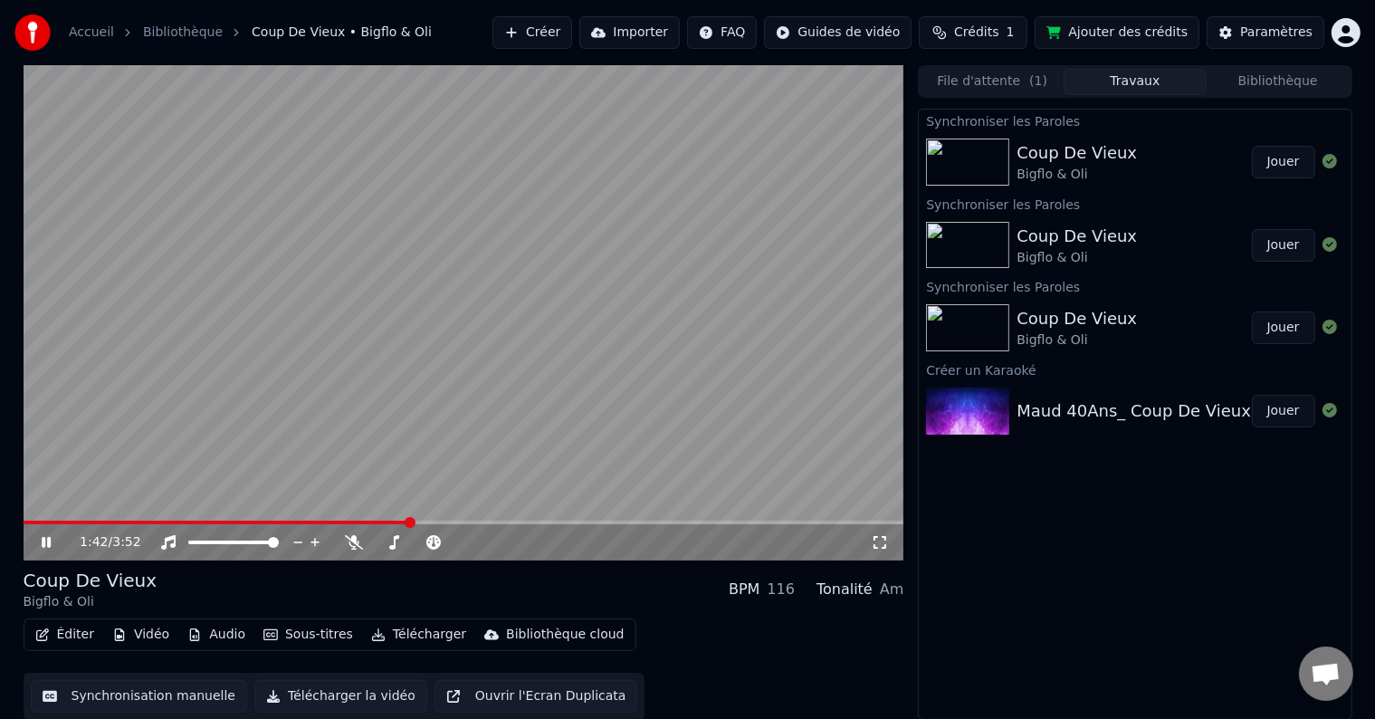
click at [408, 521] on span at bounding box center [217, 523] width 387 height 4
click at [407, 519] on video at bounding box center [464, 312] width 881 height 495
click at [397, 523] on span at bounding box center [260, 523] width 472 height 4
click at [42, 543] on icon at bounding box center [46, 542] width 11 height 13
click at [387, 474] on video at bounding box center [464, 312] width 881 height 495
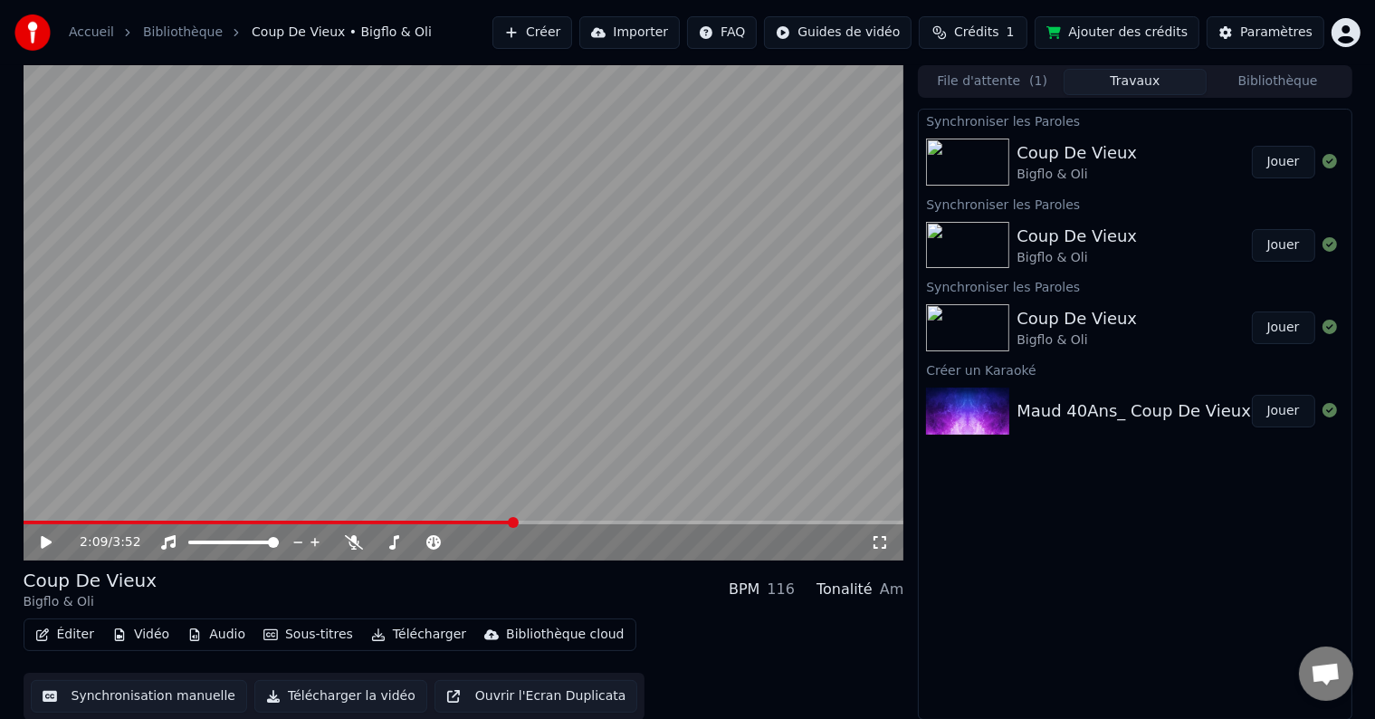
drag, startPoint x: 746, startPoint y: 339, endPoint x: 747, endPoint y: 349, distance: 10.0
click at [746, 339] on video at bounding box center [464, 312] width 881 height 495
click at [349, 521] on span at bounding box center [270, 523] width 493 height 4
click at [442, 521] on span at bounding box center [246, 523] width 444 height 4
click at [406, 520] on video at bounding box center [464, 312] width 881 height 495
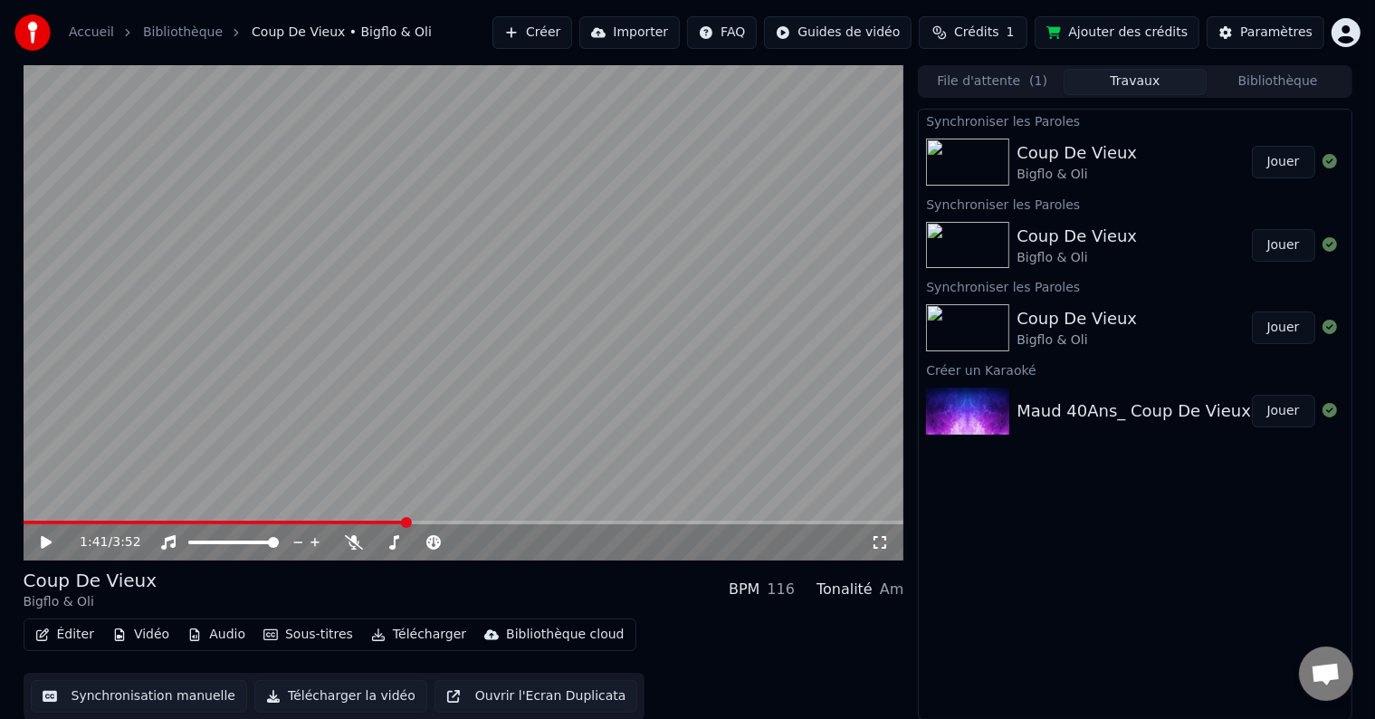
click at [406, 522] on span at bounding box center [215, 523] width 383 height 4
click at [45, 547] on icon at bounding box center [59, 542] width 43 height 14
drag, startPoint x: 145, startPoint y: 139, endPoint x: 155, endPoint y: 142, distance: 10.6
click at [149, 134] on video at bounding box center [464, 312] width 881 height 495
click at [392, 637] on button "Télécharger" at bounding box center [419, 634] width 110 height 25
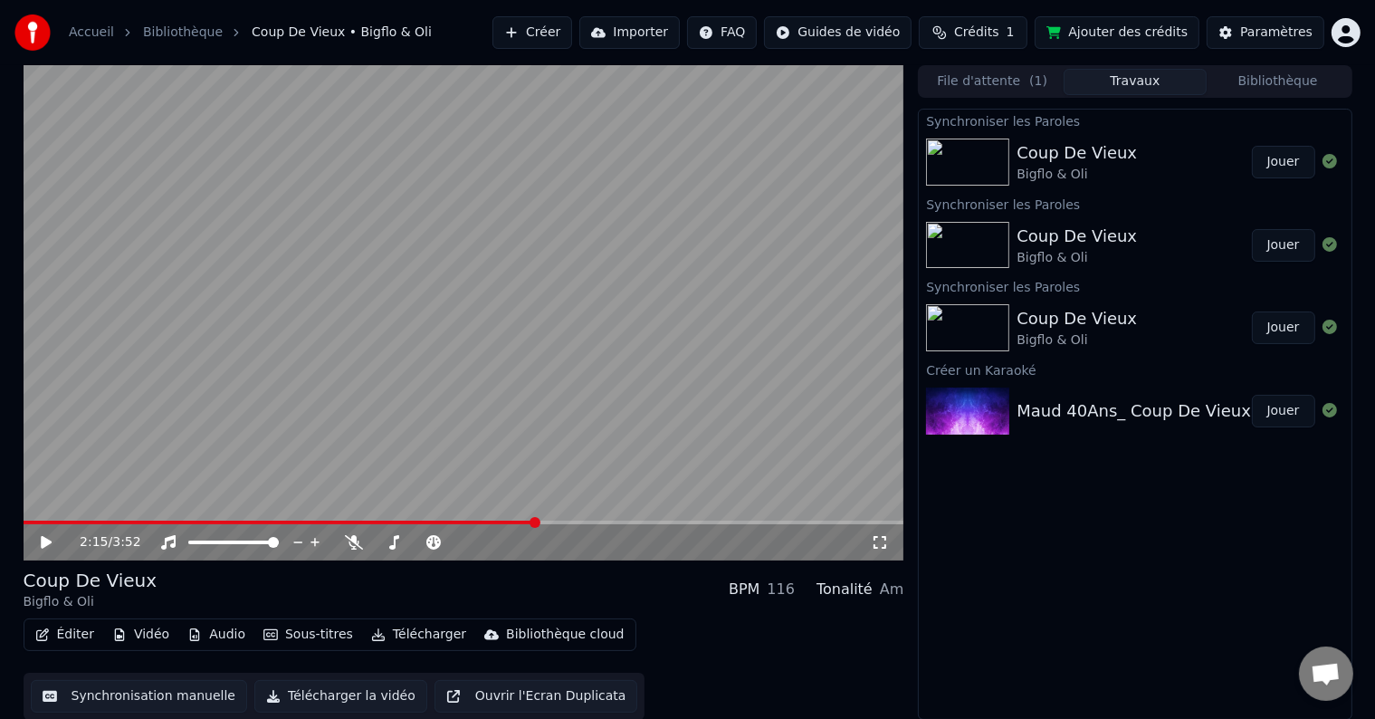
click at [747, 663] on div "Éditer Vidéo Audio Sous-titres Télécharger Bibliothèque cloud Synchronisation m…" at bounding box center [464, 668] width 881 height 101
click at [355, 690] on button "Télécharger la vidéo" at bounding box center [340, 696] width 173 height 33
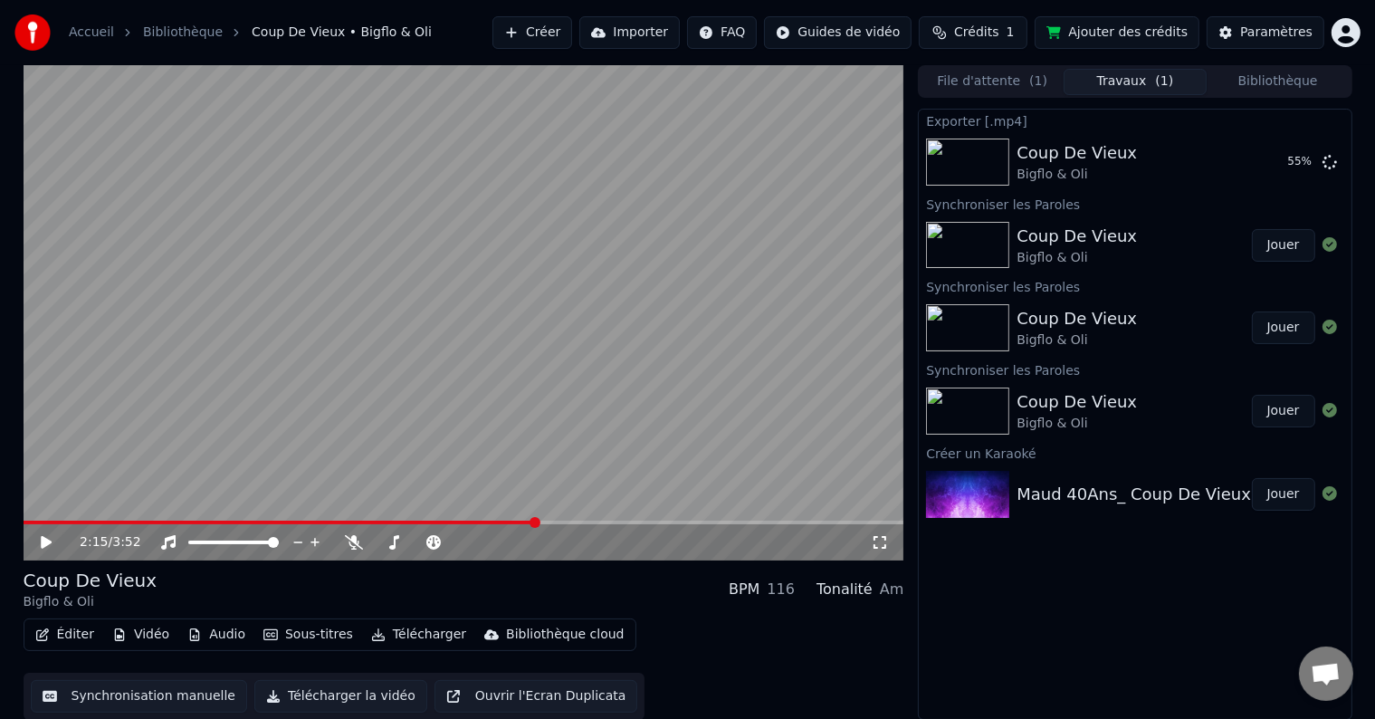
click at [750, 674] on div "Éditer Vidéo Audio Sous-titres Télécharger Bibliothèque cloud Synchronisation m…" at bounding box center [464, 668] width 881 height 101
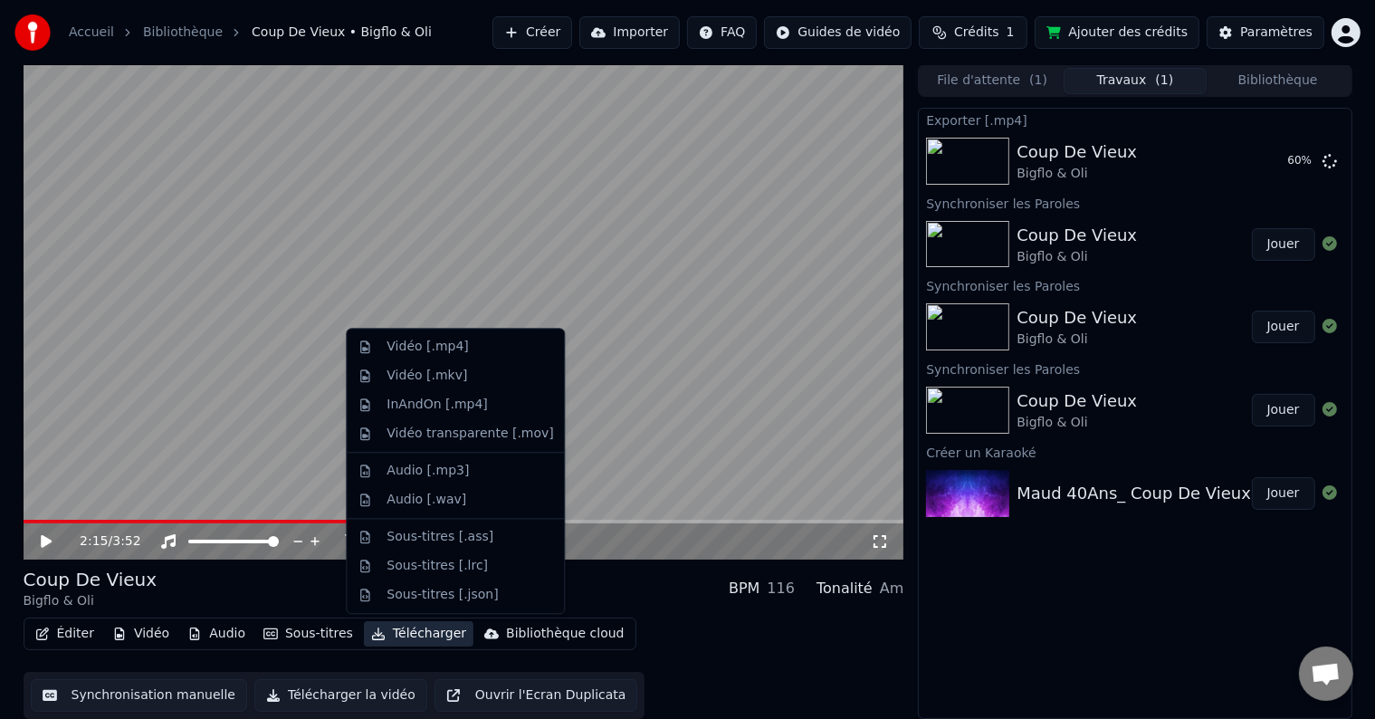
click at [423, 635] on button "Télécharger" at bounding box center [419, 633] width 110 height 25
click at [446, 340] on div "Vidéo [.mp4]" at bounding box center [427, 347] width 81 height 18
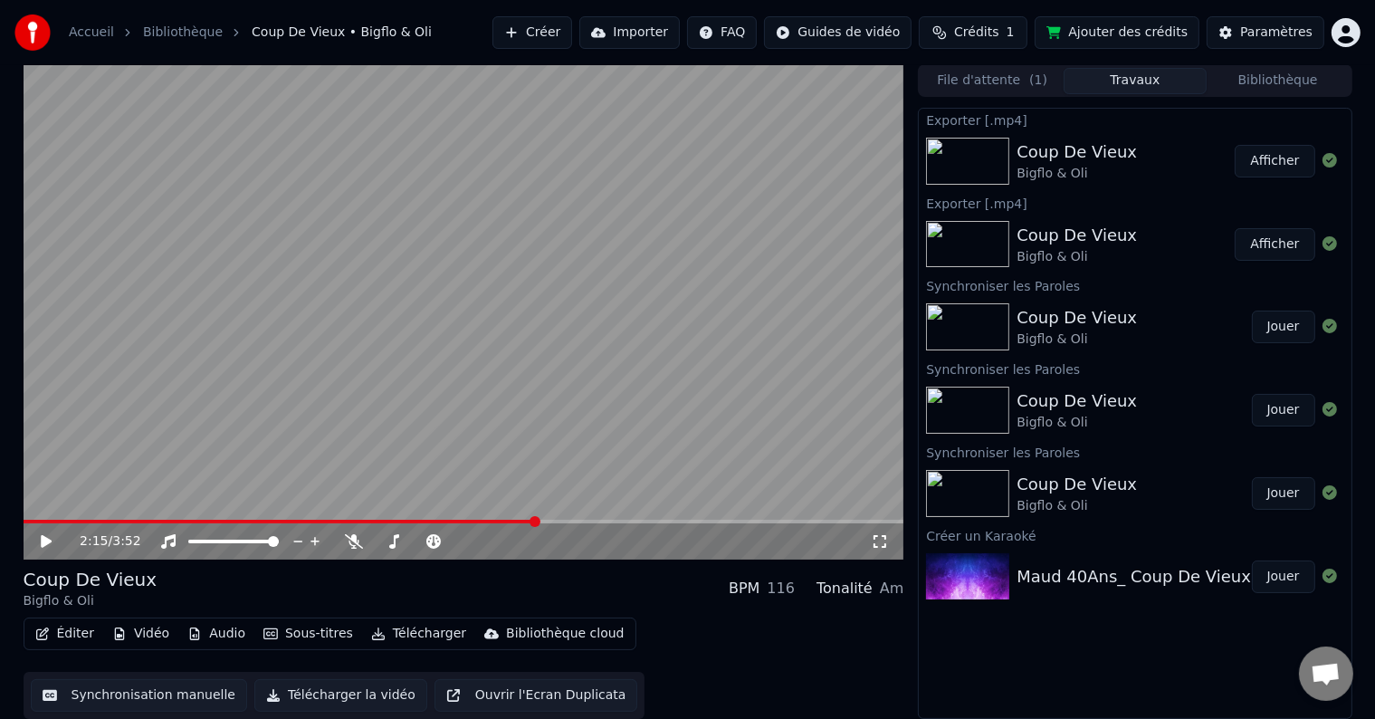
click at [490, 51] on div "Accueil Bibliothèque Coup De Vieux • Bigflo & Oli Créer Importer FAQ Guides de …" at bounding box center [687, 32] width 1375 height 65
click at [53, 630] on button "Éditer" at bounding box center [64, 633] width 73 height 25
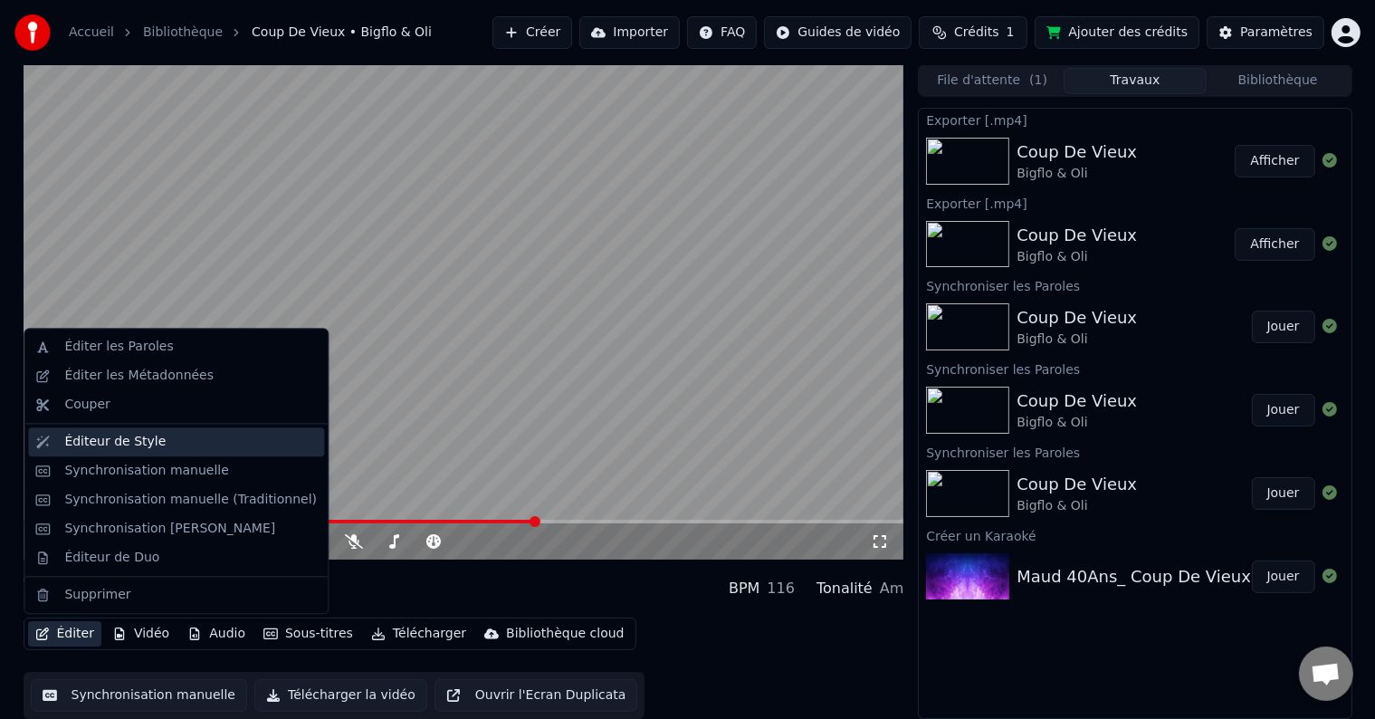
click at [133, 449] on div "Éditeur de Style" at bounding box center [114, 442] width 101 height 18
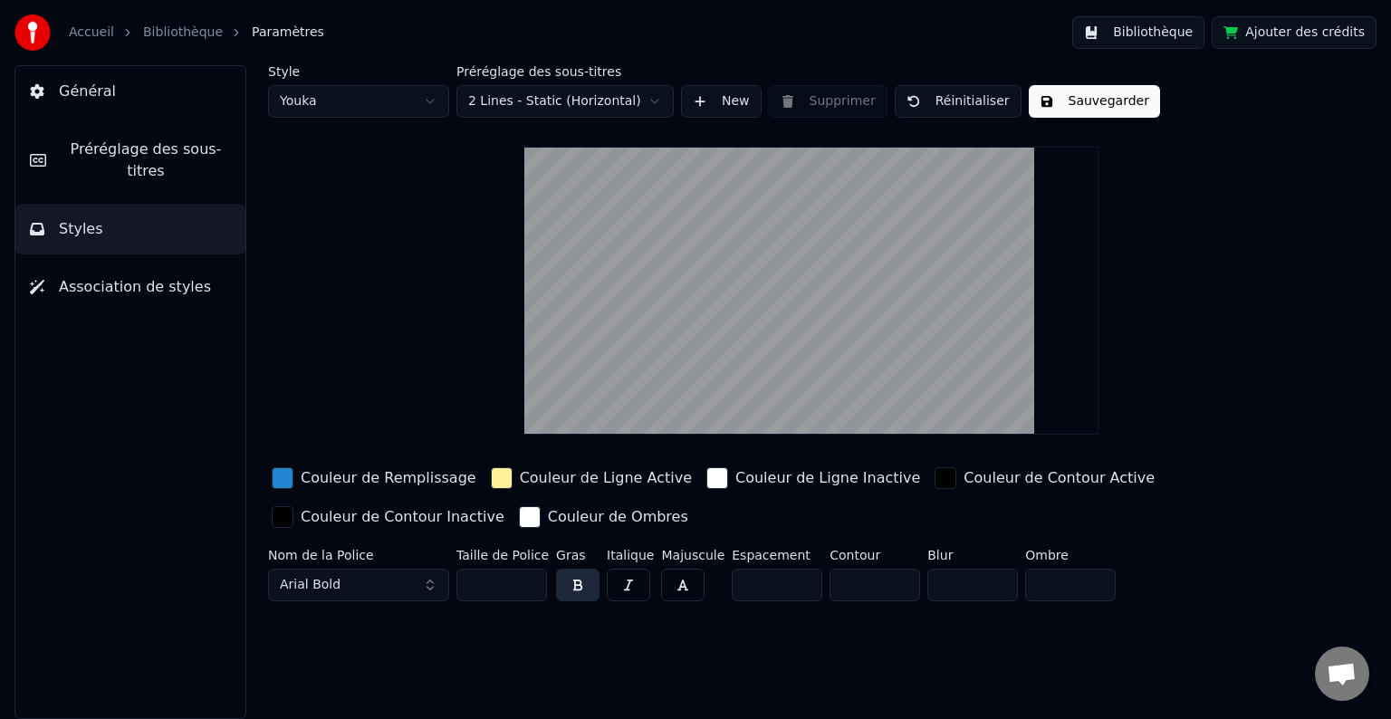
click at [620, 99] on html "Accueil Bibliothèque Paramètres Bibliothèque Ajouter des crédits Général Prérég…" at bounding box center [695, 359] width 1391 height 719
click at [620, 105] on html "Accueil Bibliothèque Paramètres Bibliothèque Ajouter des crédits Général Prérég…" at bounding box center [695, 359] width 1391 height 719
click at [137, 135] on button "Préréglage des sous-titres" at bounding box center [130, 160] width 230 height 72
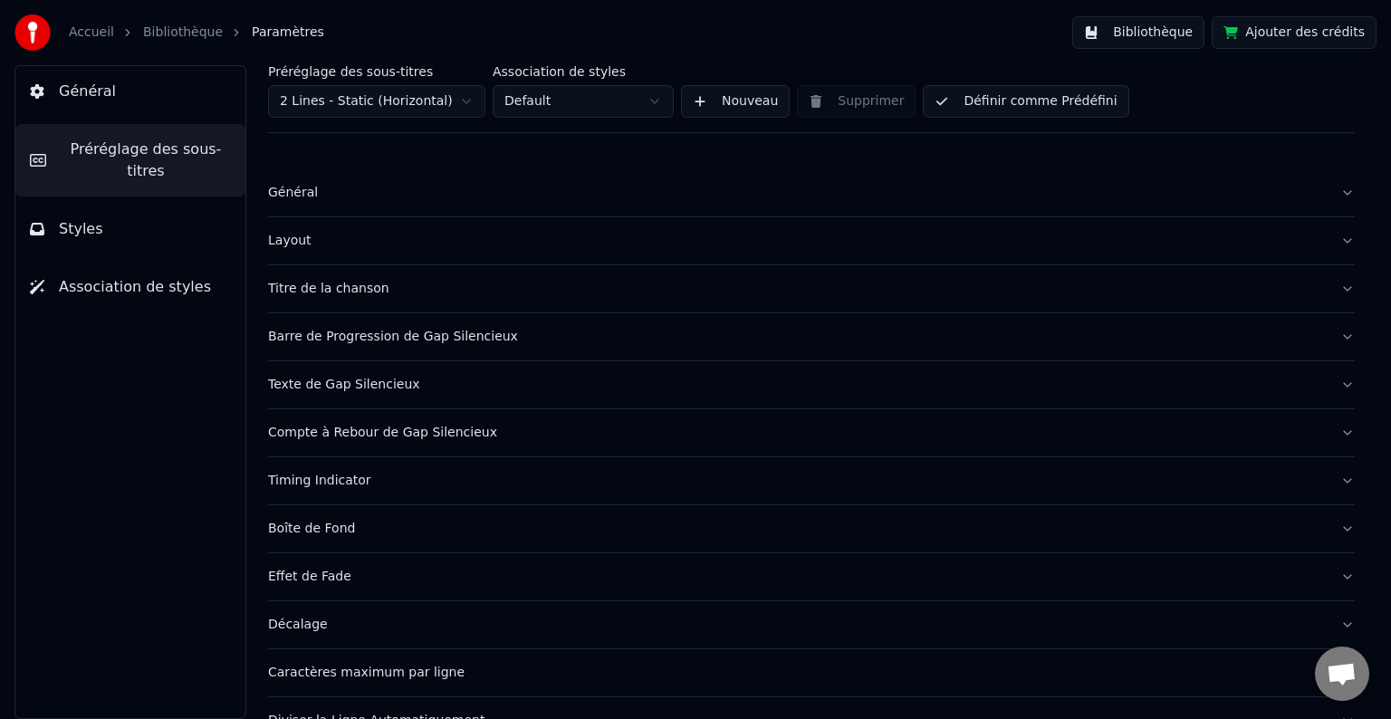
click at [147, 86] on button "Général" at bounding box center [130, 91] width 230 height 51
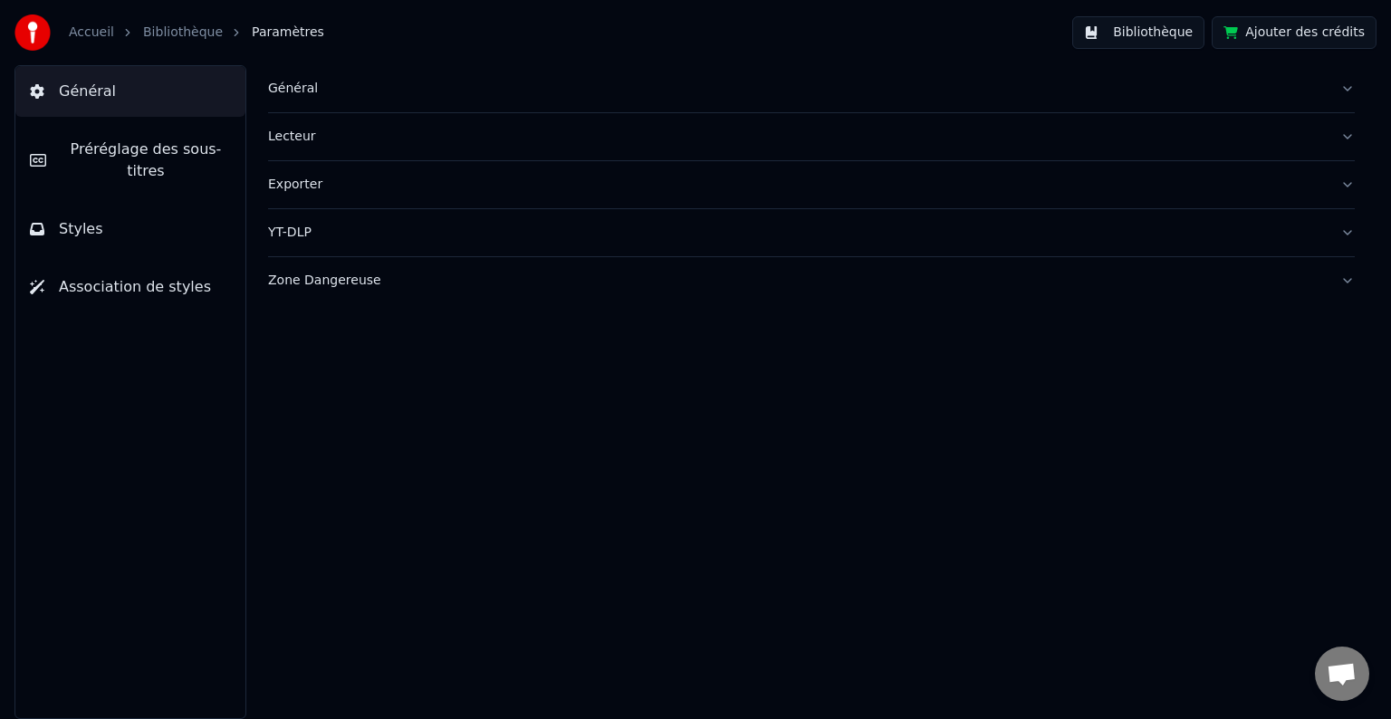
click at [111, 262] on button "Association de styles" at bounding box center [130, 287] width 230 height 51
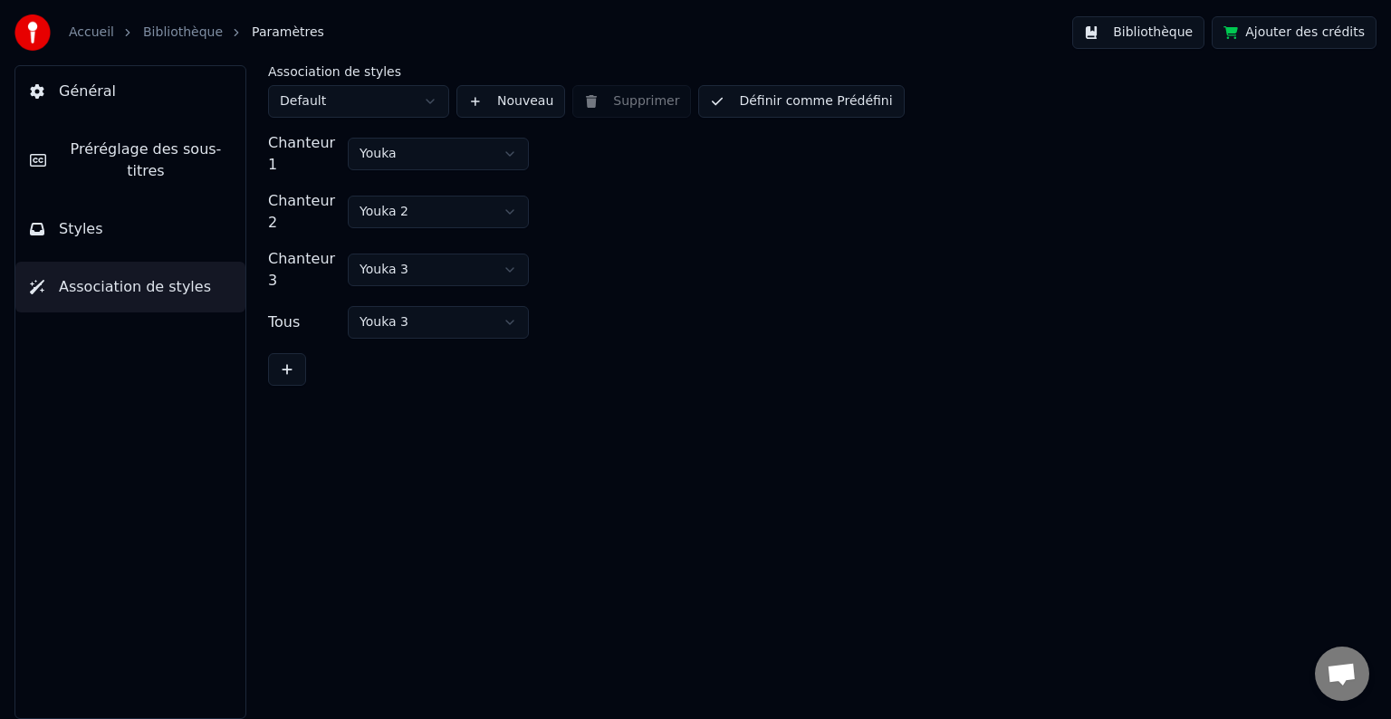
click at [137, 204] on button "Styles" at bounding box center [130, 229] width 230 height 51
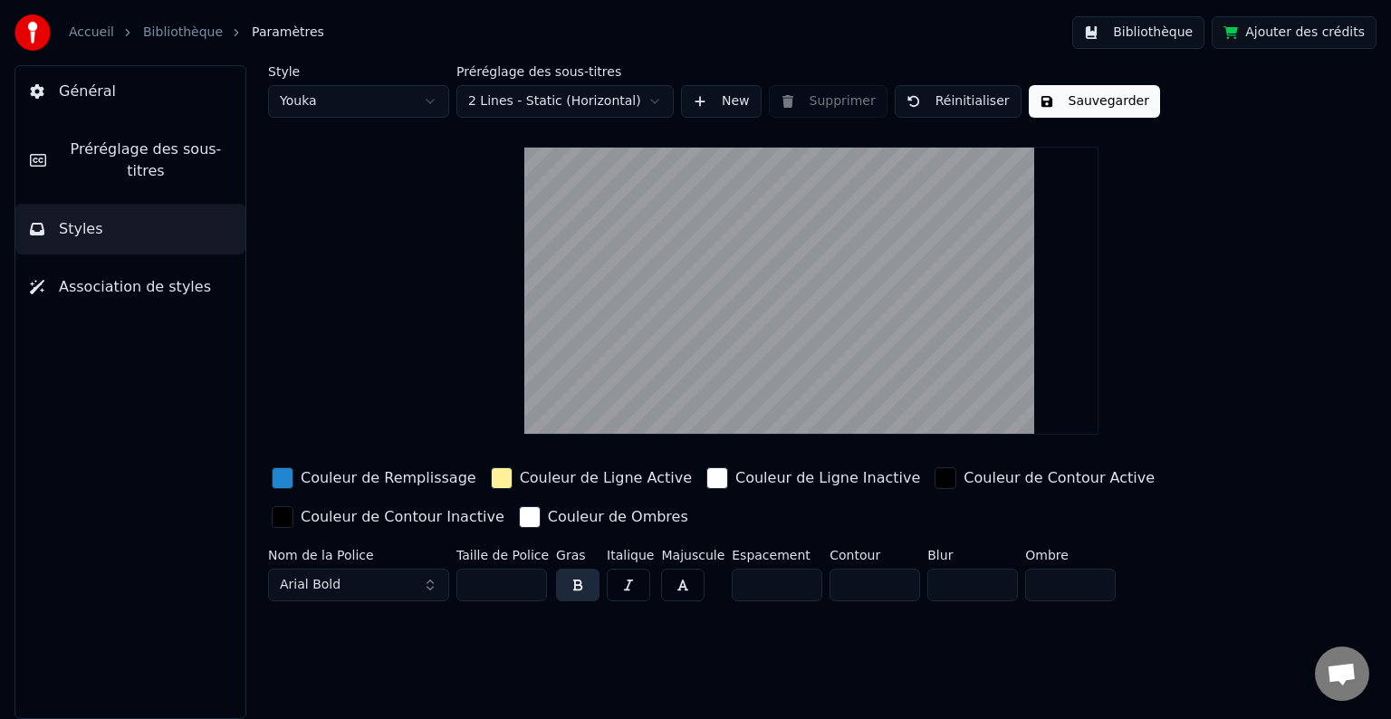
click at [162, 146] on span "Préréglage des sous-titres" at bounding box center [146, 160] width 170 height 43
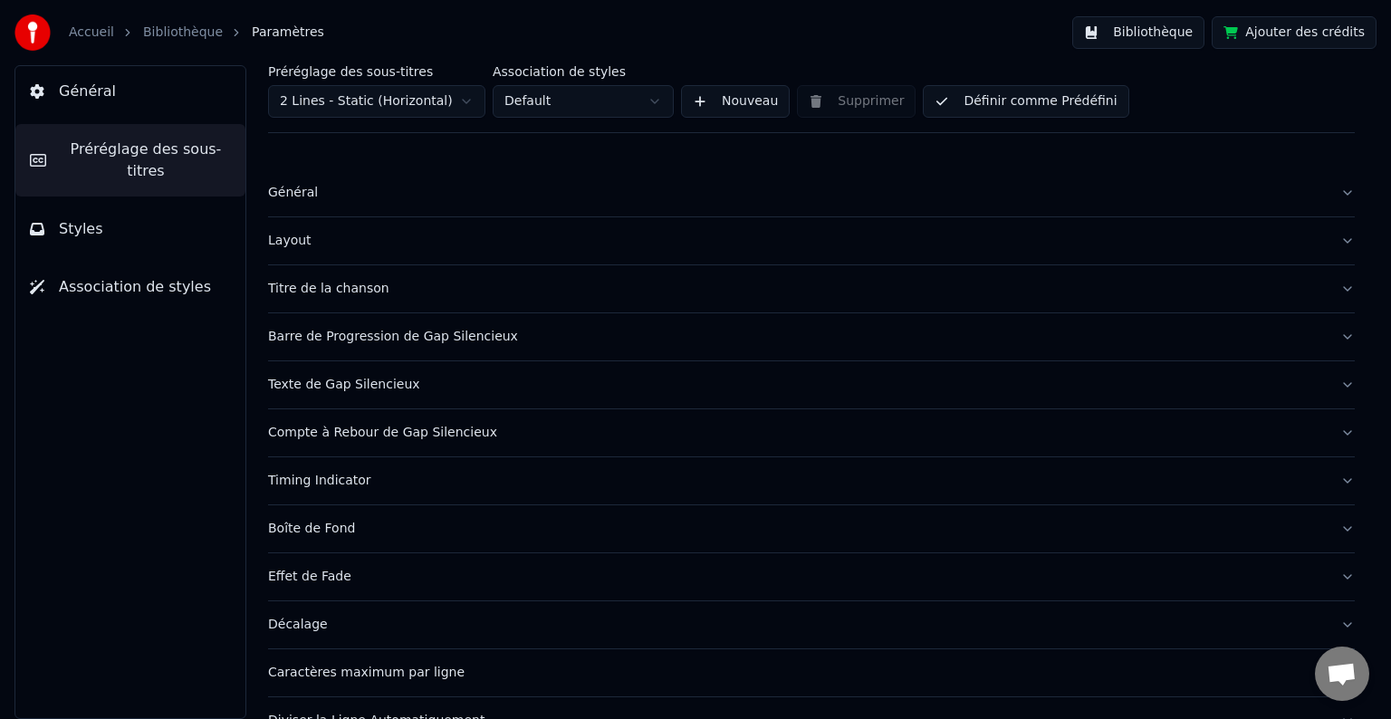
click at [185, 27] on link "Bibliothèque" at bounding box center [183, 33] width 80 height 18
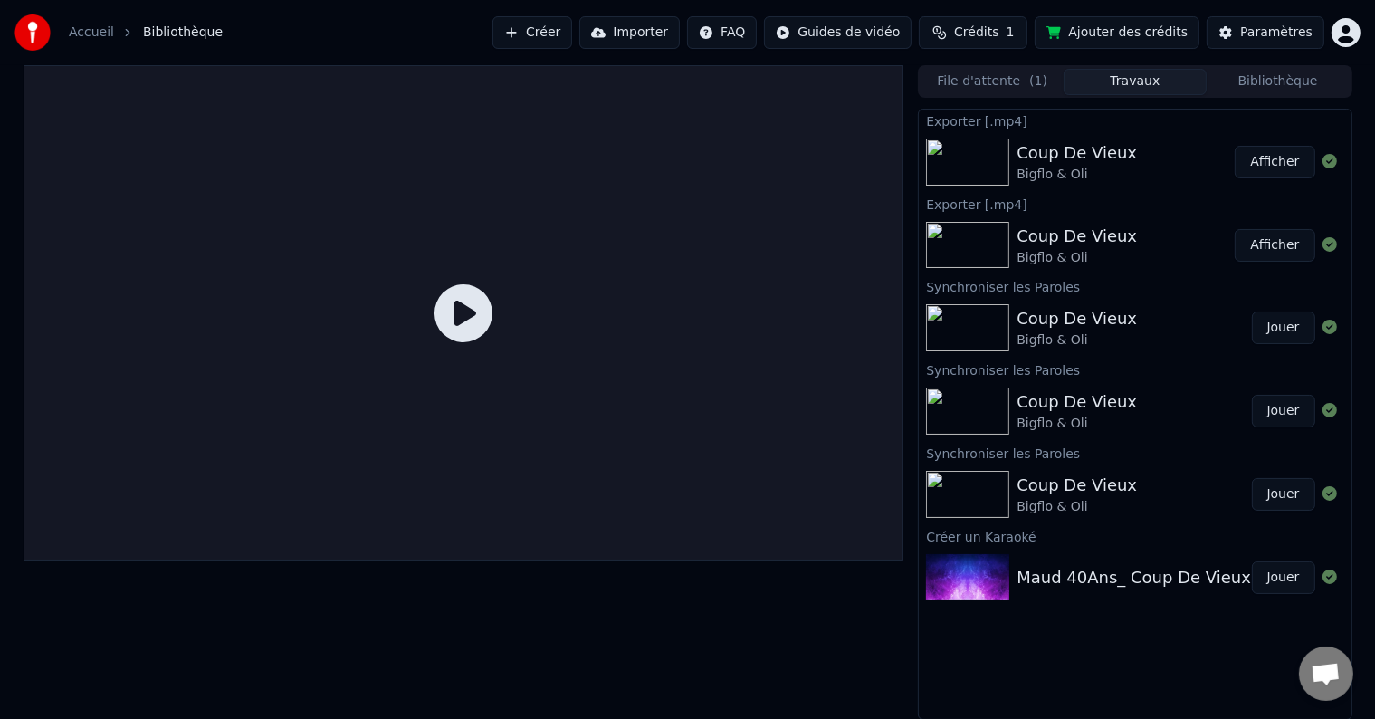
click at [1101, 131] on div "Coup De Vieux Bigflo & Oli Afficher" at bounding box center [1135, 162] width 432 height 62
click at [1101, 321] on div "Coup De Vieux" at bounding box center [1077, 318] width 120 height 25
click at [718, 322] on div at bounding box center [464, 312] width 881 height 495
click at [952, 306] on img at bounding box center [967, 327] width 83 height 47
click at [975, 282] on div "Synchroniser les Paroles" at bounding box center [1135, 286] width 432 height 22
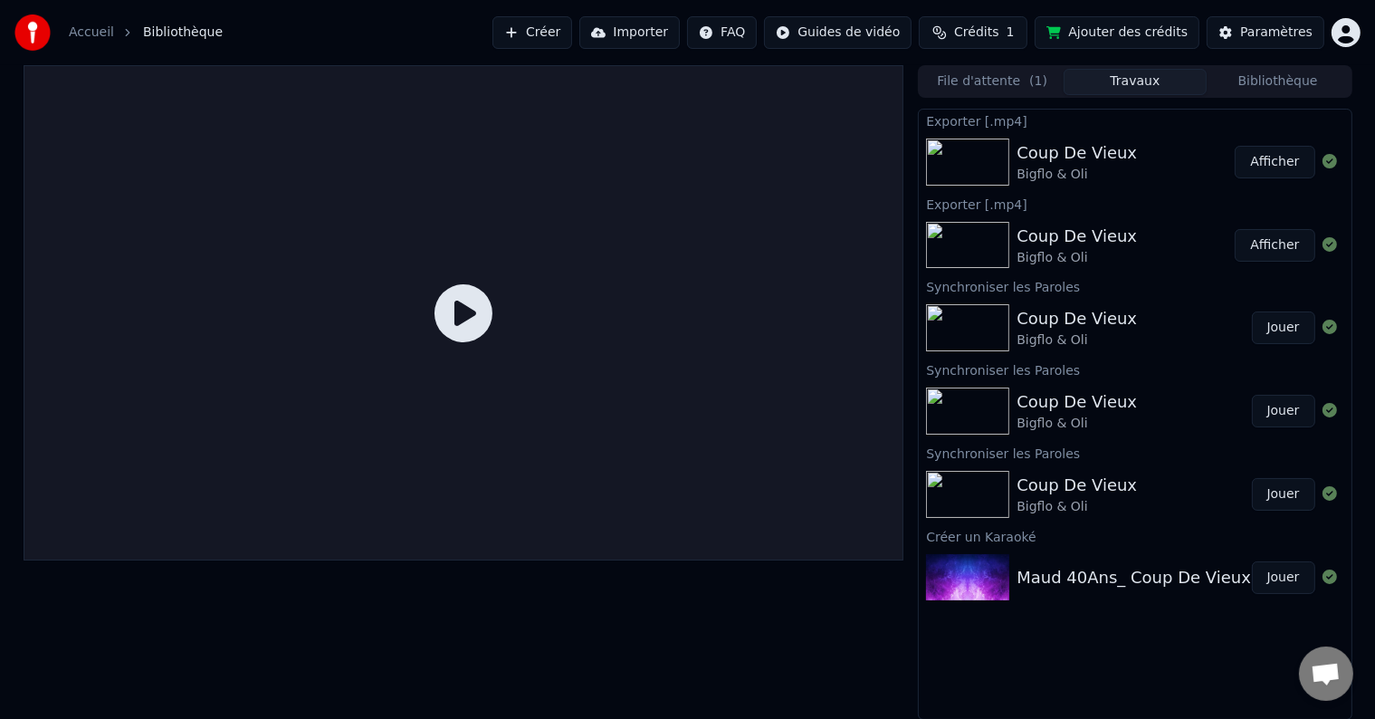
click at [979, 285] on div "Synchroniser les Paroles" at bounding box center [1135, 286] width 432 height 22
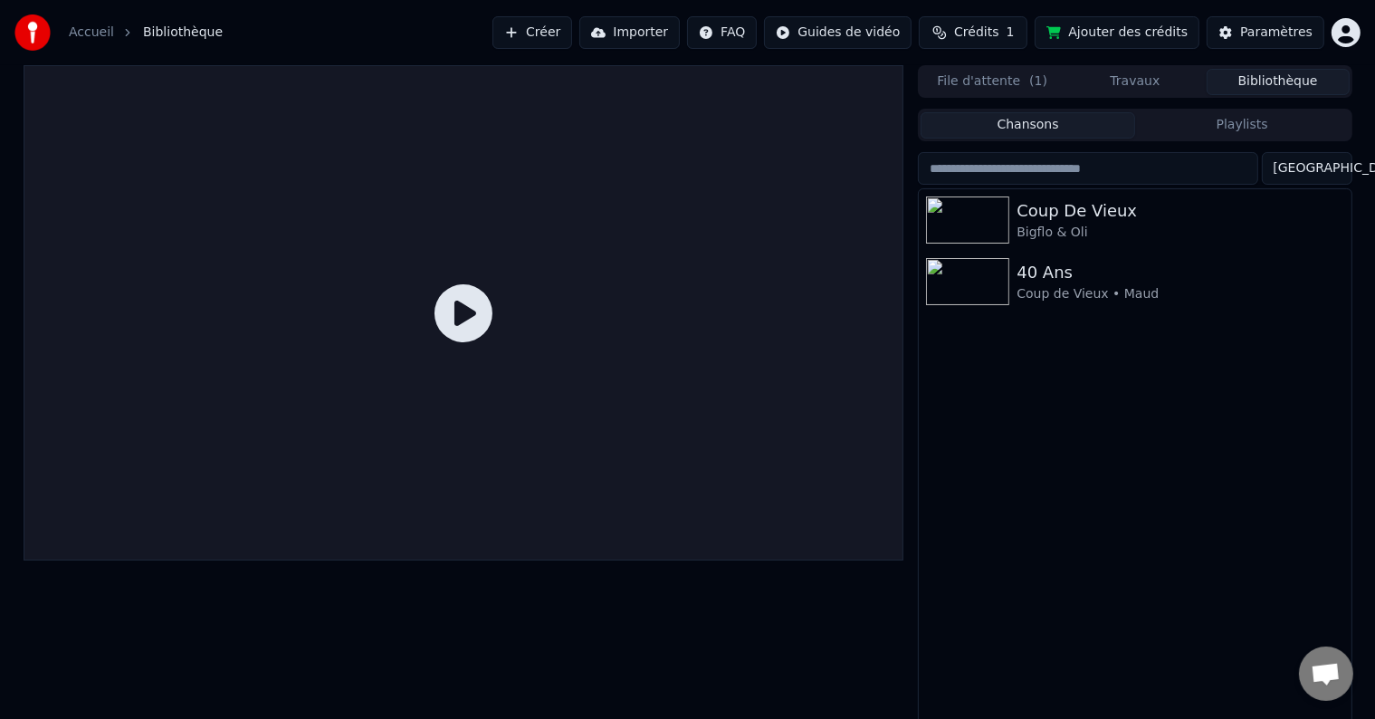
click at [1238, 70] on button "Bibliothèque" at bounding box center [1278, 82] width 143 height 26
click at [1093, 230] on div "Bigflo & Oli" at bounding box center [1171, 233] width 309 height 18
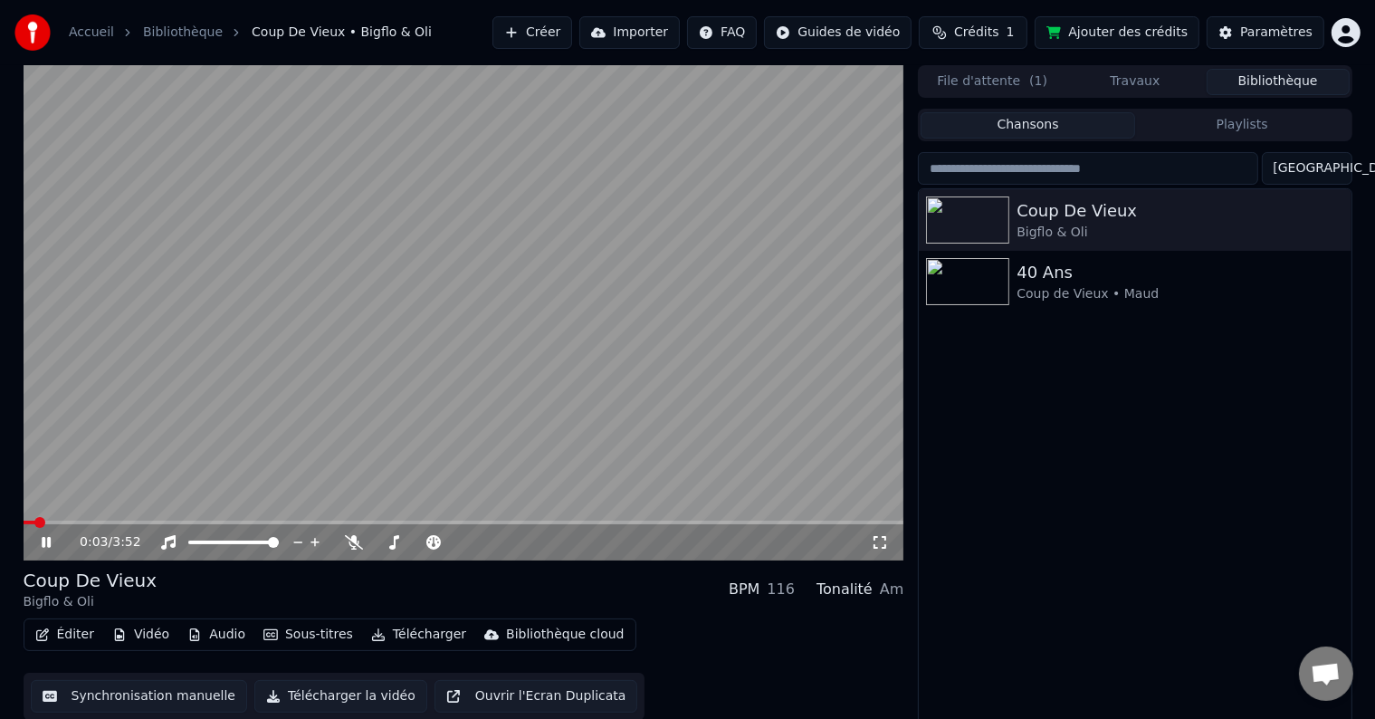
click at [442, 524] on span at bounding box center [464, 523] width 881 height 4
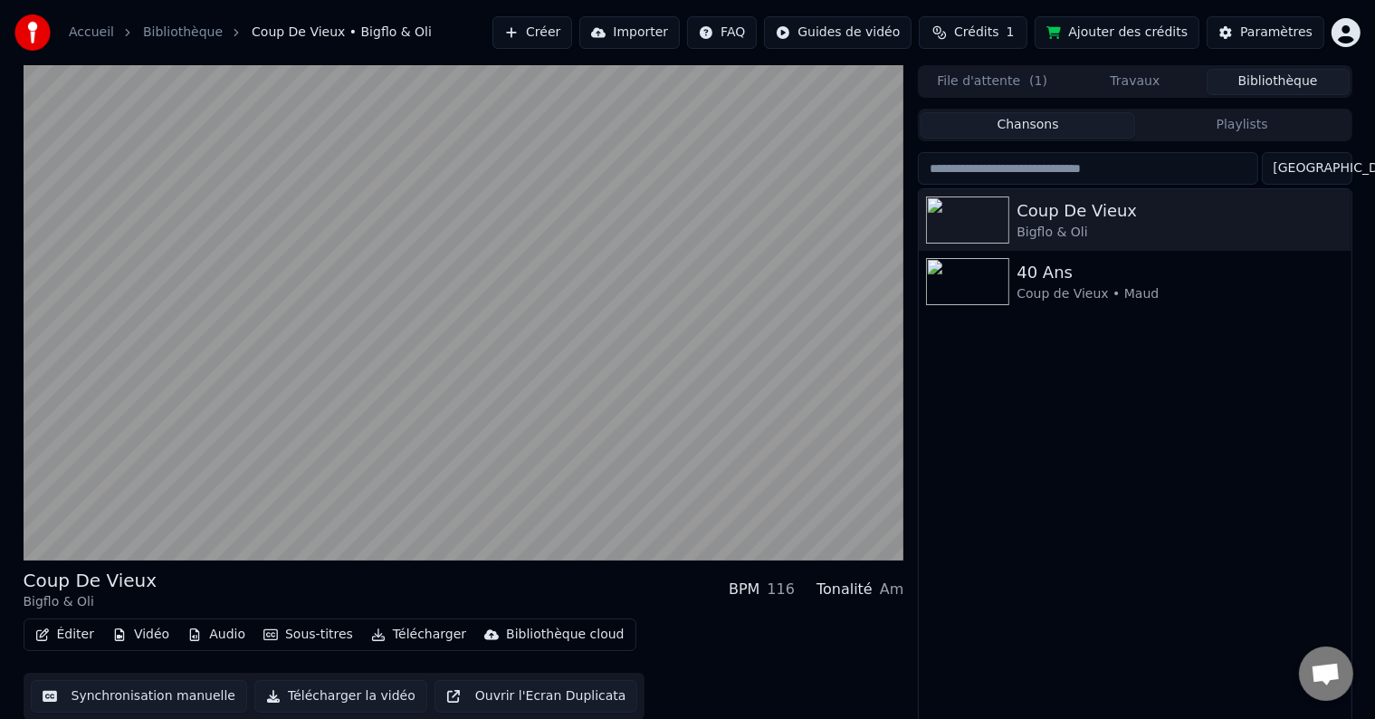
click at [569, 387] on video at bounding box center [464, 312] width 881 height 495
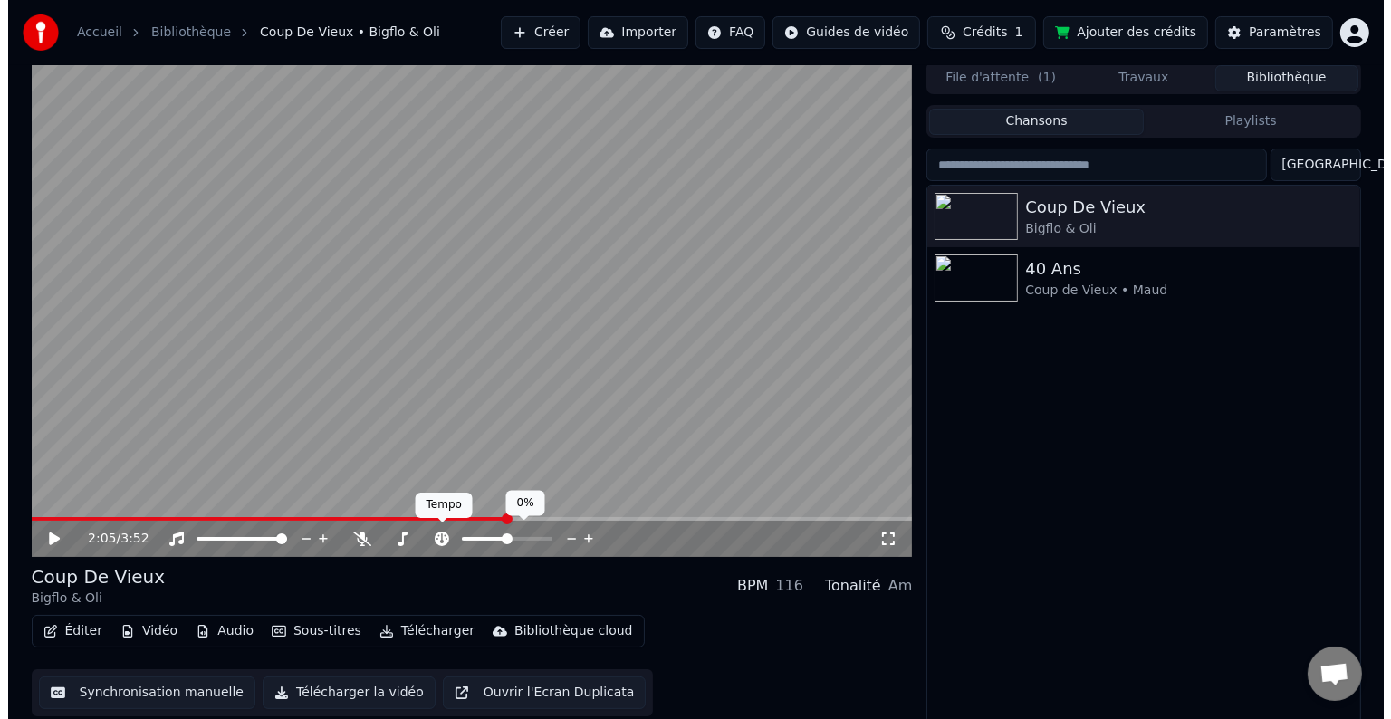
scroll to position [8, 0]
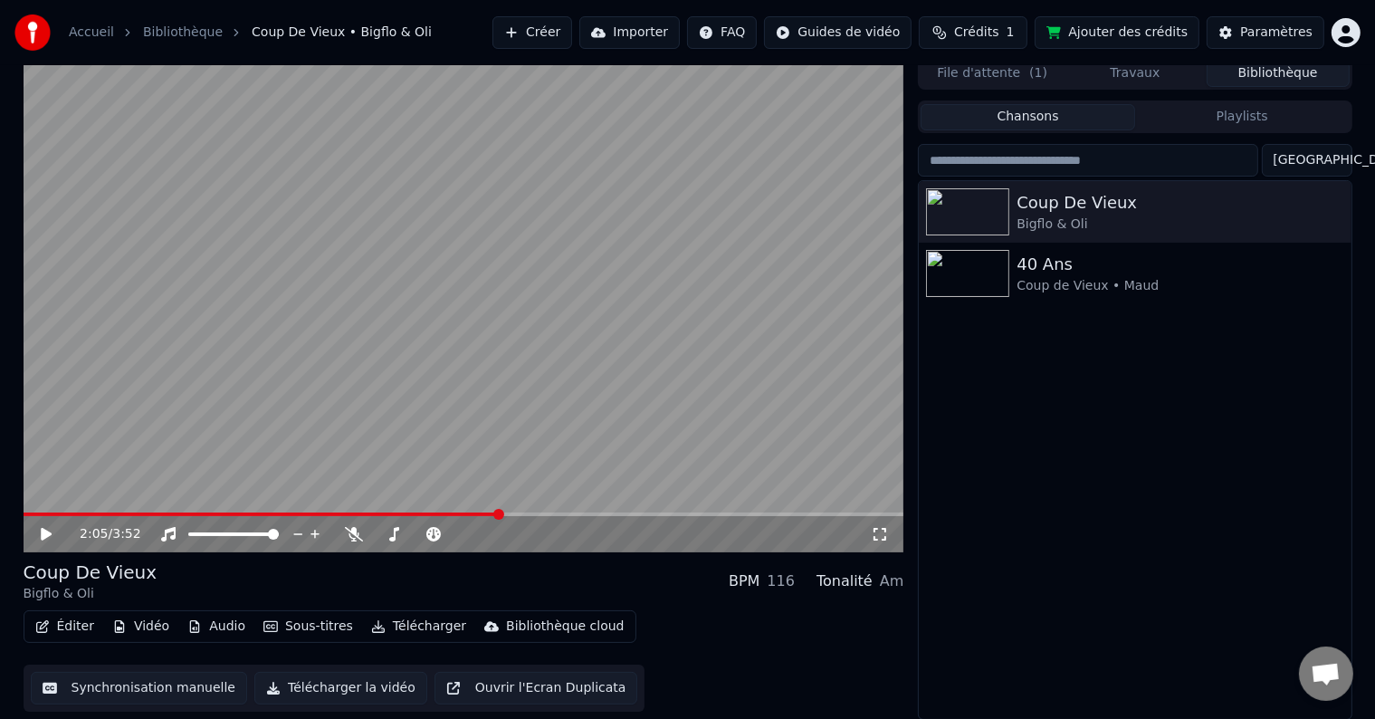
click at [148, 623] on button "Vidéo" at bounding box center [141, 626] width 72 height 25
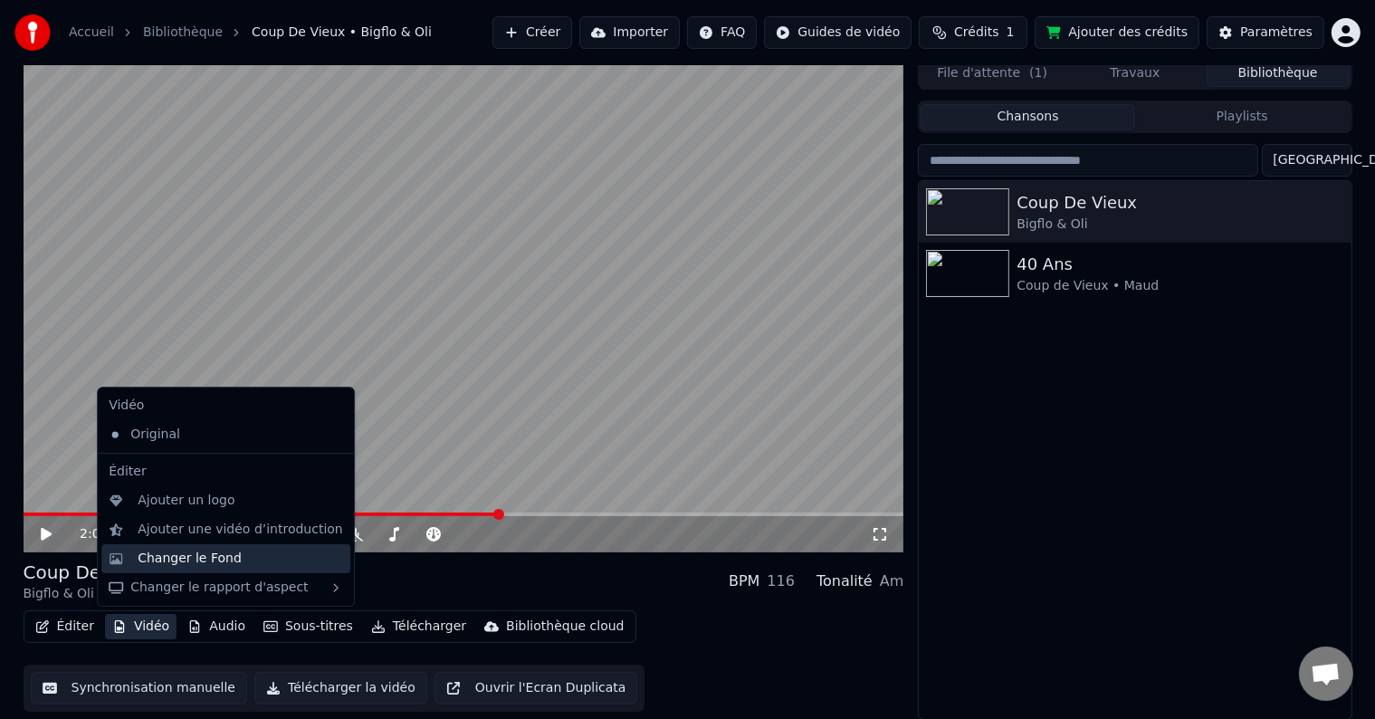
click at [285, 561] on div "Changer le Fond" at bounding box center [241, 559] width 206 height 18
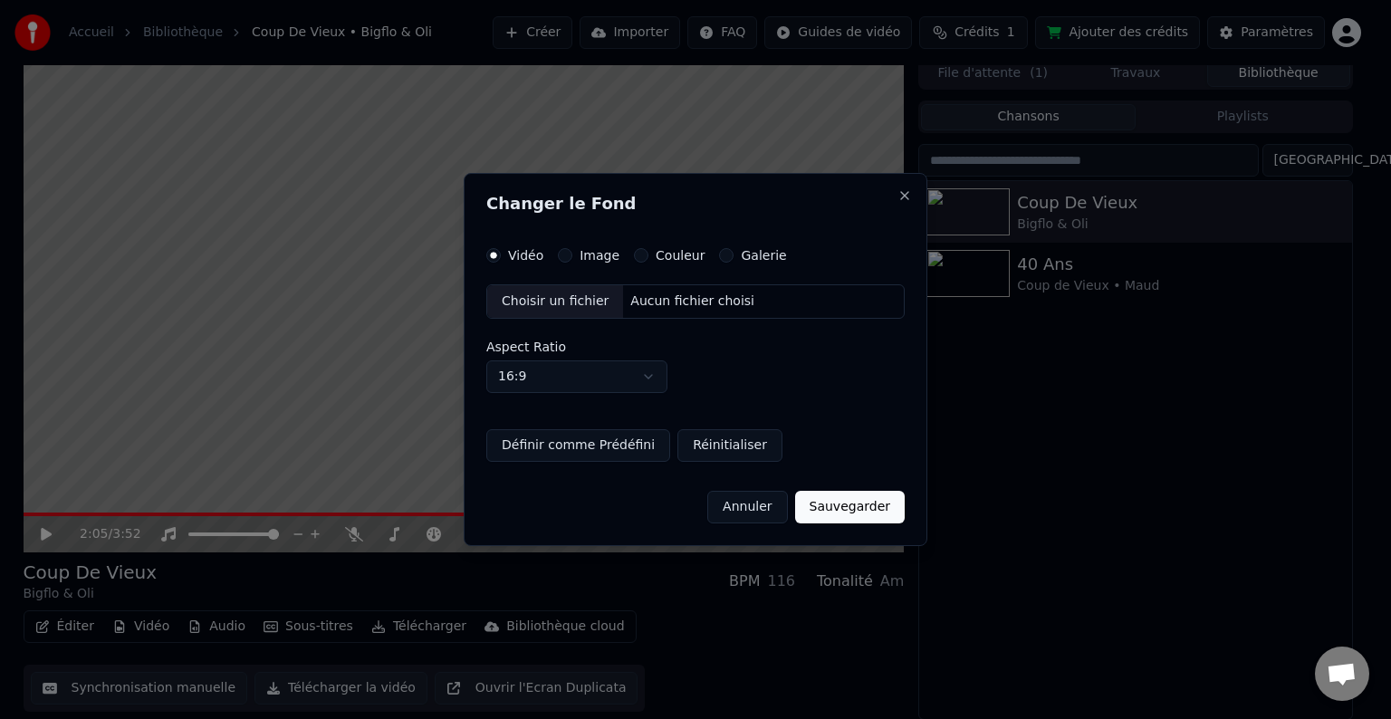
click at [764, 259] on label "Galerie" at bounding box center [763, 255] width 45 height 13
click at [733, 259] on button "Galerie" at bounding box center [726, 255] width 14 height 14
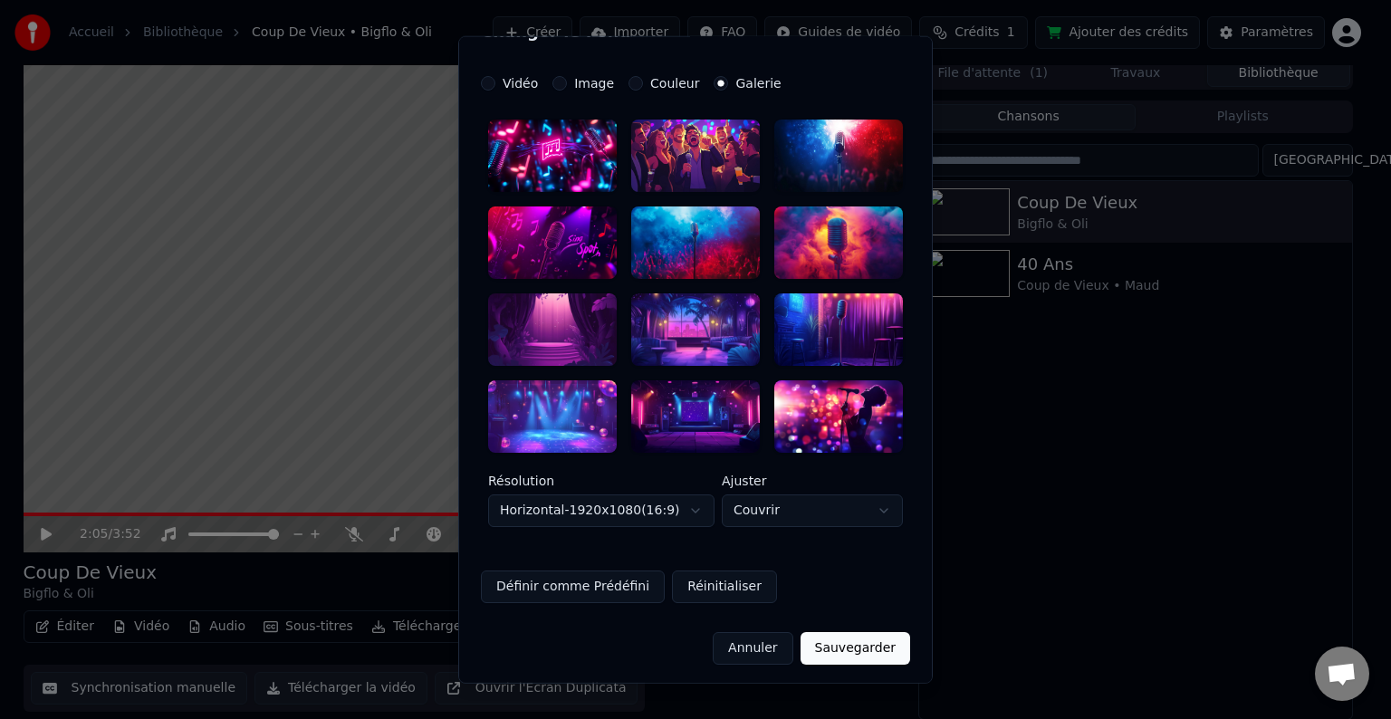
scroll to position [38, 0]
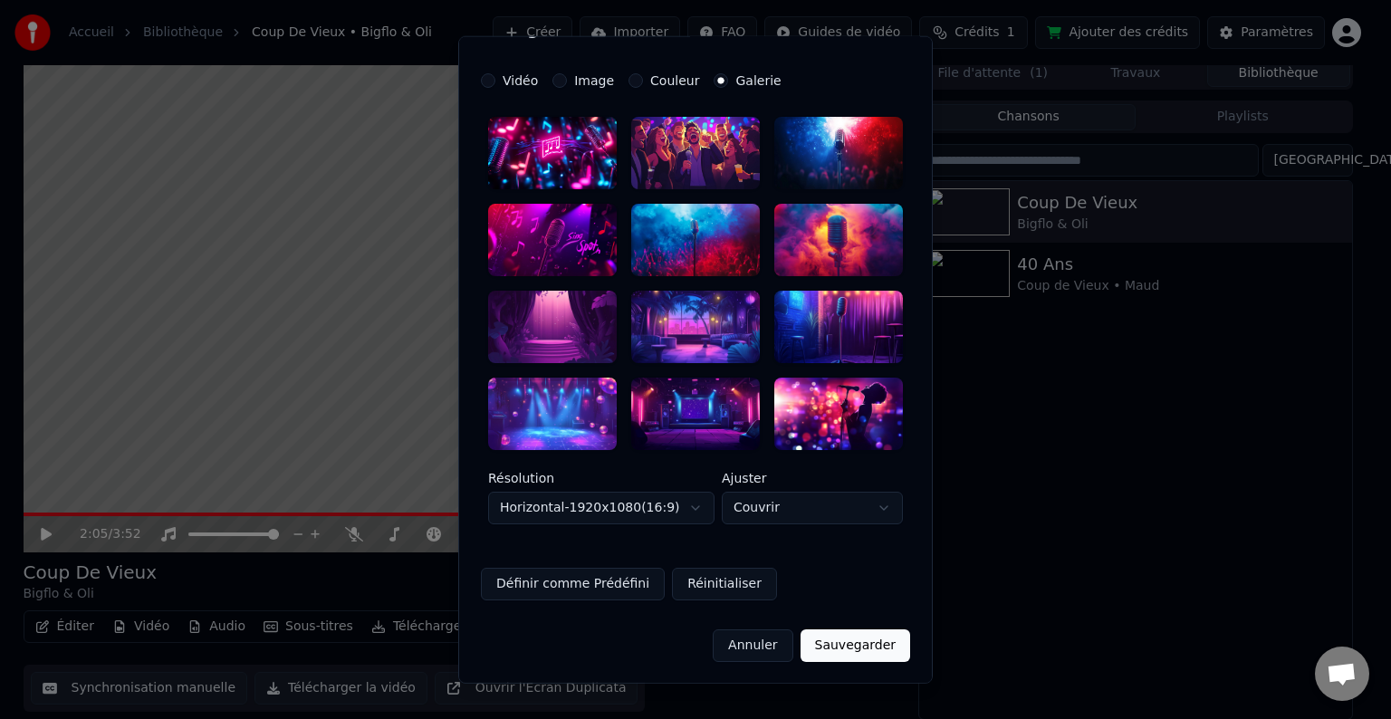
drag, startPoint x: 550, startPoint y: 426, endPoint x: 555, endPoint y: 438, distance: 13.8
click at [550, 425] on div at bounding box center [552, 413] width 129 height 72
click at [851, 648] on button "Sauvegarder" at bounding box center [855, 644] width 110 height 33
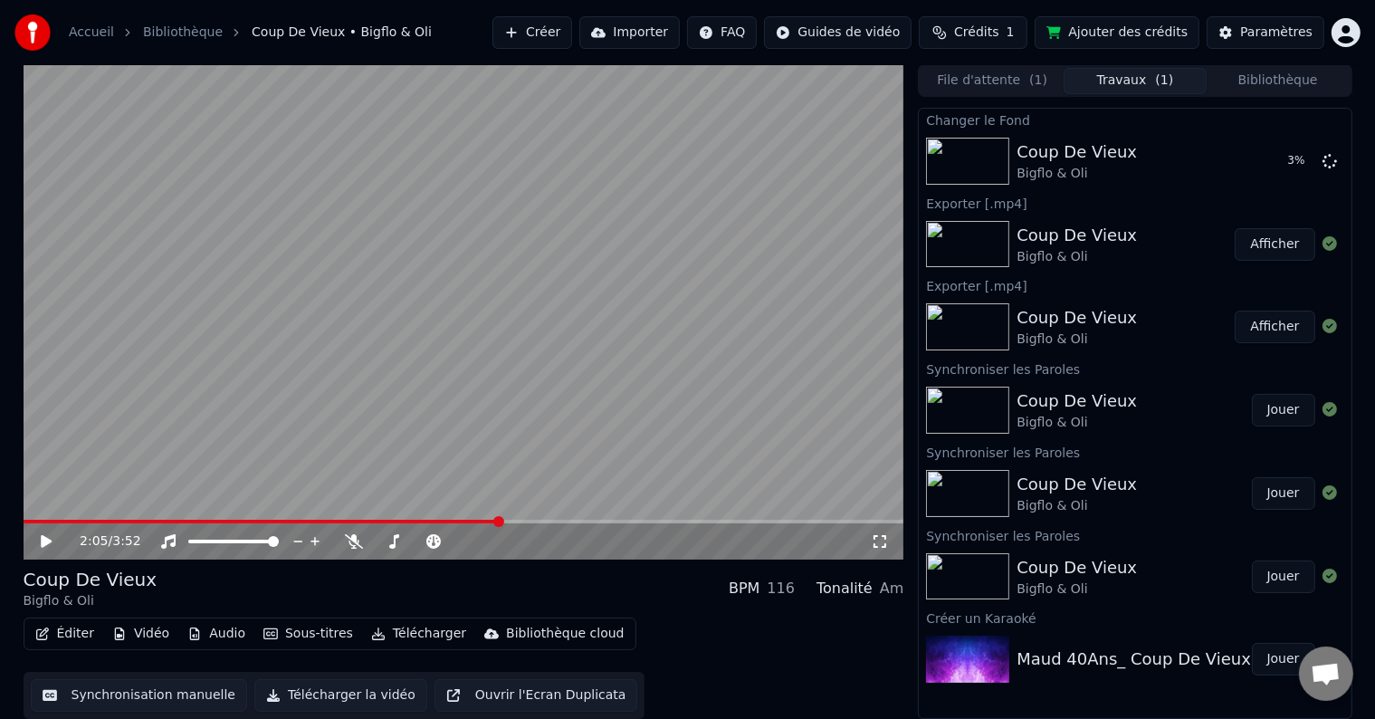
scroll to position [1, 0]
click at [155, 629] on button "Vidéo" at bounding box center [141, 633] width 72 height 25
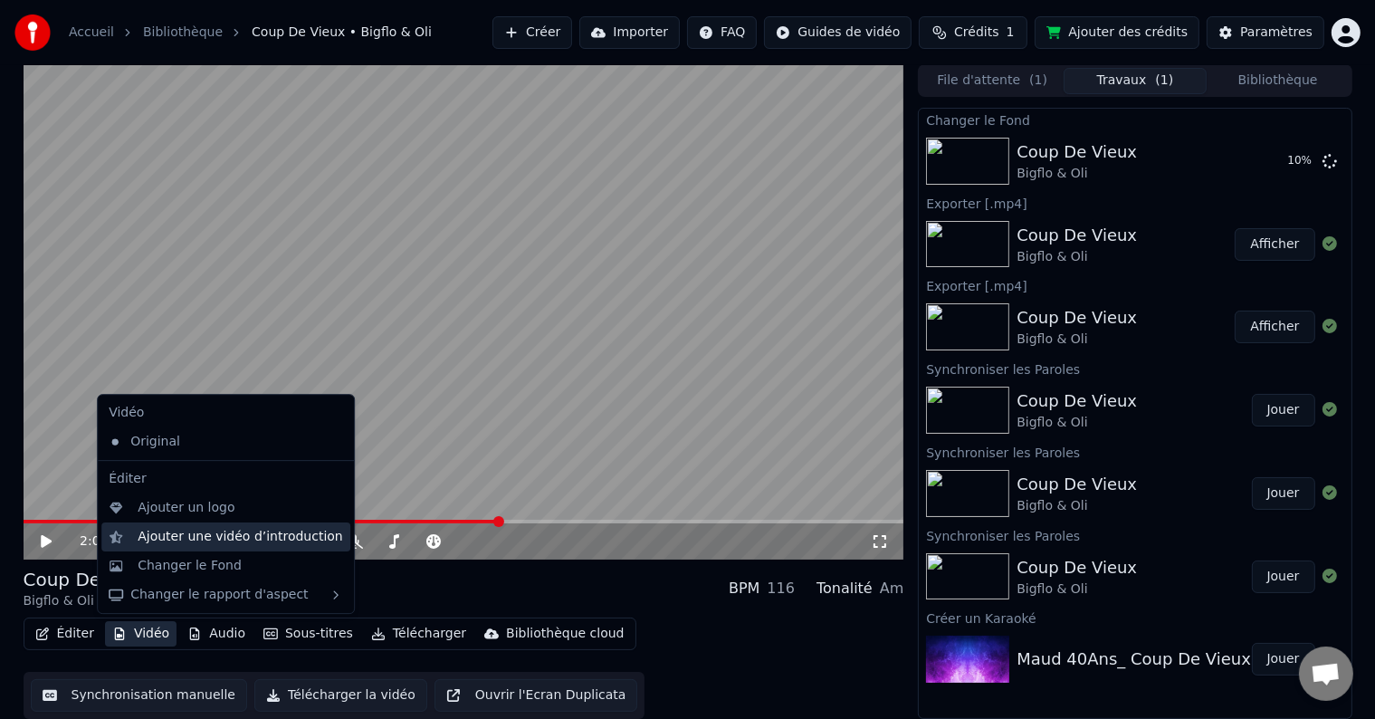
click at [174, 550] on div "Ajouter une vidéo d’introduction" at bounding box center [225, 536] width 249 height 29
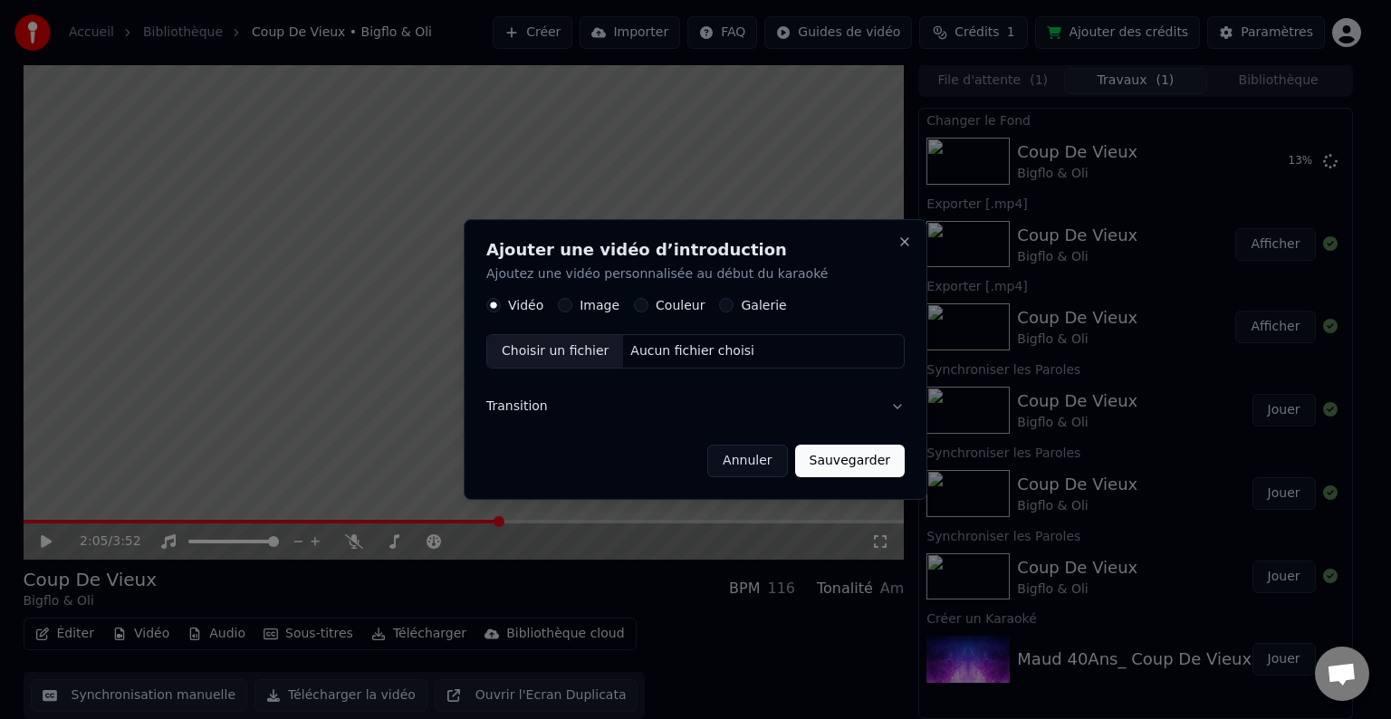
click at [769, 472] on button "Annuler" at bounding box center [747, 461] width 80 height 33
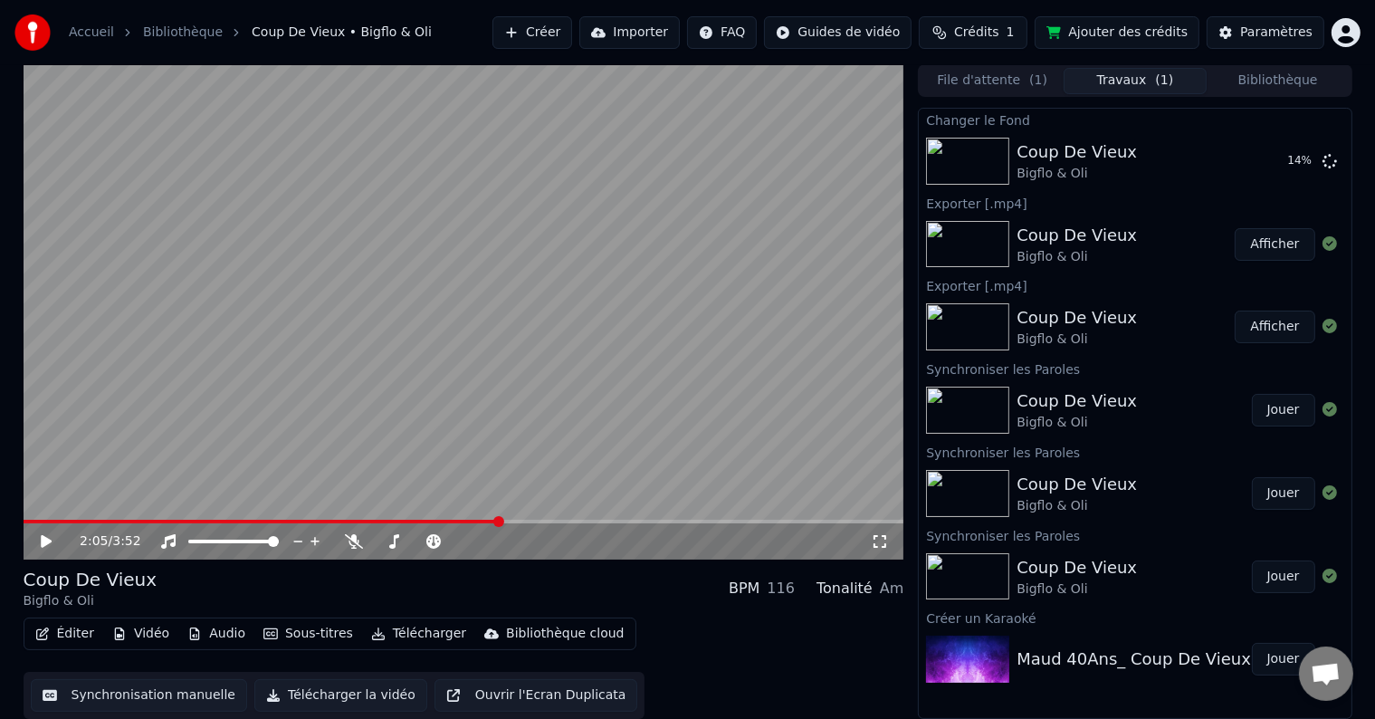
click at [141, 619] on div "Éditer Vidéo Audio Sous-titres Télécharger Bibliothèque cloud" at bounding box center [330, 633] width 613 height 33
click at [141, 626] on button "Vidéo" at bounding box center [141, 633] width 72 height 25
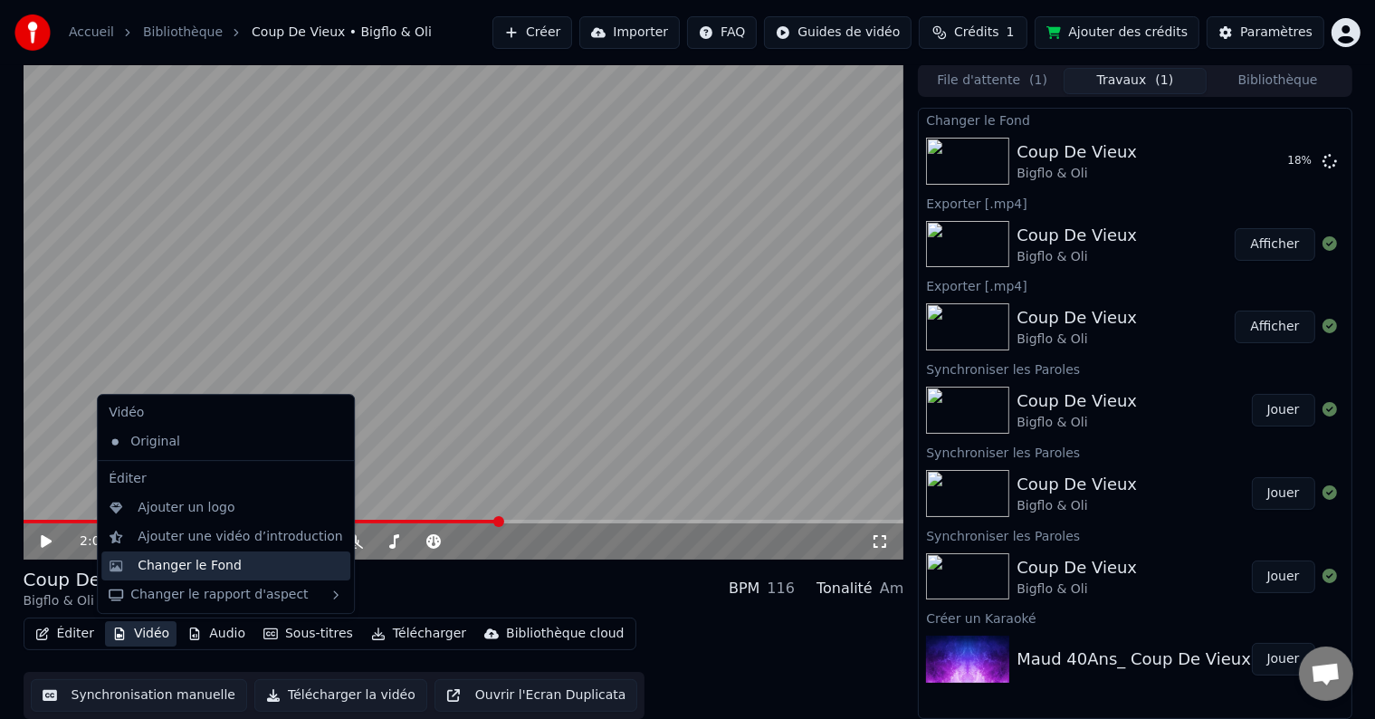
click at [185, 570] on div "Changer le Fond" at bounding box center [190, 566] width 104 height 18
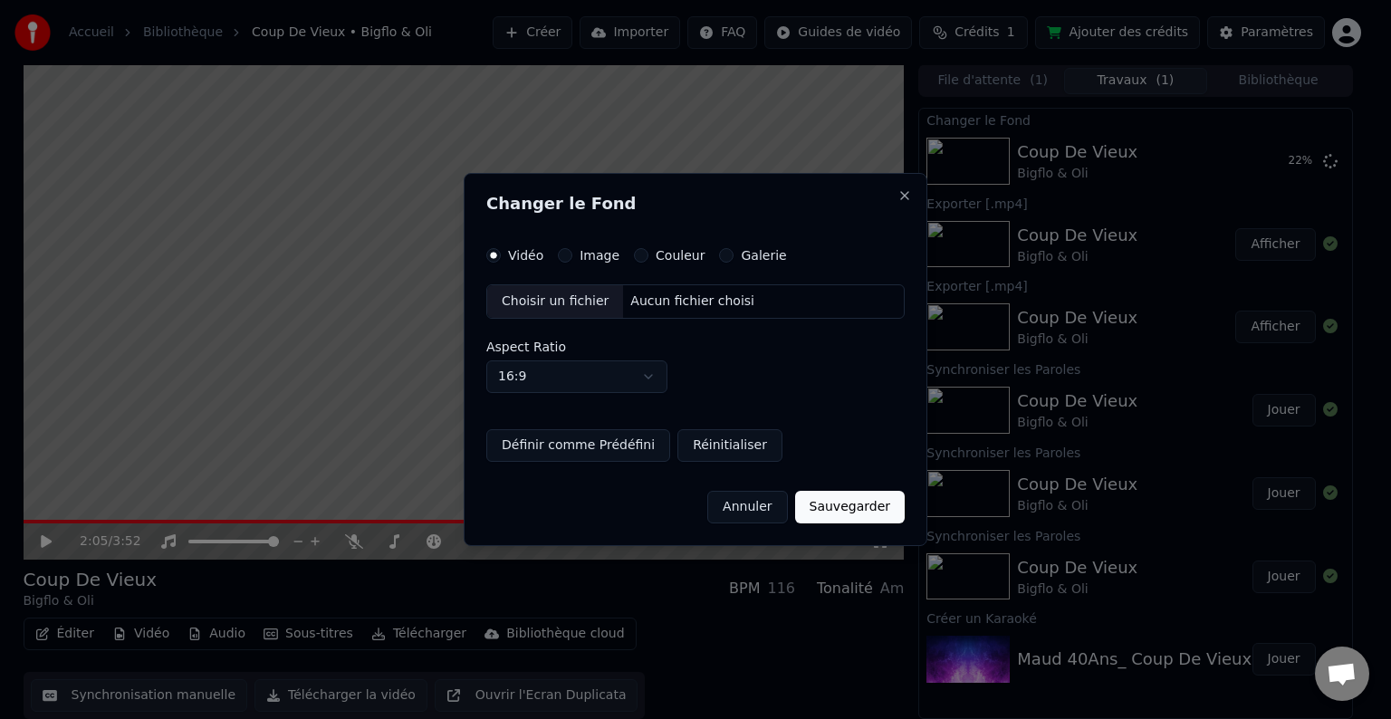
click at [744, 259] on label "Galerie" at bounding box center [763, 255] width 45 height 13
click at [733, 259] on button "Galerie" at bounding box center [726, 255] width 14 height 14
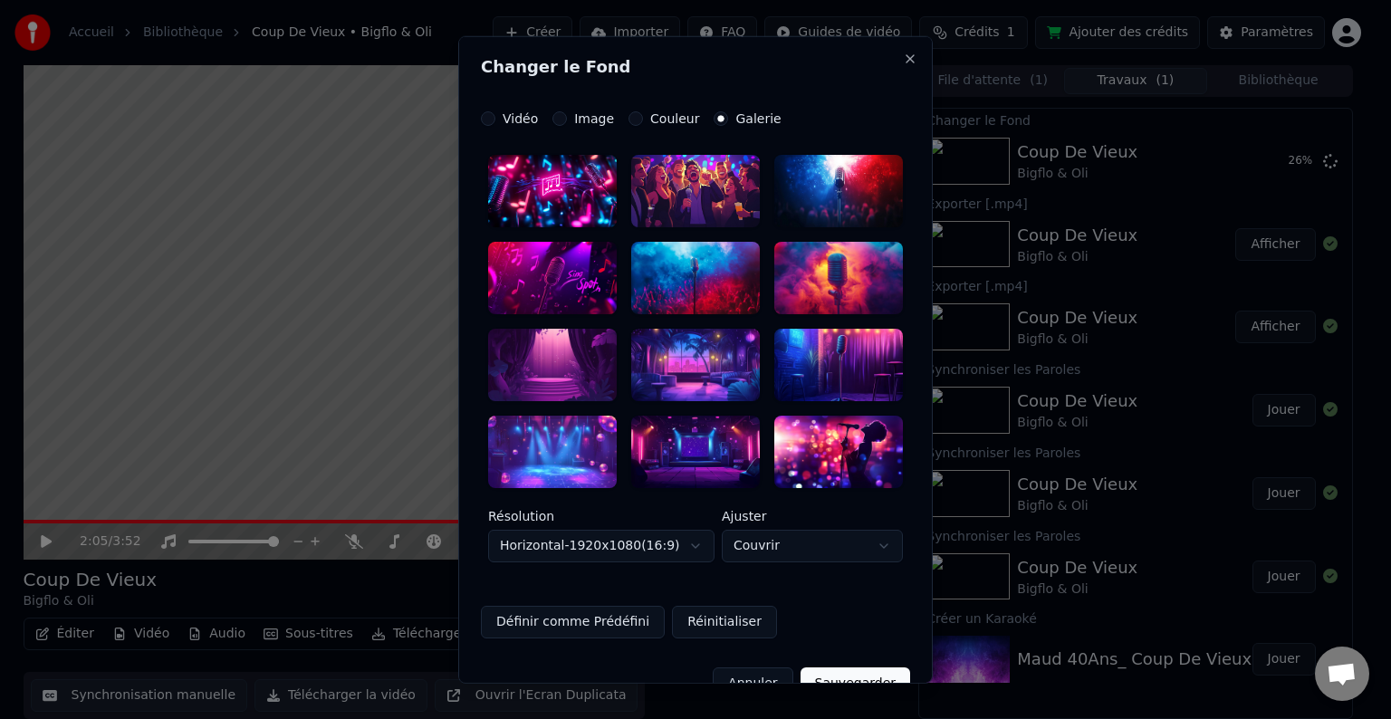
click at [559, 467] on div at bounding box center [552, 451] width 129 height 72
click at [833, 672] on button "Sauvegarder" at bounding box center [855, 682] width 110 height 33
